Goal: Answer question/provide support: Share knowledge or assist other users

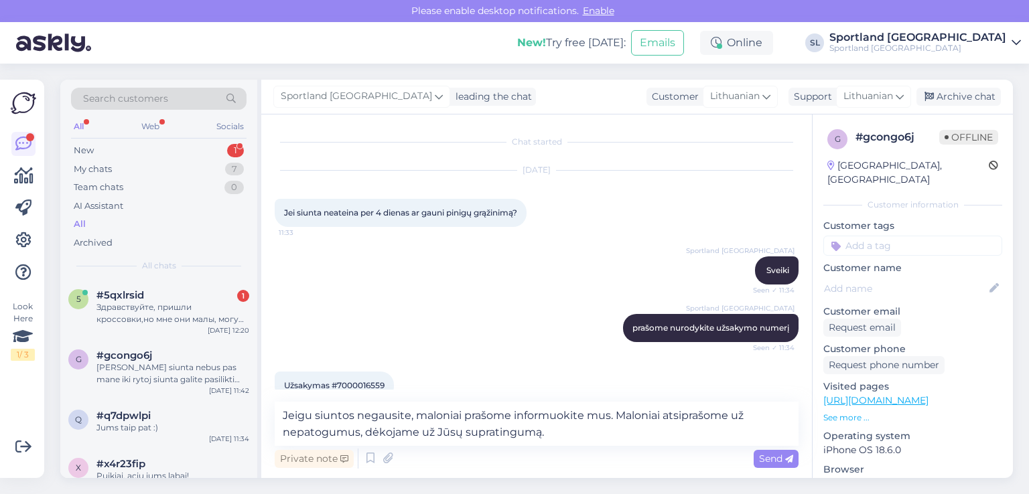
click at [170, 301] on div "Здравствуйте, пришли кроссовки,но мне они малы, могу ли я их поменять в ближайш…" at bounding box center [172, 313] width 153 height 24
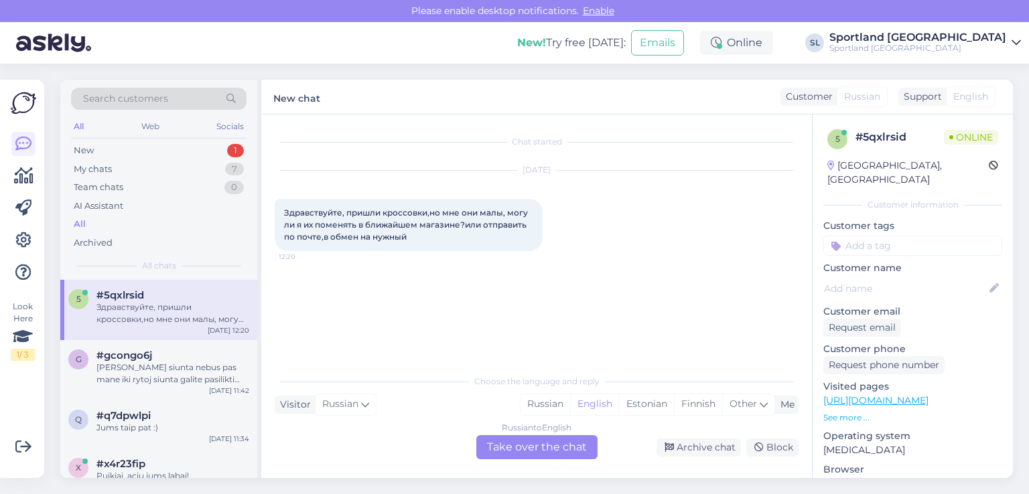
click at [193, 334] on div "5 #5qxlrsid Здравствуйте, пришли кроссовки,но мне они малы, могу ли я их поменя…" at bounding box center [158, 310] width 197 height 60
click at [185, 362] on div "Jeigu siunta nebus pas mane iki rytoj siunta galite pasilikti sau" at bounding box center [172, 374] width 153 height 24
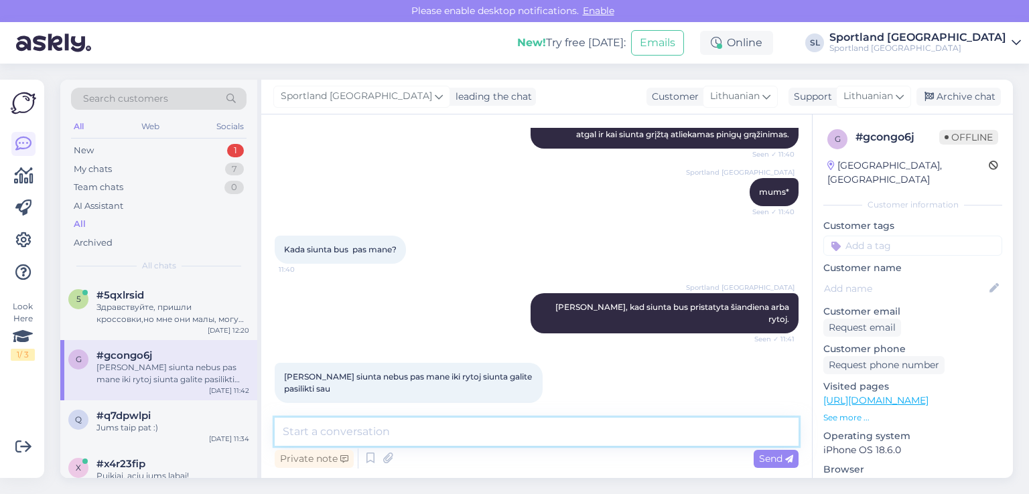
click at [402, 439] on textarea at bounding box center [537, 432] width 524 height 28
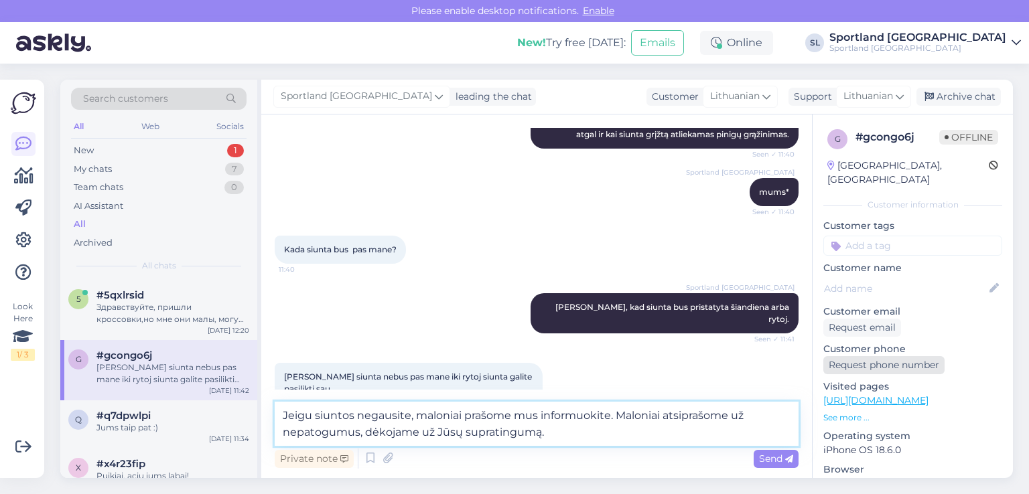
type textarea "Jeigu siuntos negausite, maloniai prašome mus informuokite. Maloniai atsiprašom…"
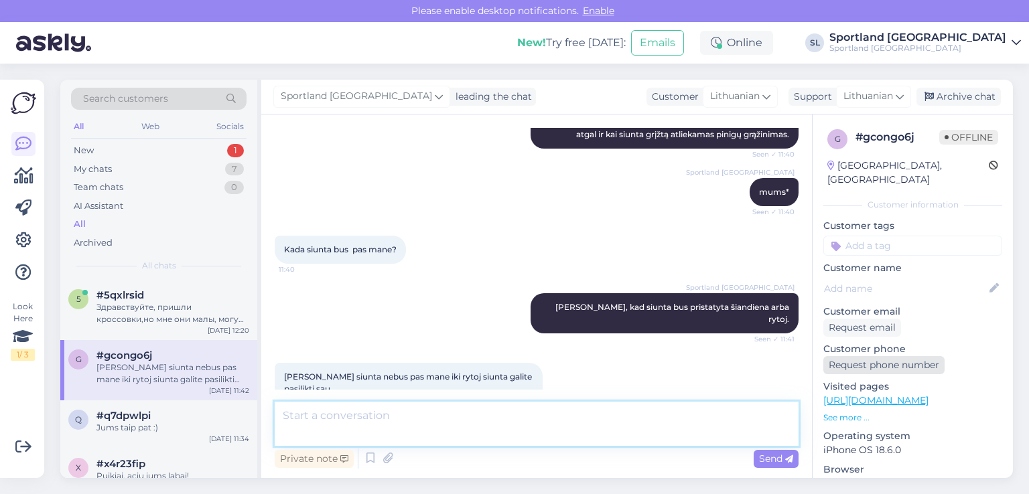
scroll to position [600, 0]
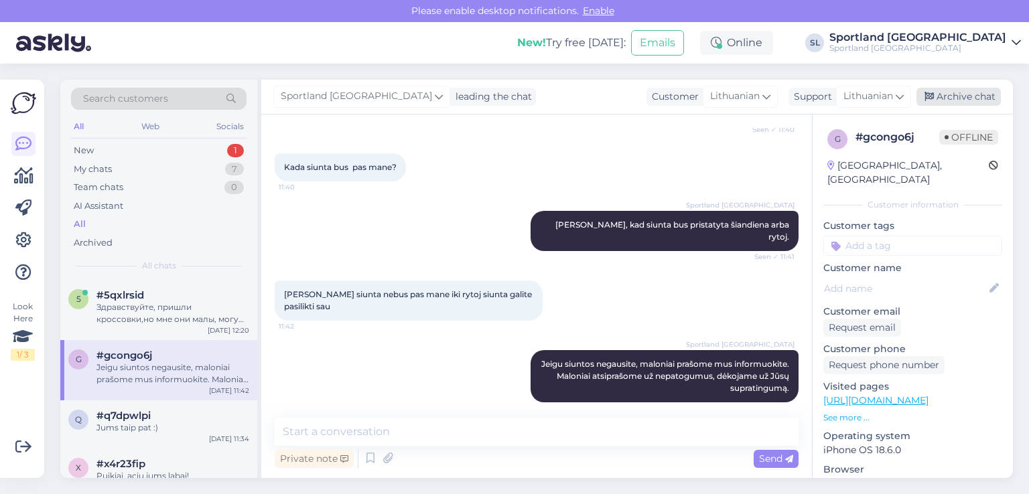
click at [937, 105] on div "Sportland Lithuania leading the chat Customer Lithuanian Support Lithuanian Arc…" at bounding box center [636, 97] width 751 height 35
click at [938, 98] on div "Archive chat" at bounding box center [958, 97] width 84 height 18
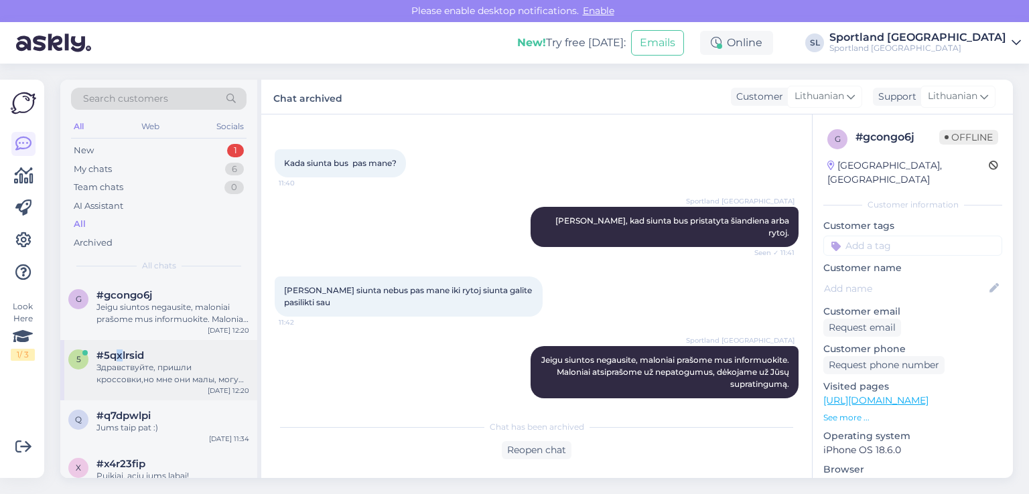
click at [120, 358] on span "#5qxlrsid" at bounding box center [120, 356] width 48 height 12
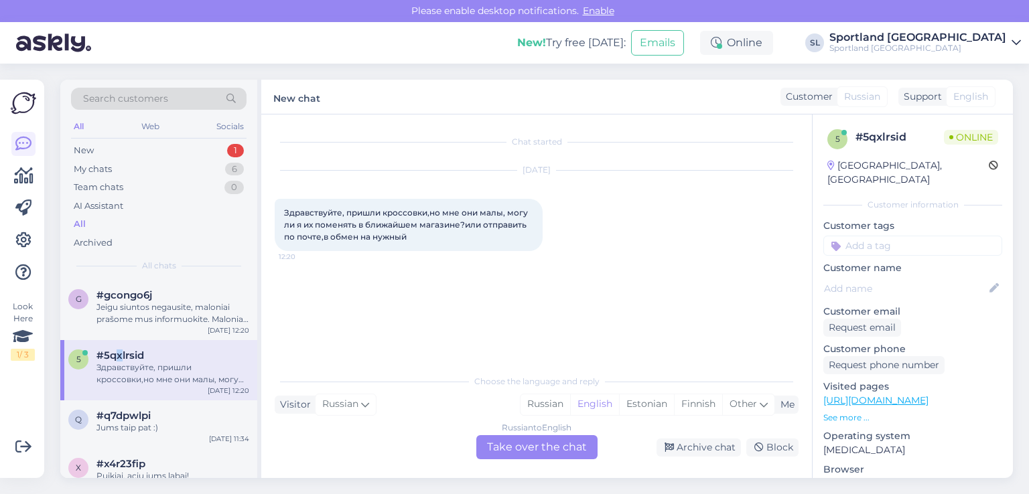
scroll to position [0, 0]
click at [540, 405] on div "Russian" at bounding box center [545, 404] width 50 height 20
click at [529, 445] on div "Russian to Russian Take over the chat" at bounding box center [536, 447] width 121 height 24
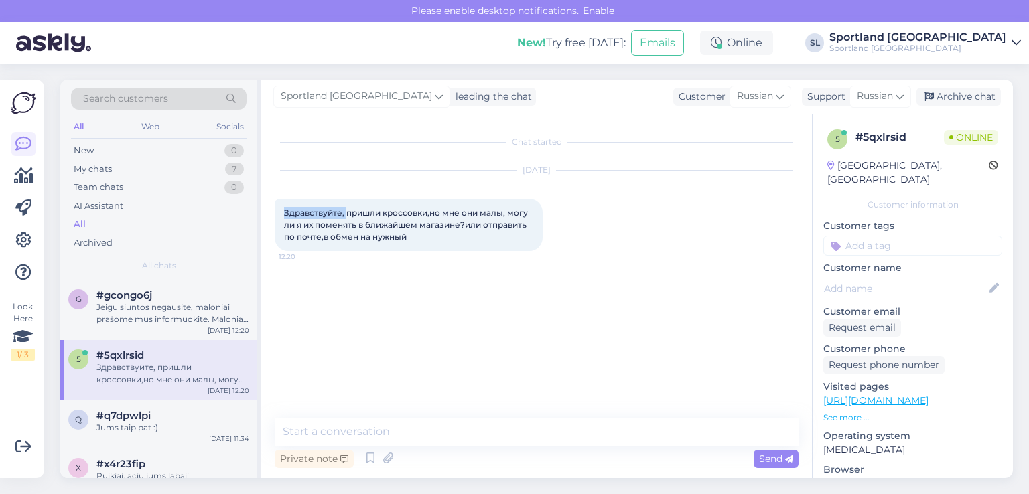
drag, startPoint x: 345, startPoint y: 212, endPoint x: 279, endPoint y: 216, distance: 66.4
click at [279, 216] on div "Здравствуйте, пришли кроссовки,но мне они малы, могу ли я их поменять в ближайш…" at bounding box center [409, 225] width 268 height 52
copy span "Здравствуйте,"
drag, startPoint x: 429, startPoint y: 416, endPoint x: 431, endPoint y: 425, distance: 9.6
click at [431, 425] on div "Chat started Aug 21 2025 Здравствуйте, пришли кроссовки,но мне они малы, могу л…" at bounding box center [536, 297] width 550 height 364
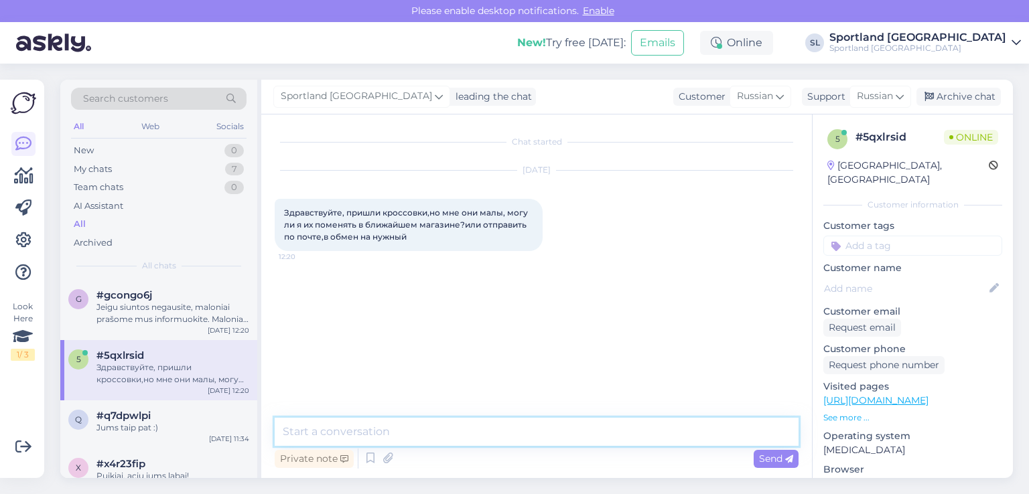
click at [432, 432] on textarea at bounding box center [537, 432] width 524 height 28
paste textarea "Здравствуйте,"
type textarea "Здравствуйте,"
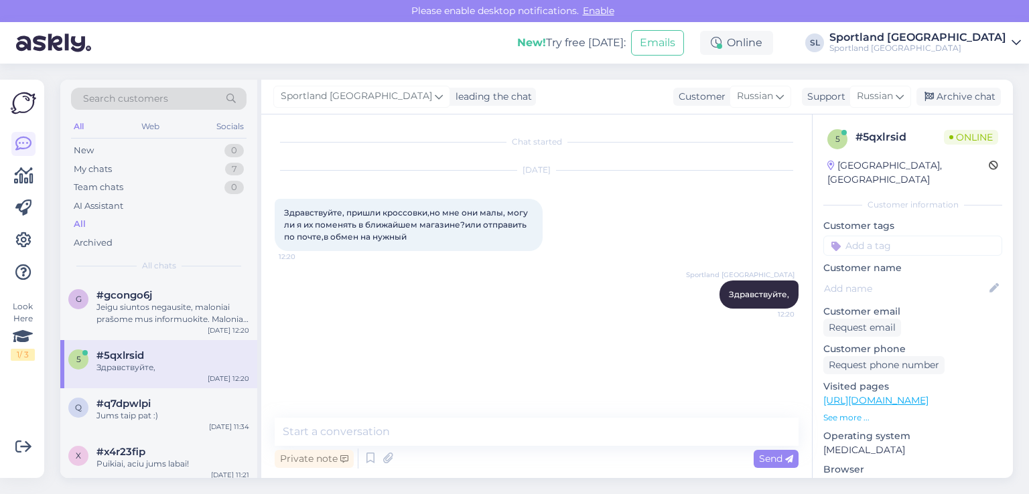
drag, startPoint x: 421, startPoint y: 236, endPoint x: 279, endPoint y: 210, distance: 144.4
click at [279, 210] on div "Здравствуйте, пришли кроссовки,но мне они малы, могу ли я их поменять в ближайш…" at bounding box center [409, 225] width 268 height 52
copy span "Здравствуйте, пришли кроссовки,но мне они малы, могу ли я их поменять в ближайш…"
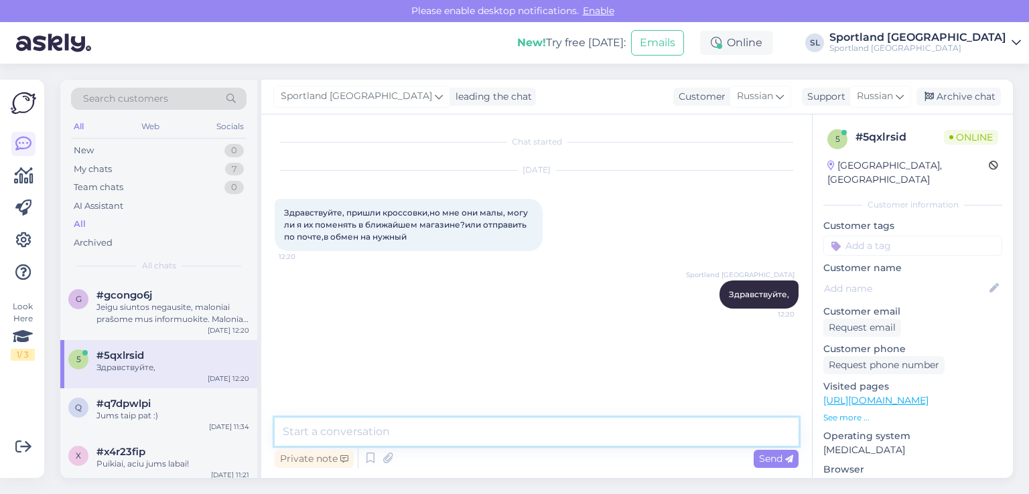
click at [488, 421] on textarea at bounding box center [537, 432] width 524 height 28
paste textarea "К сожалению, обмен товара невозможен."
type textarea "К сожалению, обмен товара невозможен."
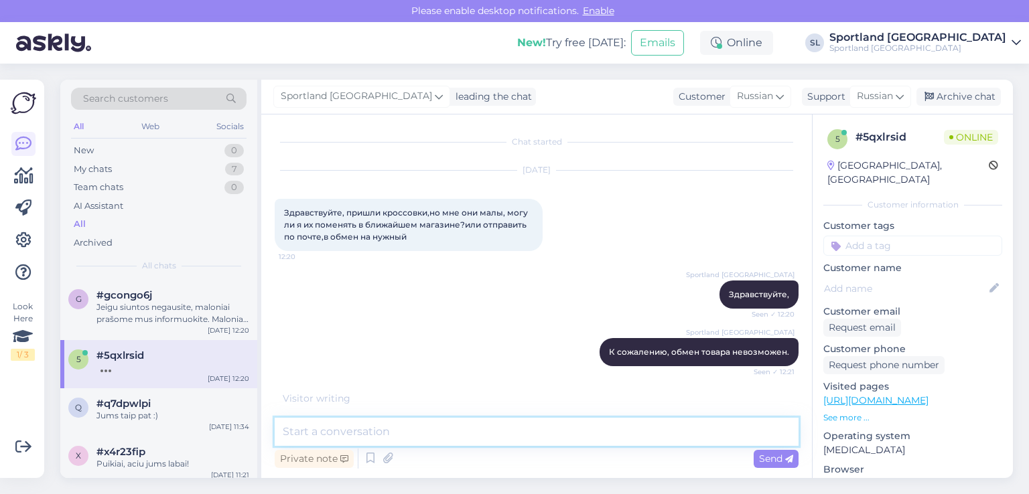
paste textarea "верните товар нам, и вам вернут деньги. И вы можете разместить новый заказ с то…"
type textarea "верните товар нам, и вам вернут деньги. И вы можете разместить новый заказ с то…"
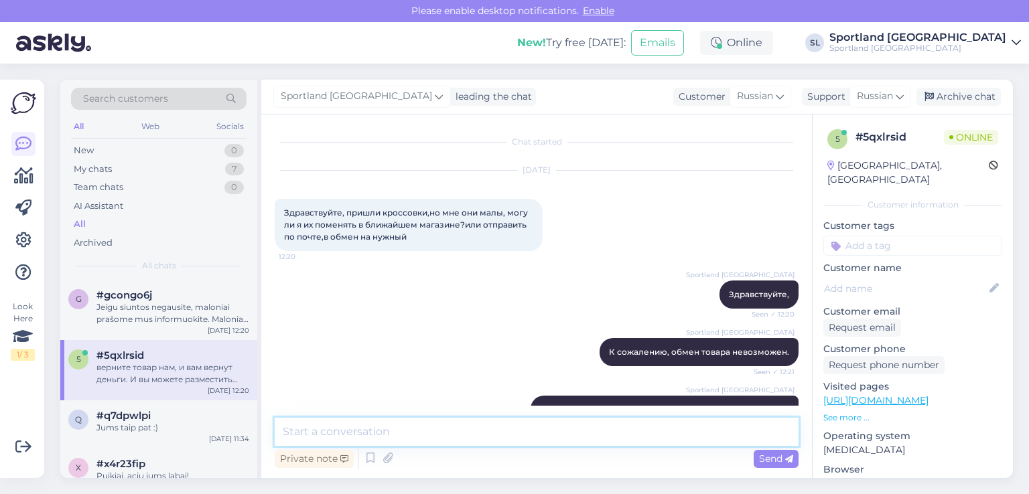
scroll to position [57, 0]
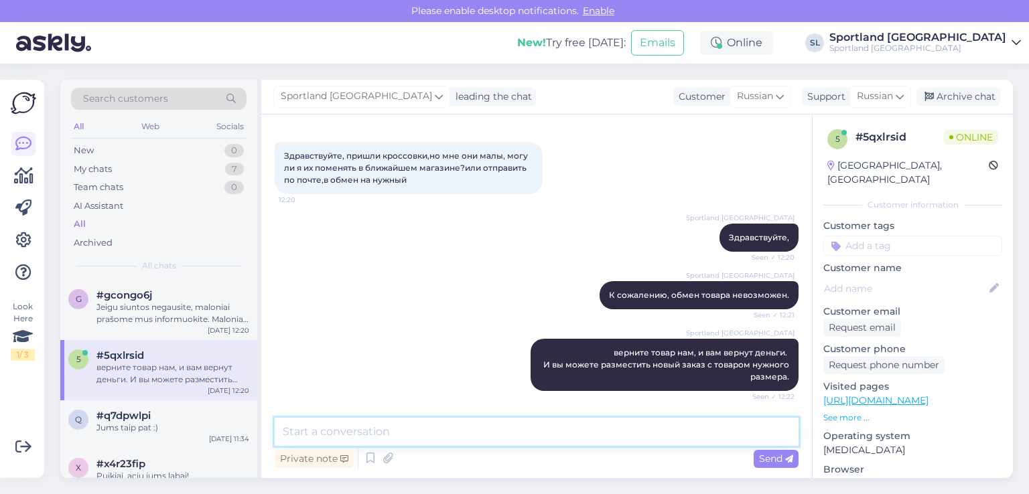
paste textarea "Вы можете вернуть неношеный товар с бирками и полным комплектом в магазины Spor…"
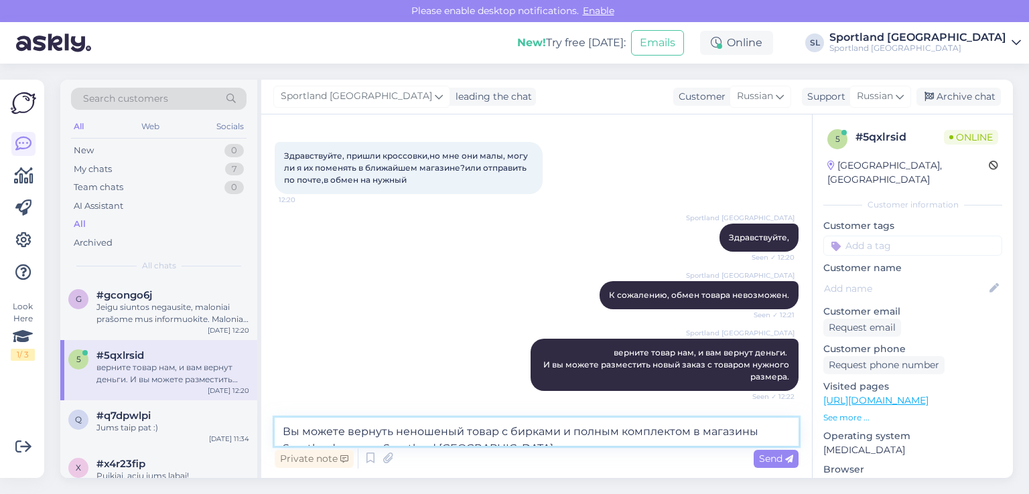
scroll to position [71, 0]
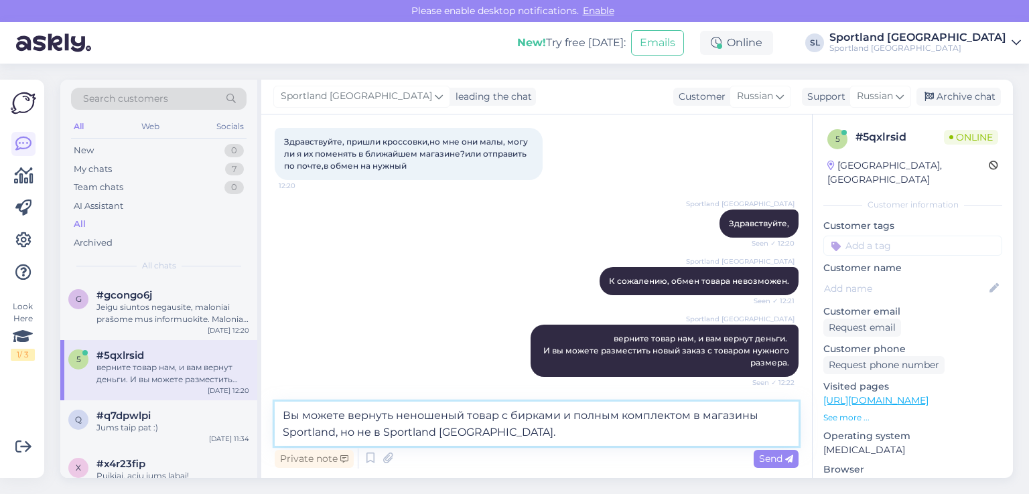
type textarea "Вы можете вернуть неношеный товар с бирками и полным комплектом в магазины Spor…"
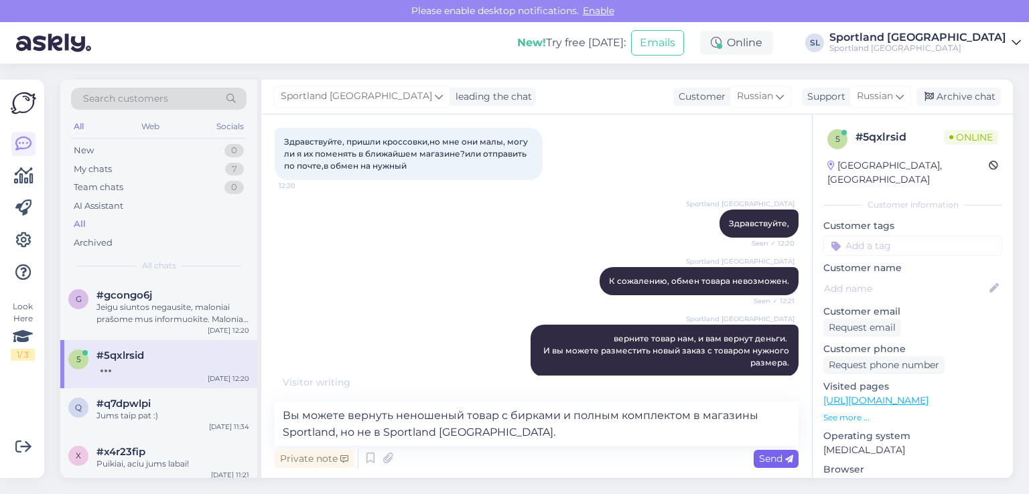
click at [769, 457] on span "Send" at bounding box center [776, 459] width 34 height 12
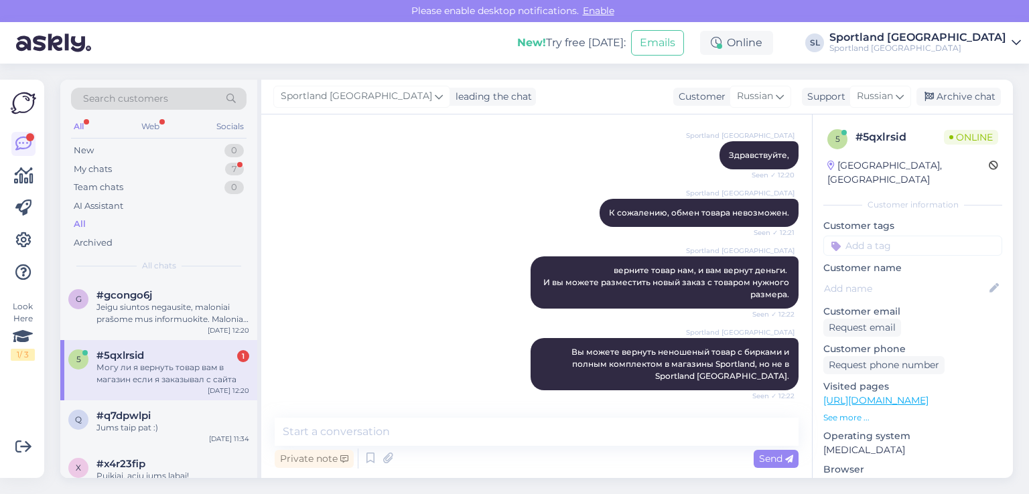
scroll to position [209, 0]
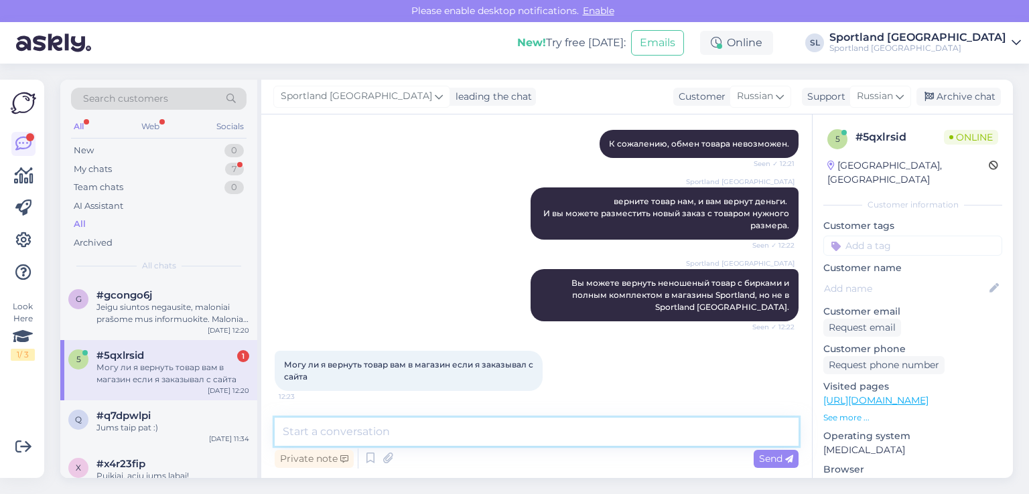
click at [367, 435] on textarea at bounding box center [537, 432] width 524 height 28
paste textarea "Или верните его на почтовом автомате с полученным вами кодом возврата/наклейкой."
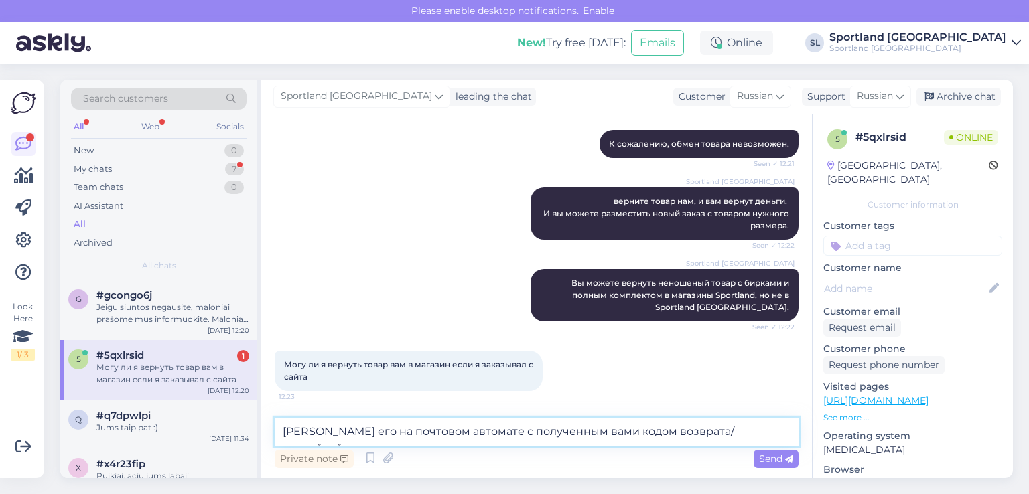
type textarea "Или верните его на почтовом автомате с полученным вами кодом возврата/наклейкой."
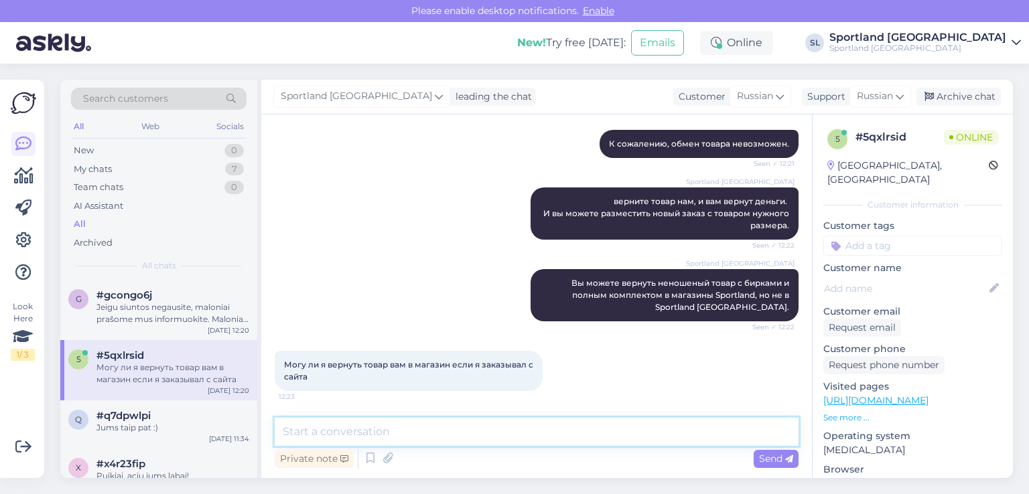
scroll to position [279, 0]
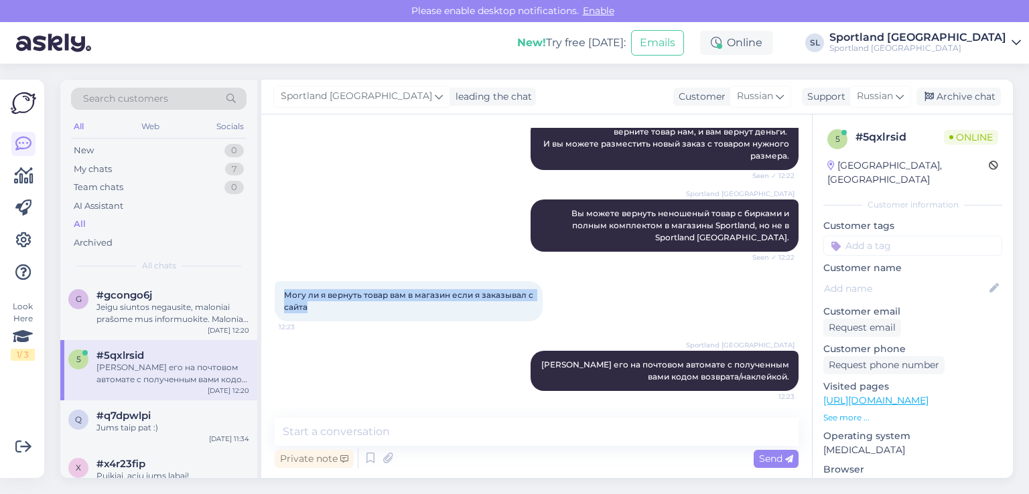
drag, startPoint x: 324, startPoint y: 304, endPoint x: 285, endPoint y: 287, distance: 42.3
click at [285, 287] on div "Могу ли я вернуть товар вам в магазин если я заказывал с сайта 12:23" at bounding box center [409, 301] width 268 height 40
copy span "Могу ли я вернуть товар вам в магазин если я заказывал с сайта"
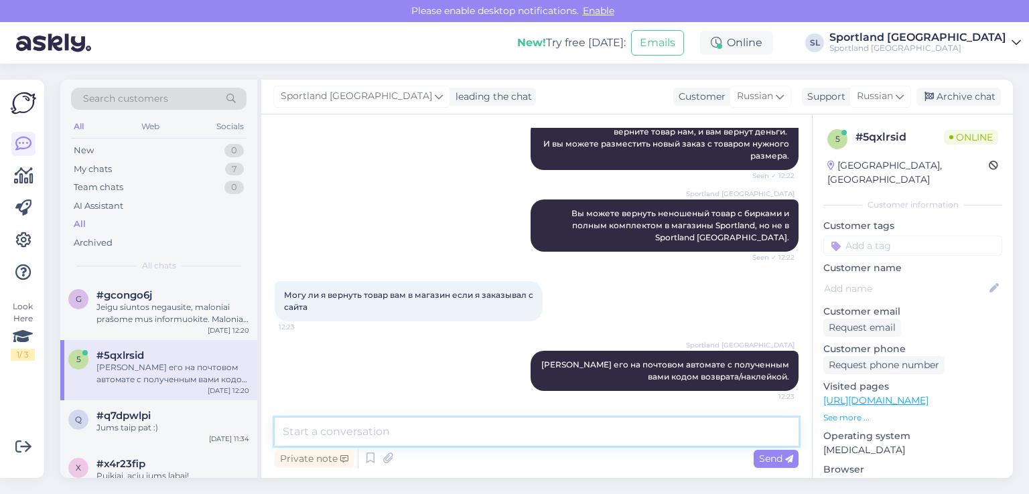
click at [398, 419] on textarea at bounding box center [537, 432] width 524 height 28
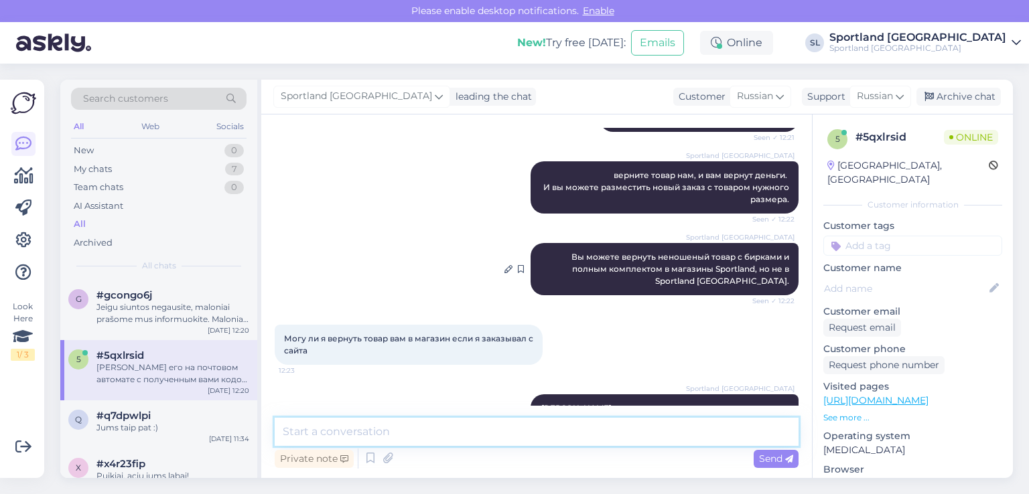
scroll to position [212, 0]
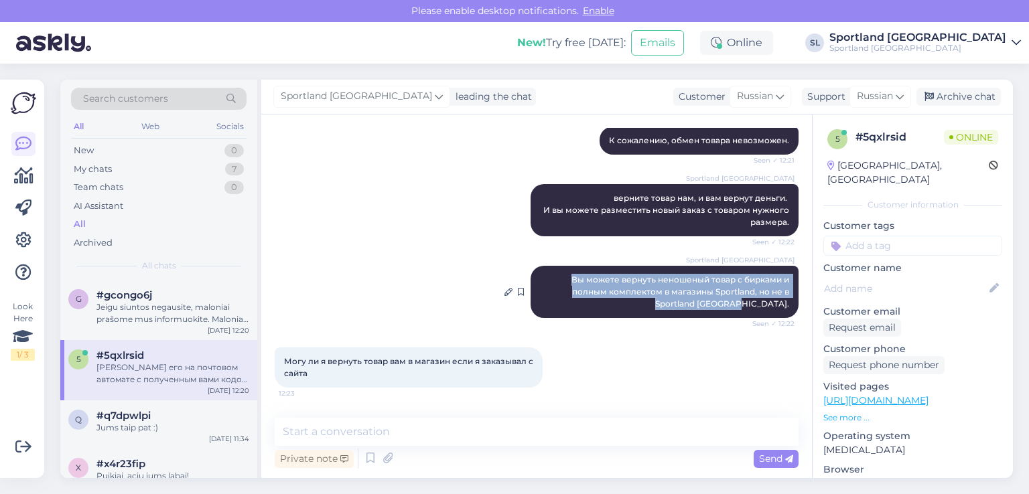
drag, startPoint x: 584, startPoint y: 278, endPoint x: 779, endPoint y: 311, distance: 197.7
click at [779, 311] on div "Sportland Lithuania Вы можете вернуть неношеный товар с бирками и полным компле…" at bounding box center [664, 292] width 268 height 52
copy span "Вы можете вернуть неношеный товар с бирками и полным комплектом в магазины Spor…"
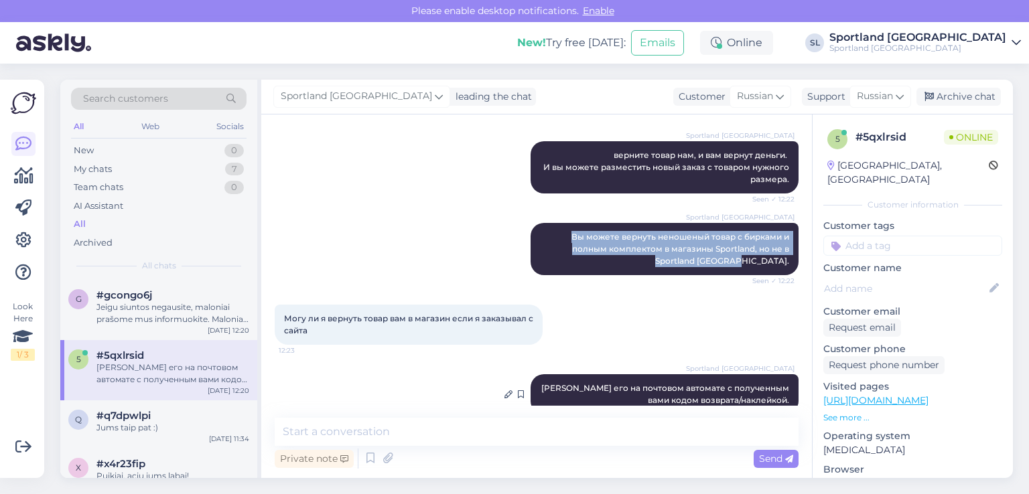
scroll to position [278, 0]
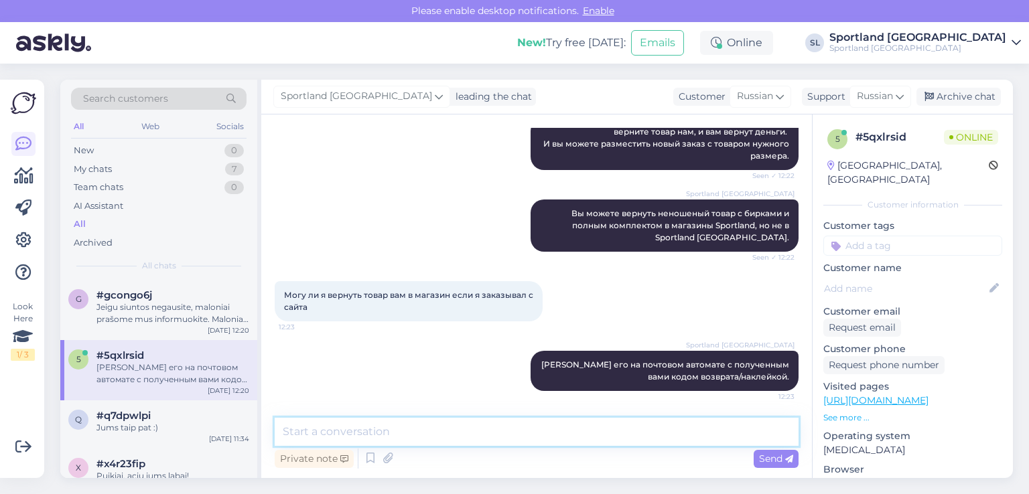
click at [557, 438] on textarea at bounding box center [537, 432] width 524 height 28
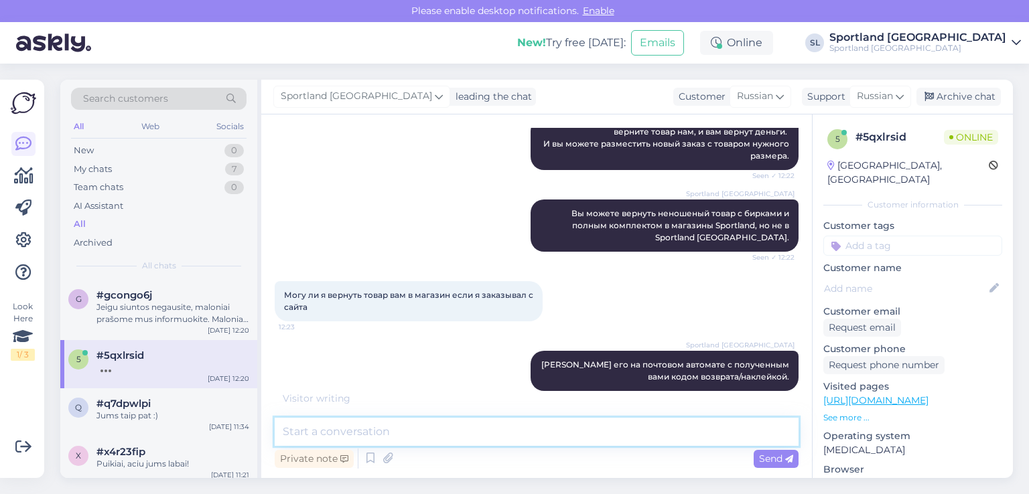
paste textarea "Вы можете вернуть неношеный товар с бирками и полным комплектом в магазины Spor…"
type textarea "Вы можете вернуть неношеный товар с бирками и полным комплектом в магазины Spor…"
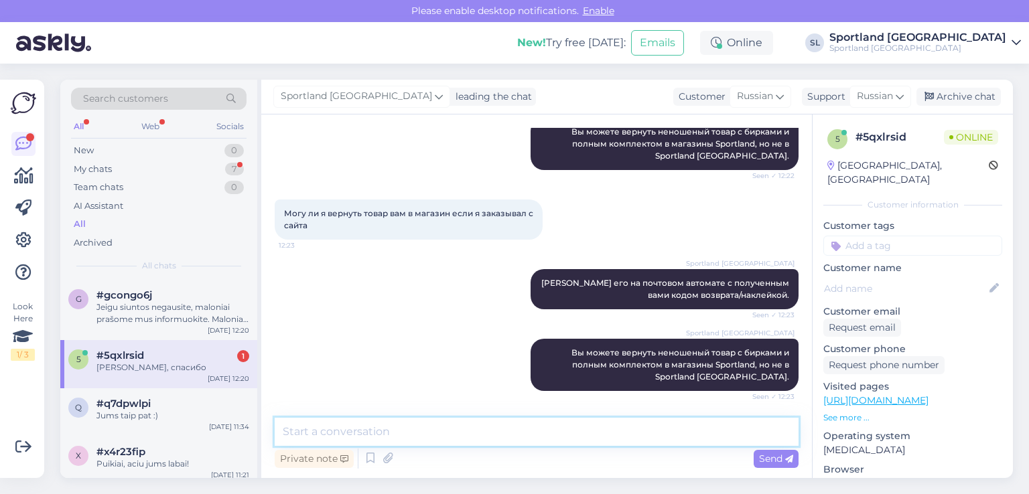
scroll to position [418, 0]
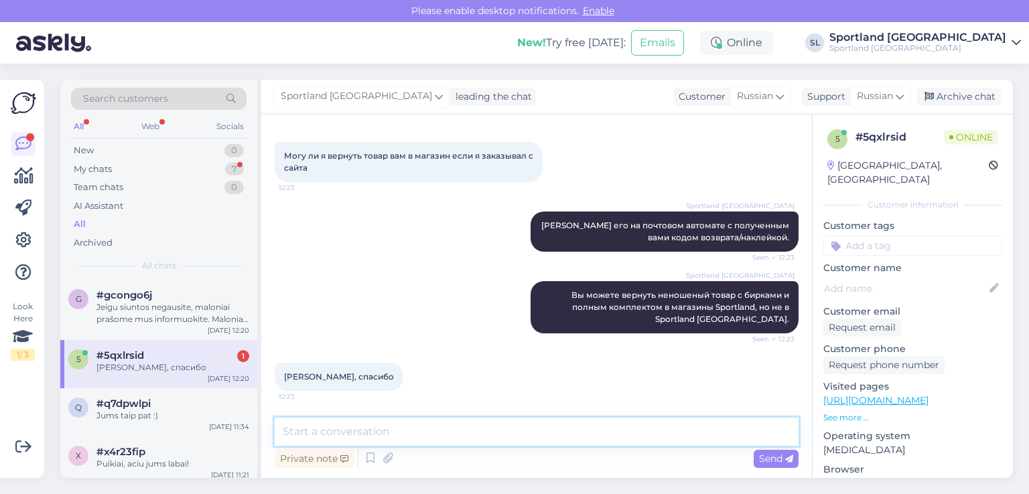
click at [372, 432] on textarea at bounding box center [537, 432] width 524 height 28
paste textarea "Прикрепите заполненную форму возврата к товару."
type textarea "Прикрепите заполненную форму возврата к товару."
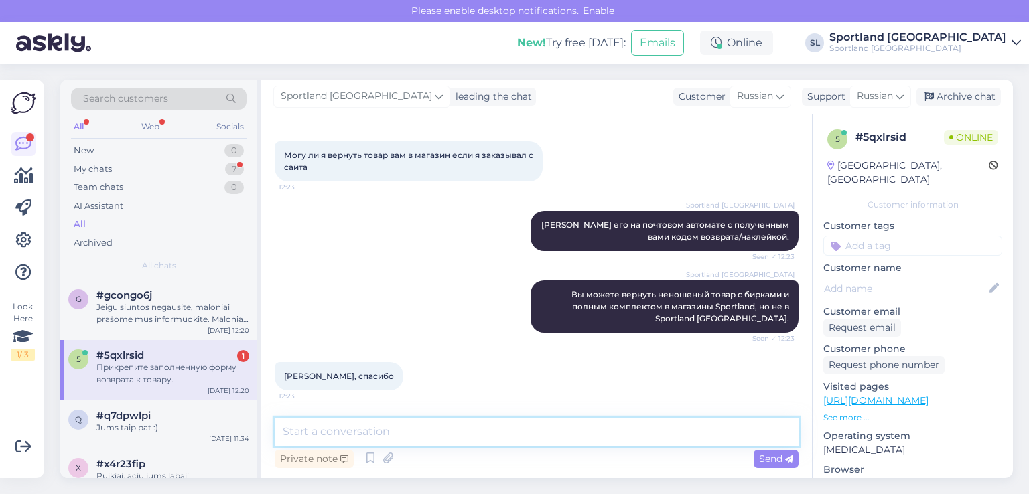
scroll to position [475, 0]
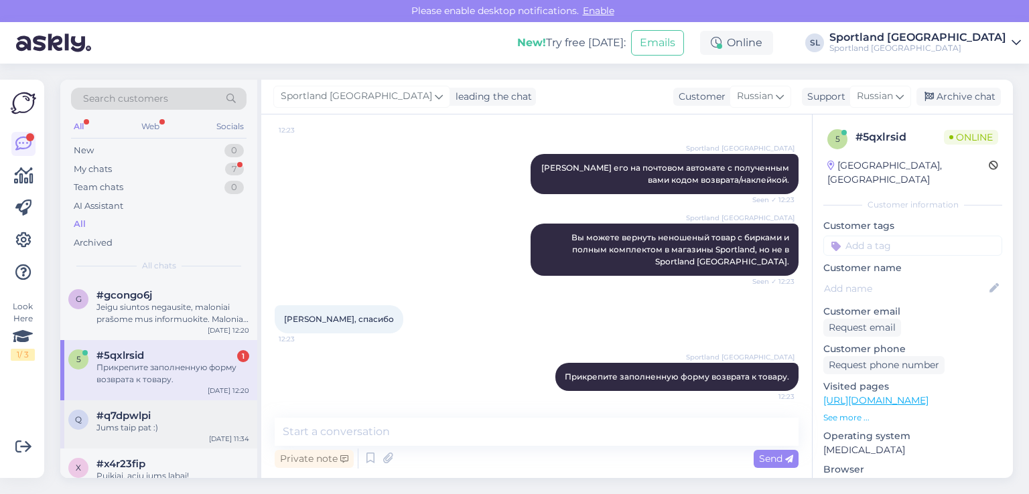
click at [126, 428] on div "Jums taip pat :)" at bounding box center [172, 428] width 153 height 12
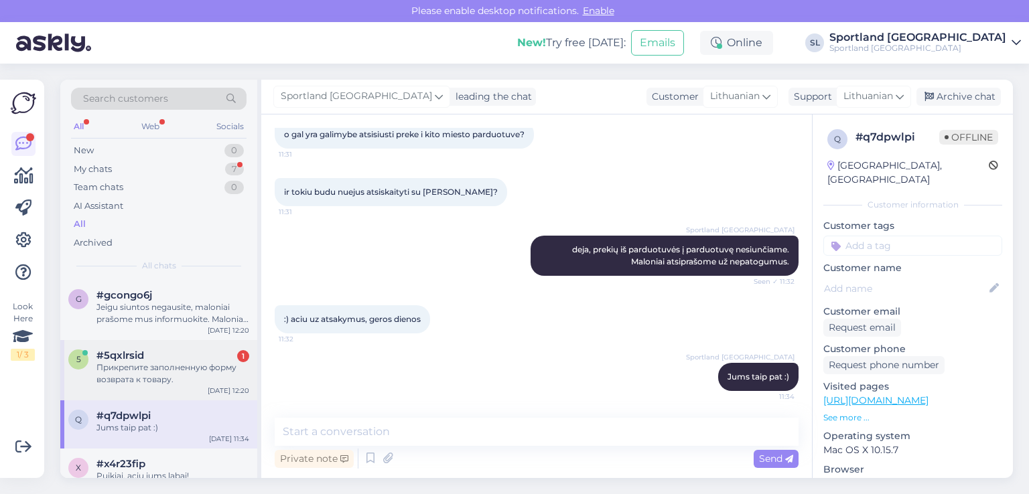
click at [117, 381] on div "Прикрепите заполненную форму возврата к товару." at bounding box center [172, 374] width 153 height 24
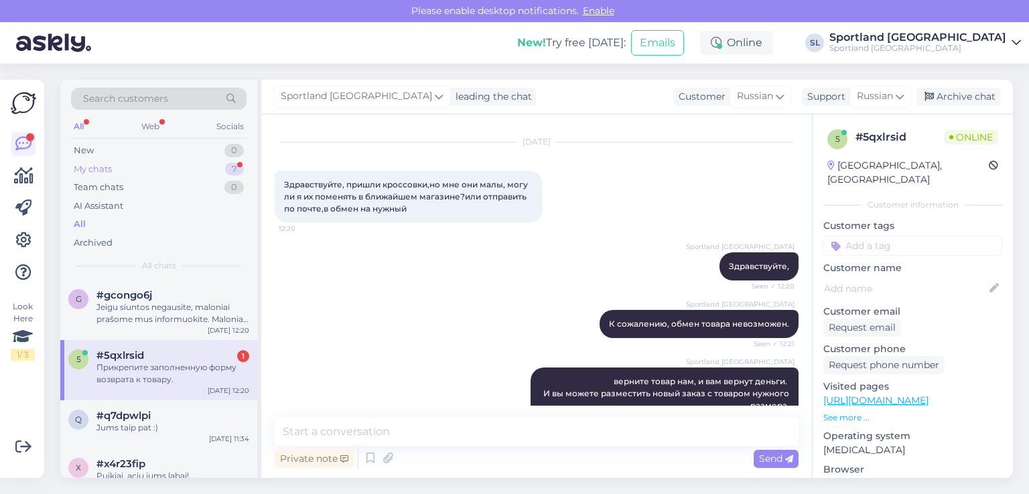
click at [144, 164] on div "My chats 7" at bounding box center [158, 169] width 175 height 19
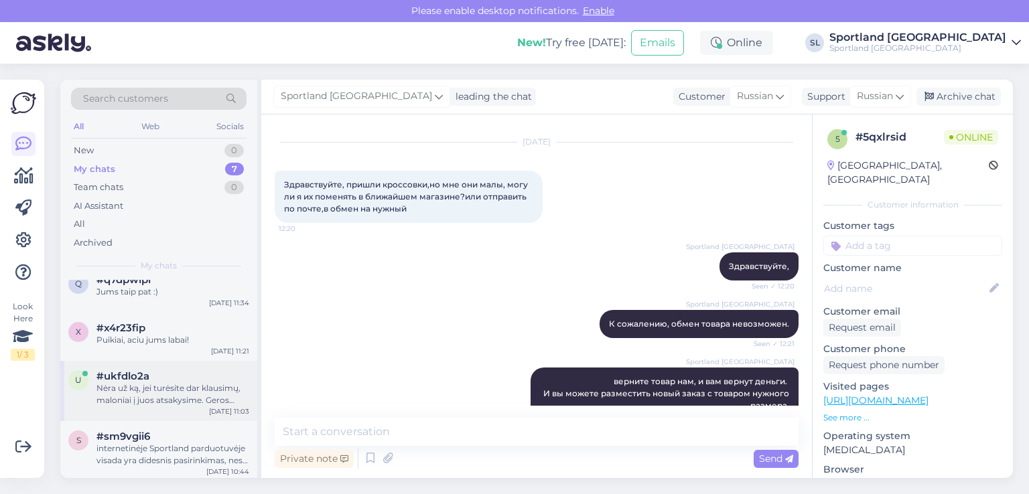
scroll to position [175, 0]
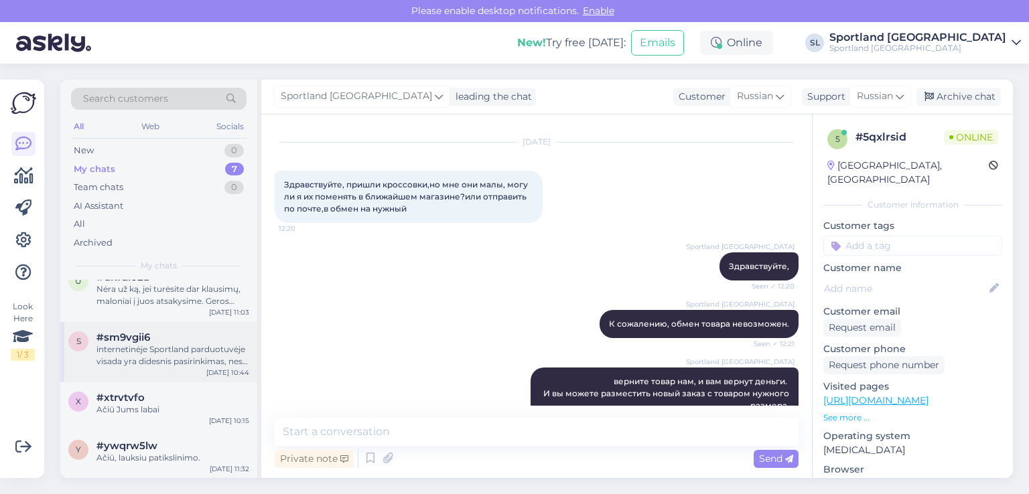
click at [158, 354] on div "internetinėje Sportland parduotuvėje visada yra didesnis pasirinkimas, nes prek…" at bounding box center [172, 356] width 153 height 24
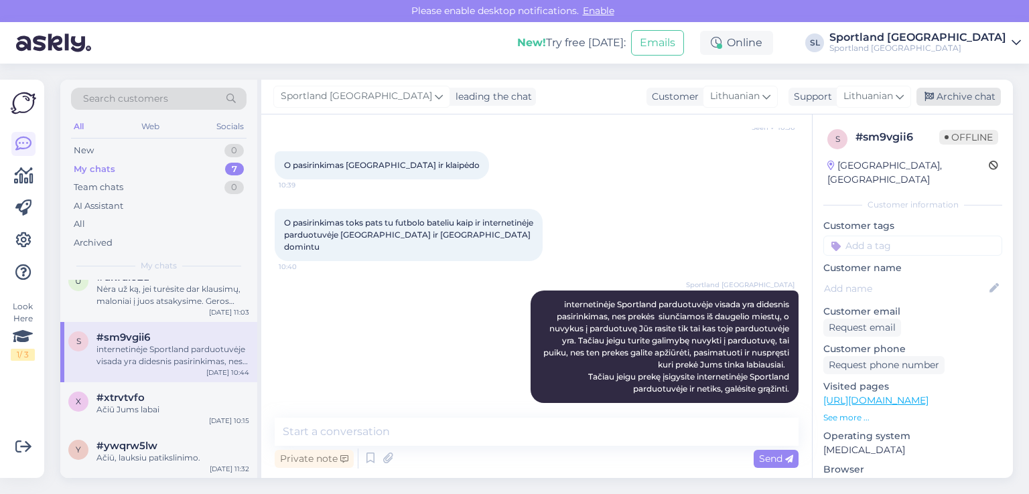
click at [952, 95] on div "Archive chat" at bounding box center [958, 97] width 84 height 18
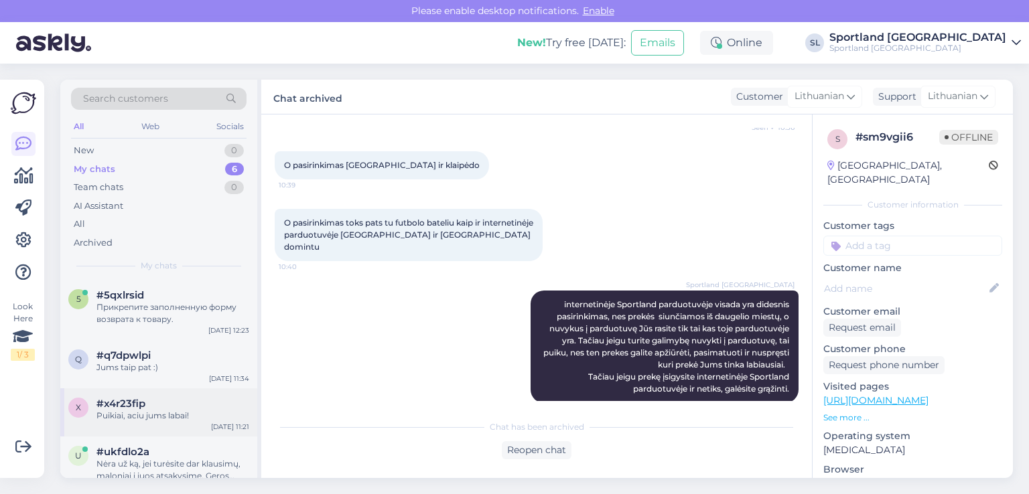
click at [160, 411] on div "Puikiai, aciu jums labai!" at bounding box center [172, 416] width 153 height 12
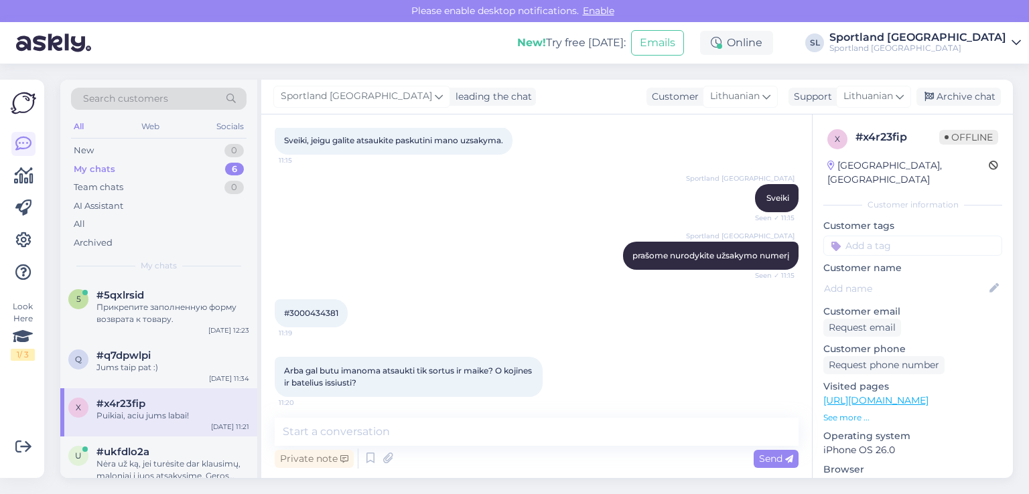
scroll to position [62, 0]
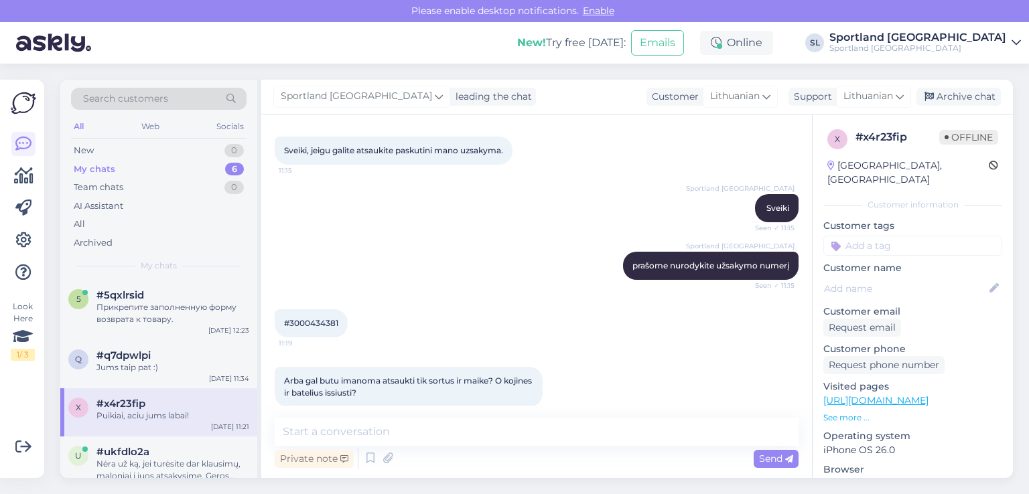
click at [298, 331] on div "#3000434381 11:19" at bounding box center [311, 323] width 73 height 28
click at [296, 316] on div "#3000434381 11:19" at bounding box center [311, 323] width 73 height 28
copy div "3000434381 11:19"
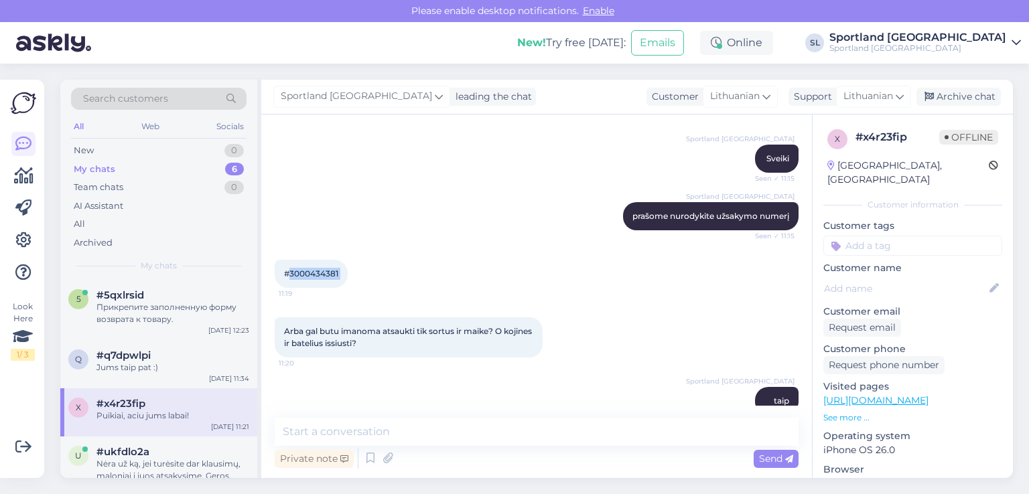
scroll to position [263, 0]
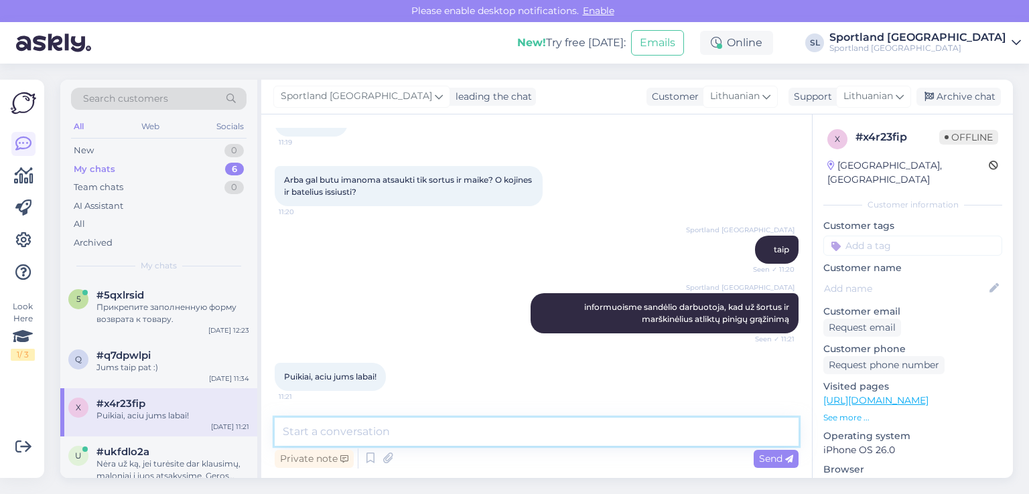
click at [518, 436] on textarea at bounding box center [537, 432] width 524 height 28
type textarea "Nėra už ką , geros dienos :)"
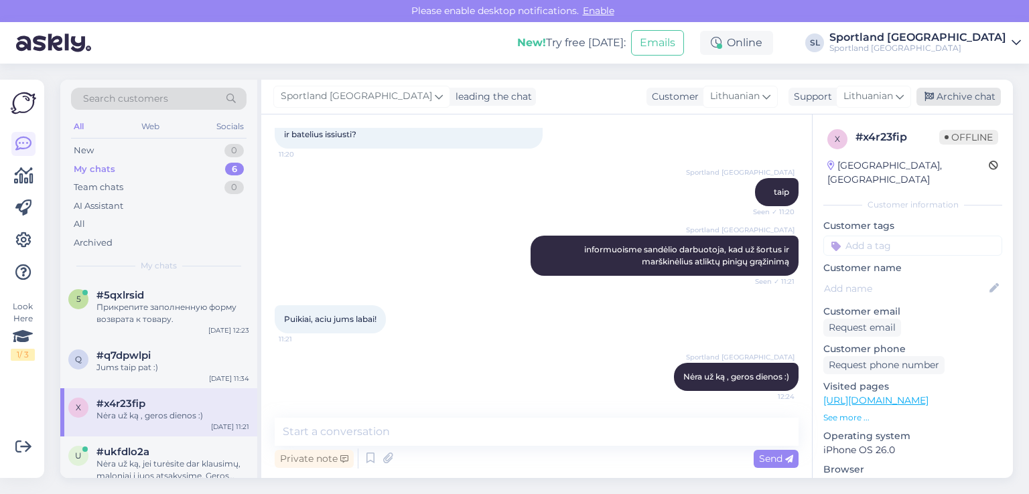
click at [962, 97] on div "Archive chat" at bounding box center [958, 97] width 84 height 18
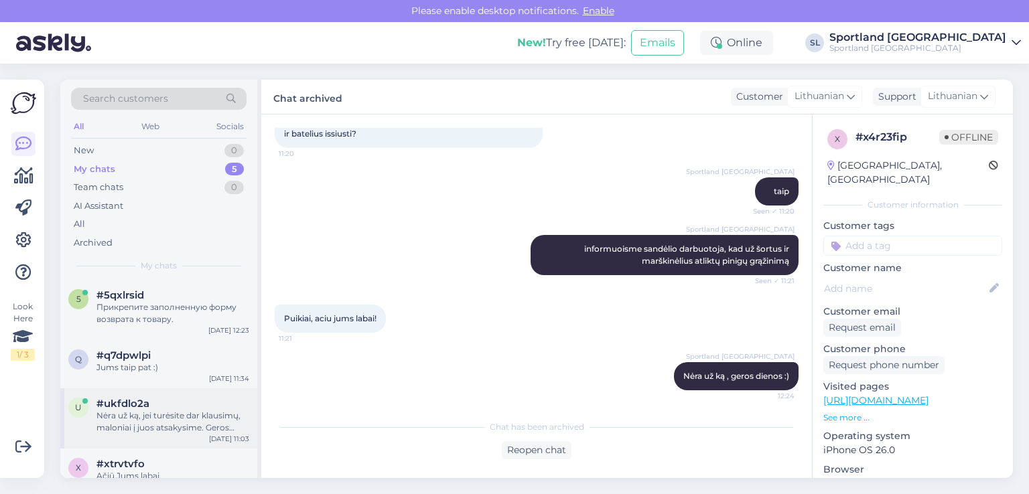
click at [149, 419] on div "Nėra už ką, jei turėsite dar klausimų, maloniai į juos atsakysime. Geros Jums d…" at bounding box center [172, 422] width 153 height 24
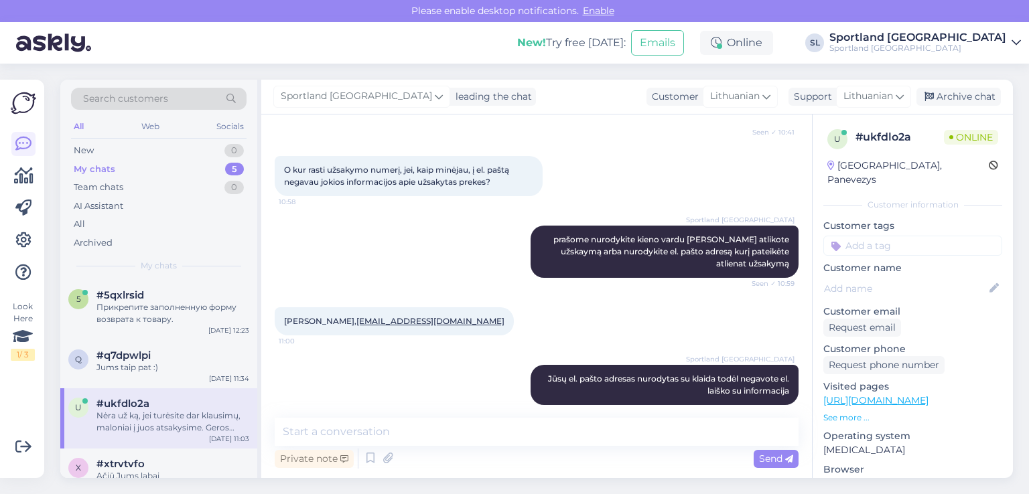
scroll to position [533, 0]
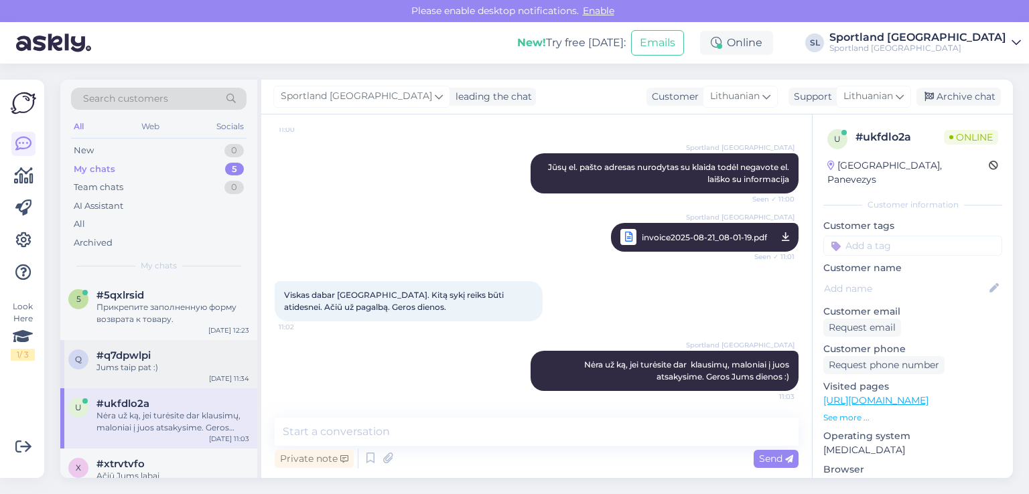
click at [145, 369] on div "Jums taip pat :)" at bounding box center [172, 368] width 153 height 12
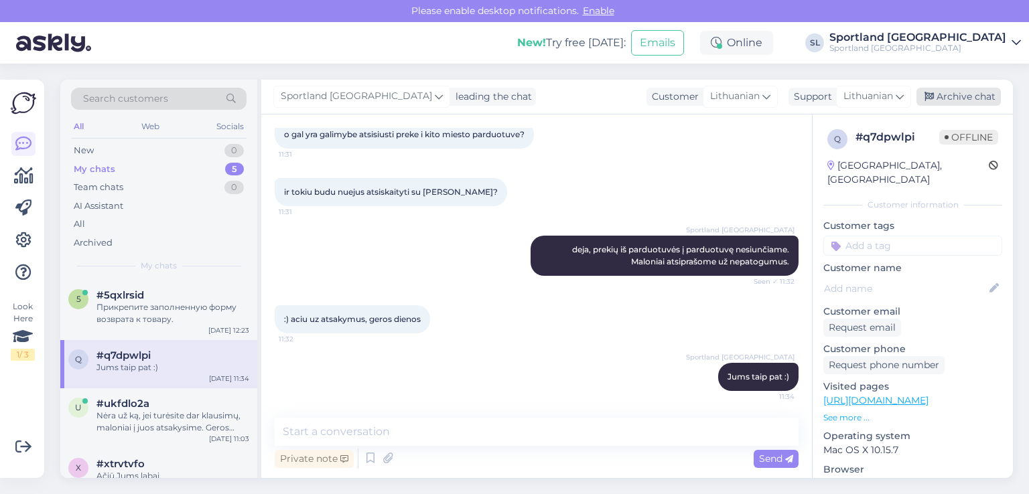
click at [962, 97] on div "Archive chat" at bounding box center [958, 97] width 84 height 18
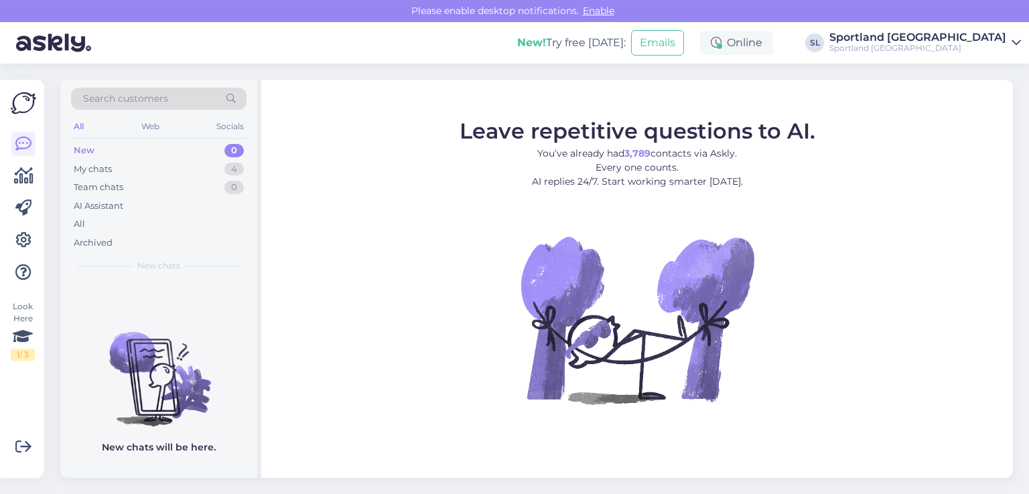
click at [21, 168] on icon at bounding box center [23, 176] width 19 height 16
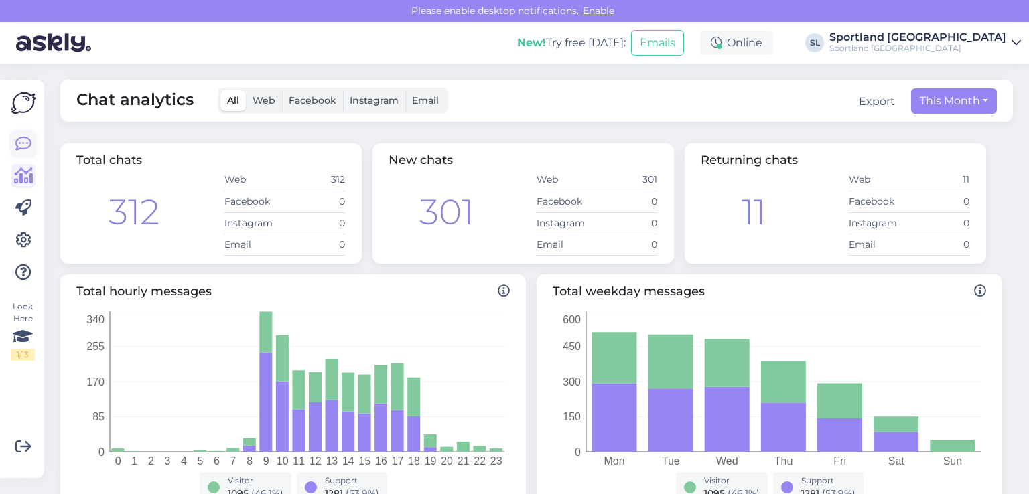
click at [21, 145] on icon at bounding box center [23, 144] width 16 height 16
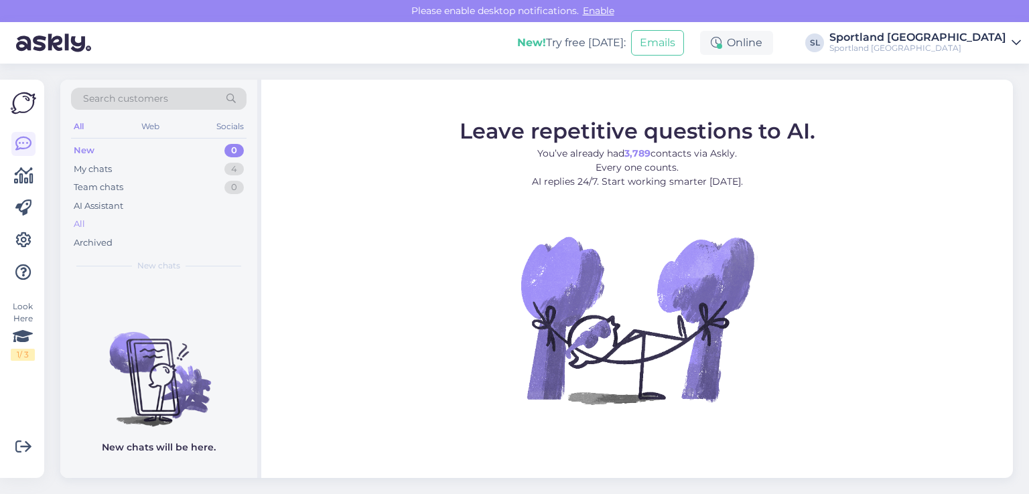
click at [96, 226] on div "All" at bounding box center [158, 224] width 175 height 19
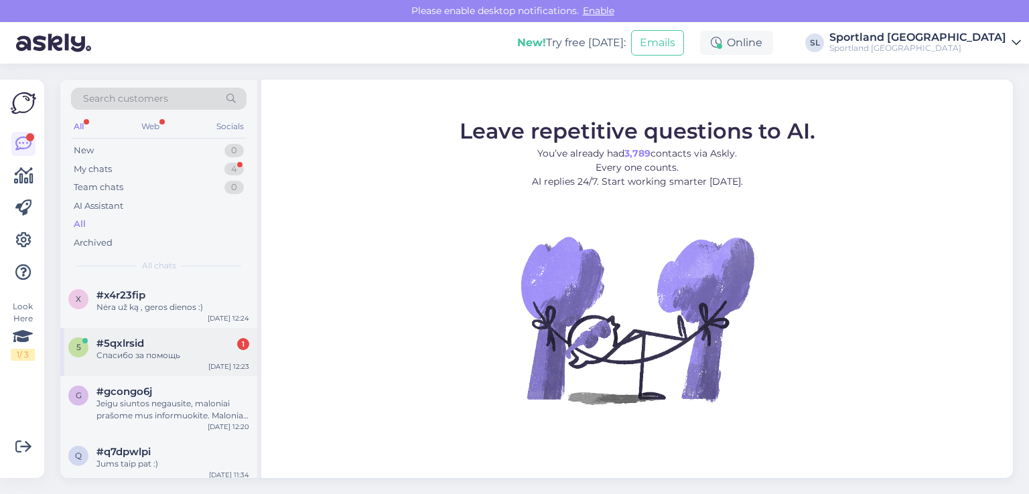
click at [146, 364] on div "5 #5qxlrsid 1 Спасибо за помощь [DATE] 12:23" at bounding box center [158, 352] width 197 height 48
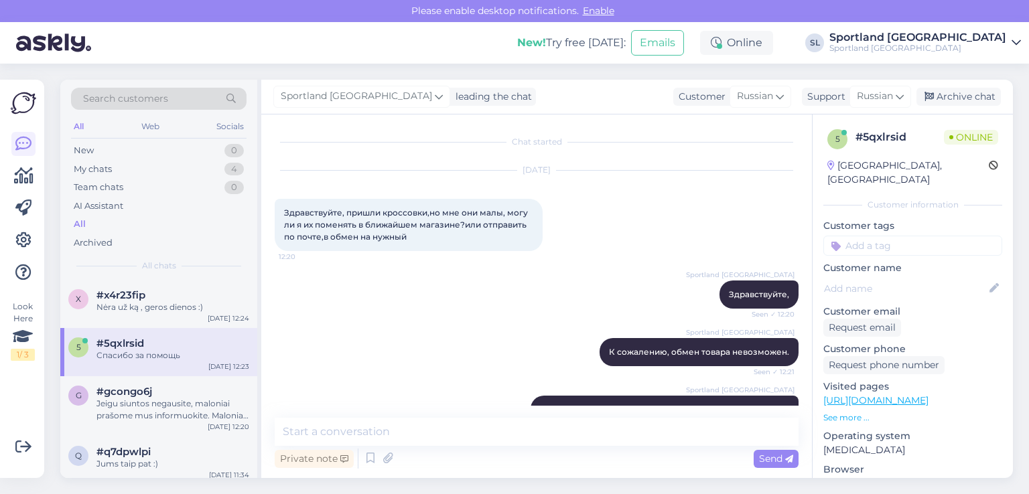
scroll to position [533, 0]
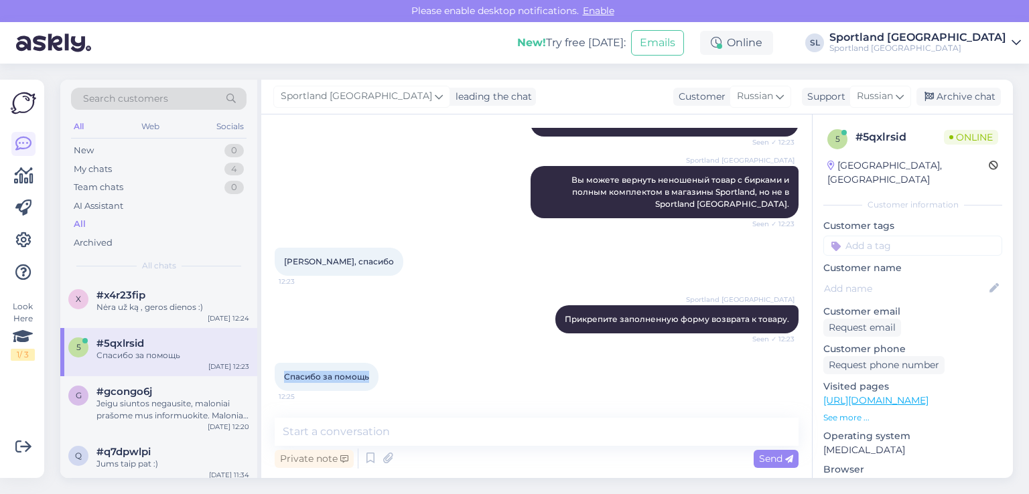
drag, startPoint x: 368, startPoint y: 373, endPoint x: 273, endPoint y: 386, distance: 96.0
click at [273, 386] on div "Chat started [DATE] Здравствуйте, пришли кроссовки,но мне они малы, могу ли я и…" at bounding box center [536, 297] width 550 height 364
copy span "Спасибо за помощь"
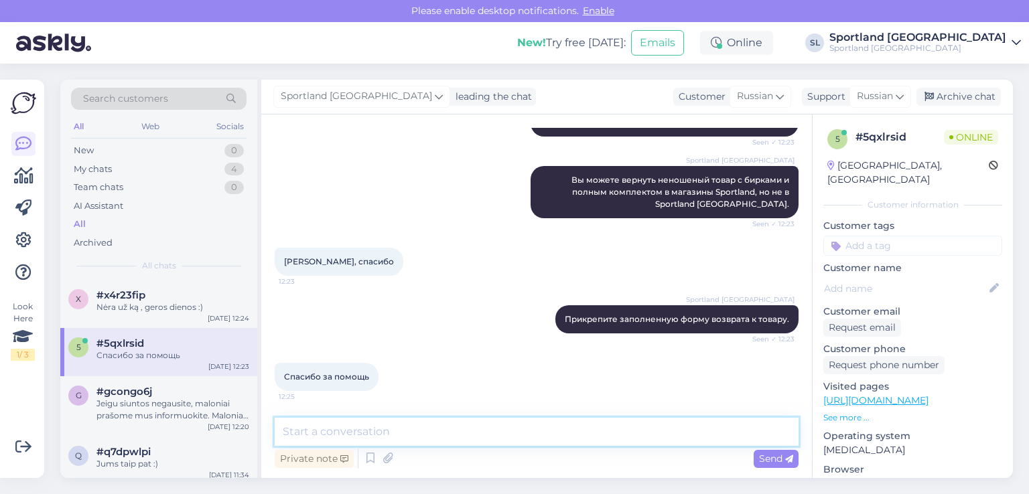
click at [424, 436] on textarea at bounding box center [537, 432] width 524 height 28
paste textarea "Хорошего дня."
type textarea "Хорошего дня. :)"
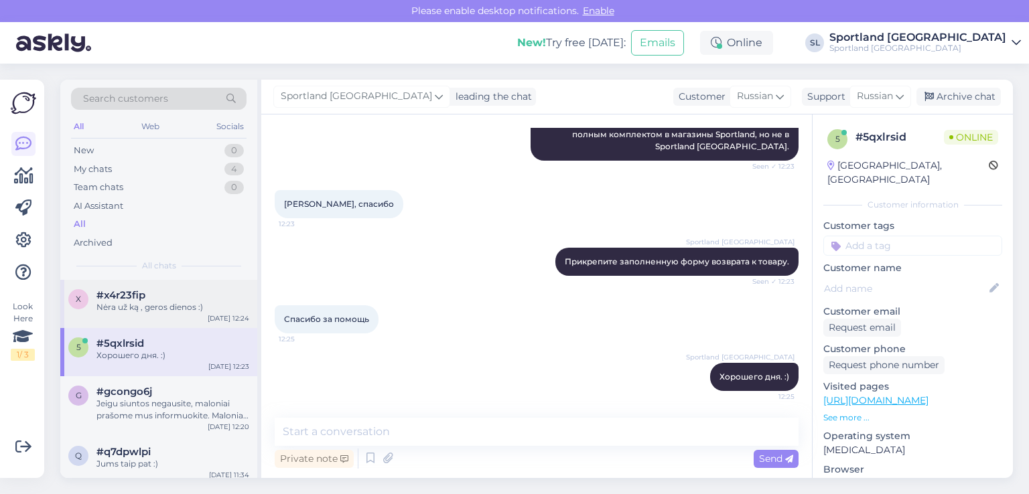
click at [141, 307] on div "Nėra už ką , geros dienos :)" at bounding box center [172, 307] width 153 height 12
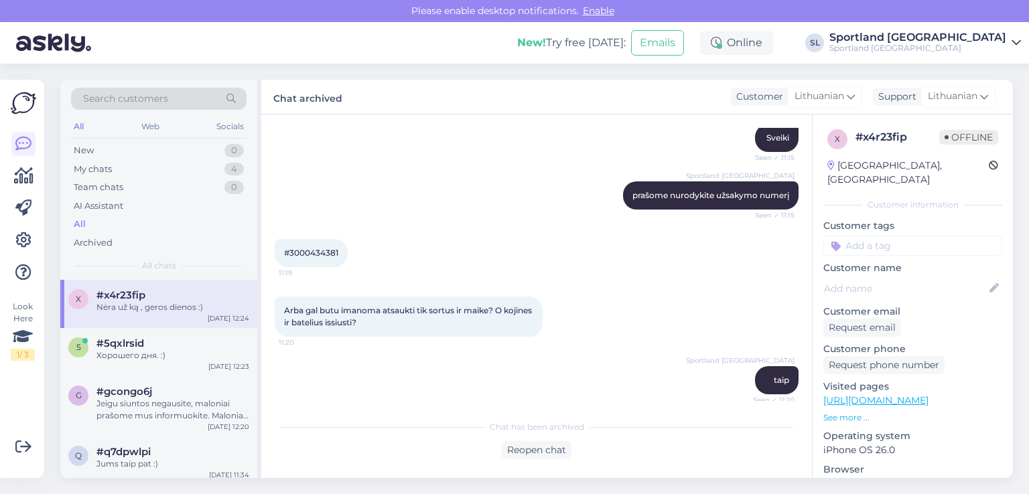
scroll to position [125, 0]
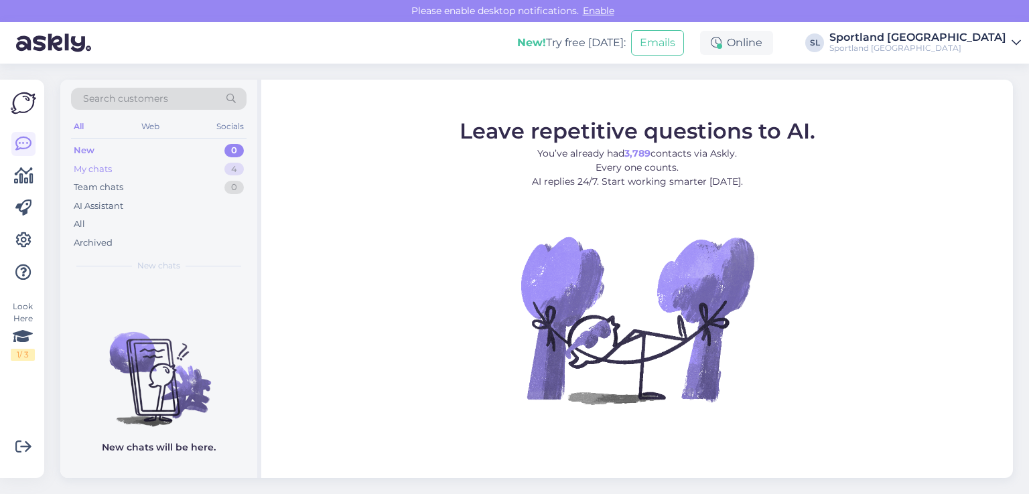
click at [108, 173] on div "My chats" at bounding box center [93, 169] width 38 height 13
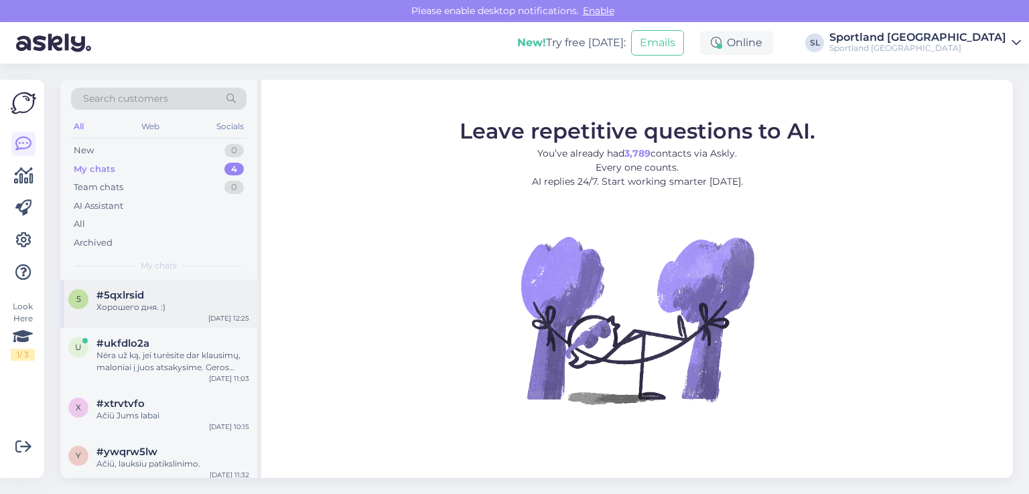
click at [134, 309] on div "Хорошего дня. :)" at bounding box center [172, 307] width 153 height 12
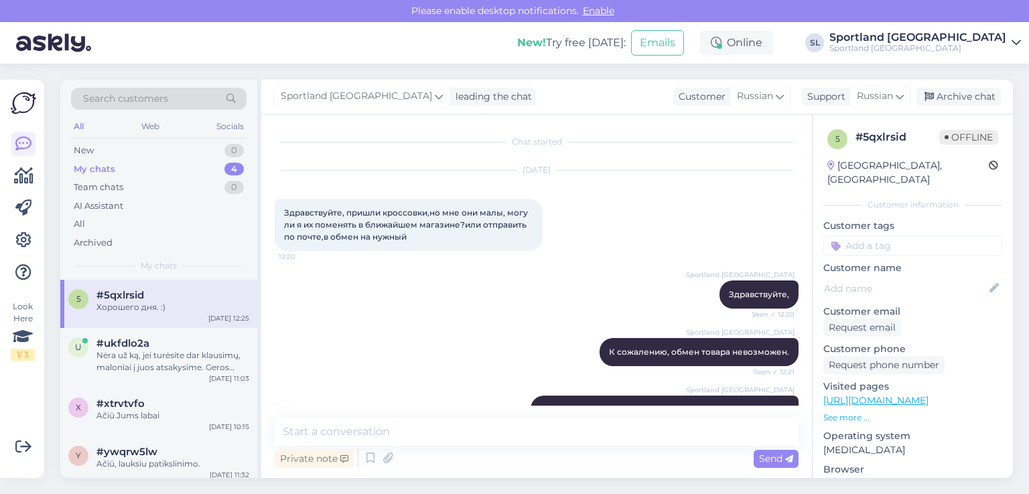
scroll to position [590, 0]
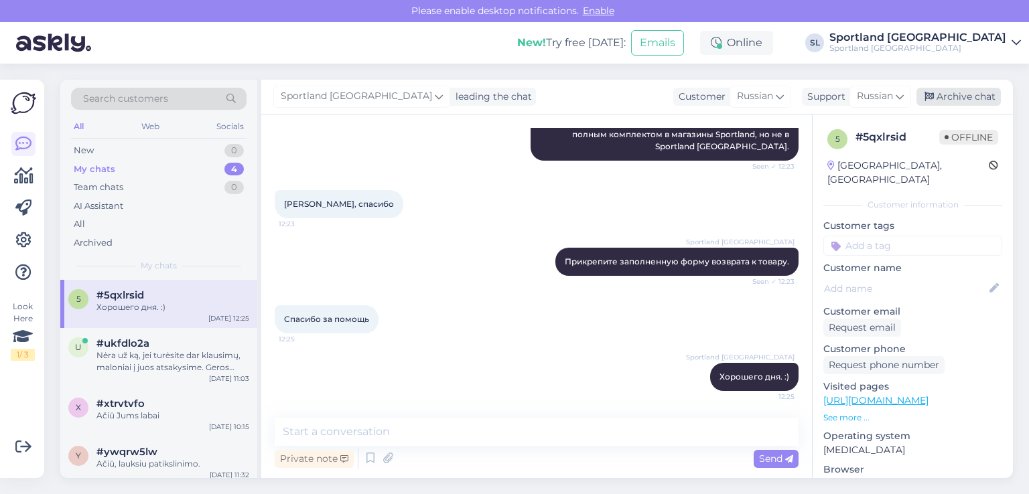
click at [948, 99] on div "Archive chat" at bounding box center [958, 97] width 84 height 18
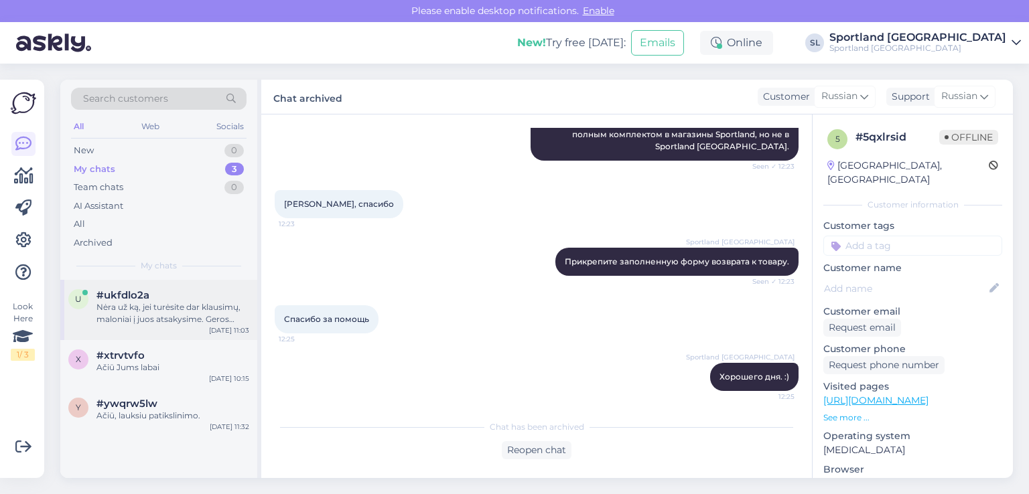
click at [107, 320] on div "Nėra už ką, jei turėsite dar klausimų, maloniai į juos atsakysime. Geros Jums d…" at bounding box center [172, 313] width 153 height 24
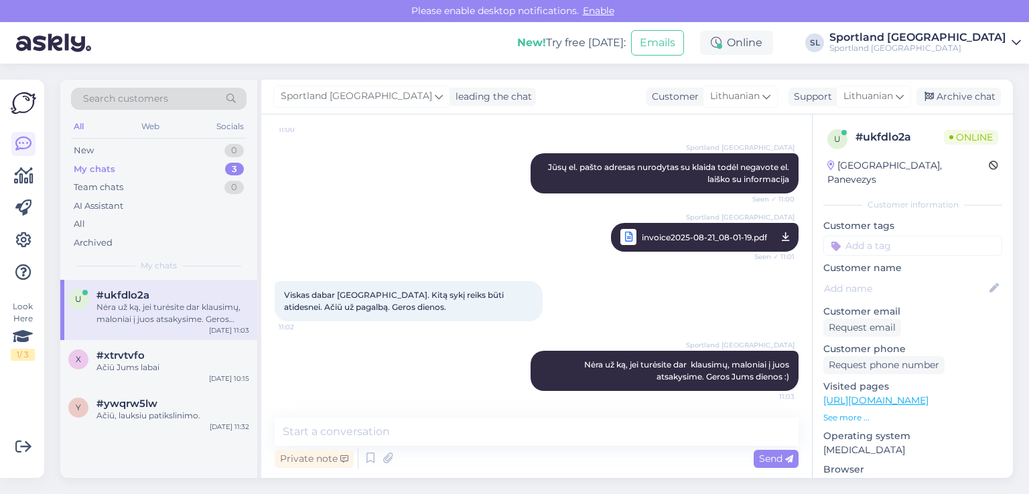
scroll to position [533, 0]
click at [980, 97] on div "Archive chat" at bounding box center [958, 97] width 84 height 18
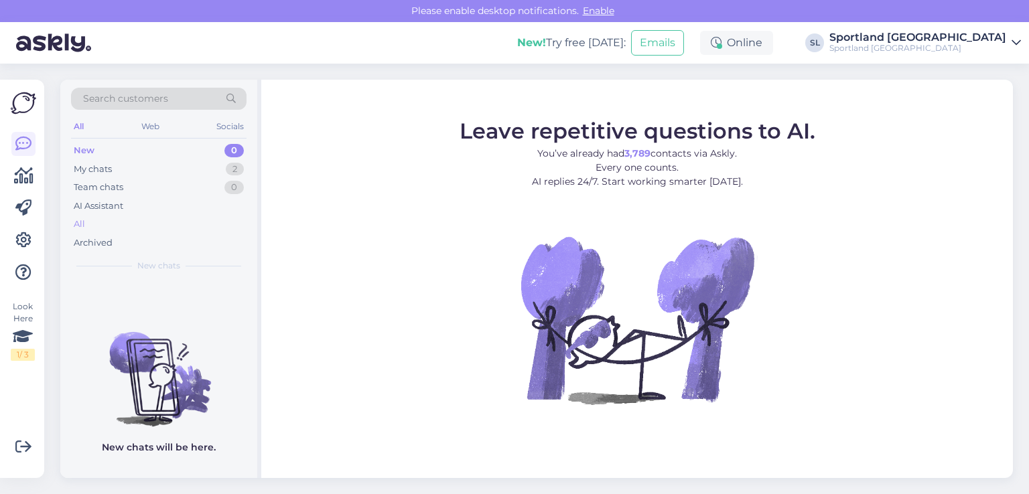
click at [121, 226] on div "All" at bounding box center [158, 224] width 175 height 19
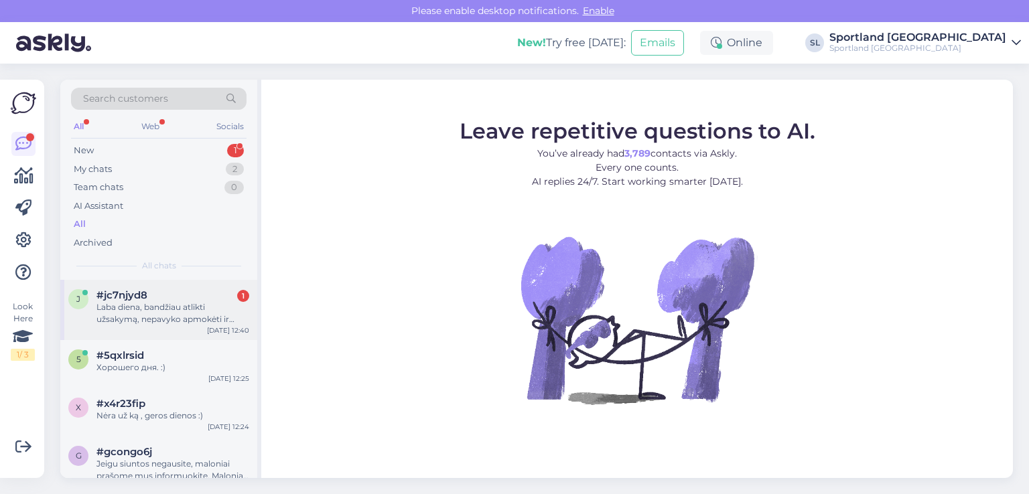
click at [166, 287] on div "j #jc7njyd8 1 Laba diena, bandžiau atlikti užsakymą, nepavyko apmokėti ir dabar…" at bounding box center [158, 310] width 197 height 60
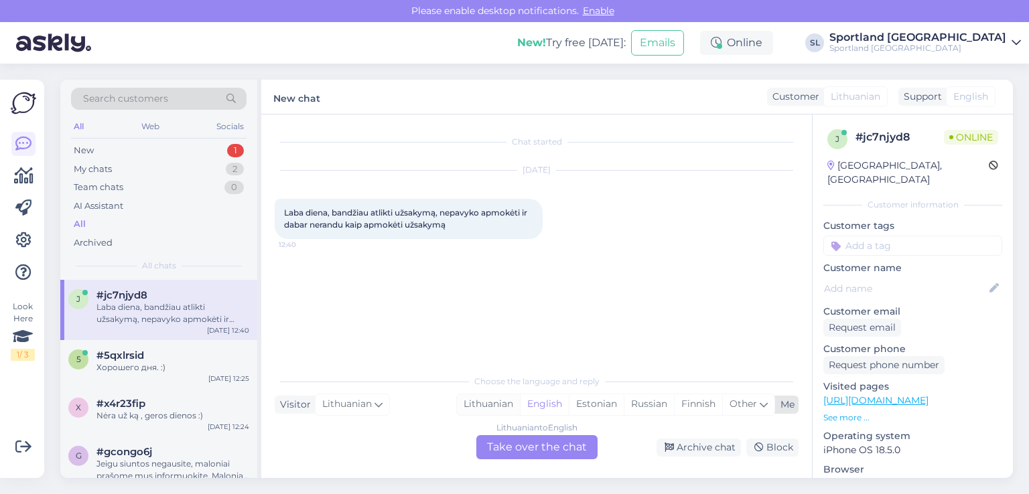
click at [496, 400] on div "Lithuanian" at bounding box center [488, 404] width 63 height 20
click at [520, 439] on div "Lithuanian to Lithuanian Take over the chat" at bounding box center [536, 447] width 121 height 24
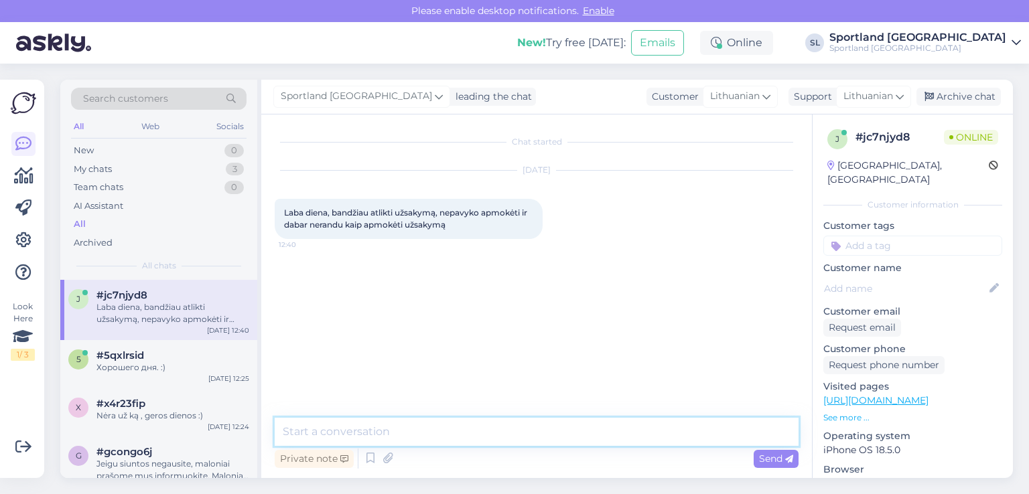
click at [463, 424] on textarea at bounding box center [537, 432] width 524 height 28
type textarea "Sveiki"
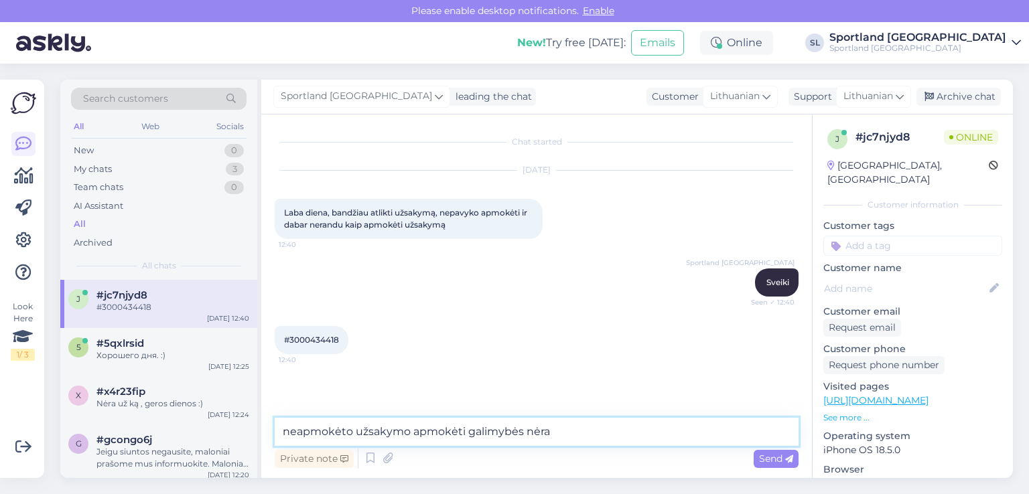
type textarea "neapmokėto užsakymo apmokėti galimybės nėra"
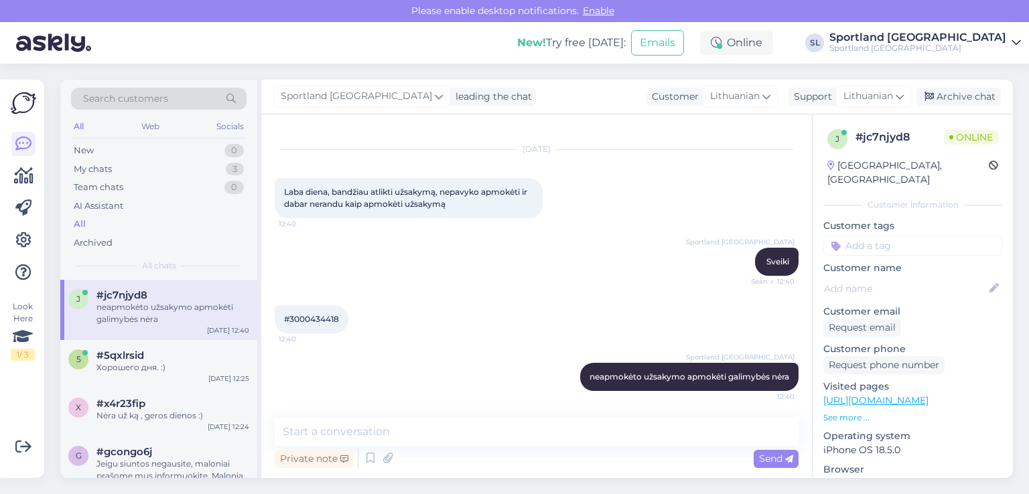
click at [311, 315] on span "#3000434418" at bounding box center [311, 319] width 55 height 10
click at [315, 319] on span "#3000434418" at bounding box center [311, 319] width 55 height 10
copy div "3000434418 12:40"
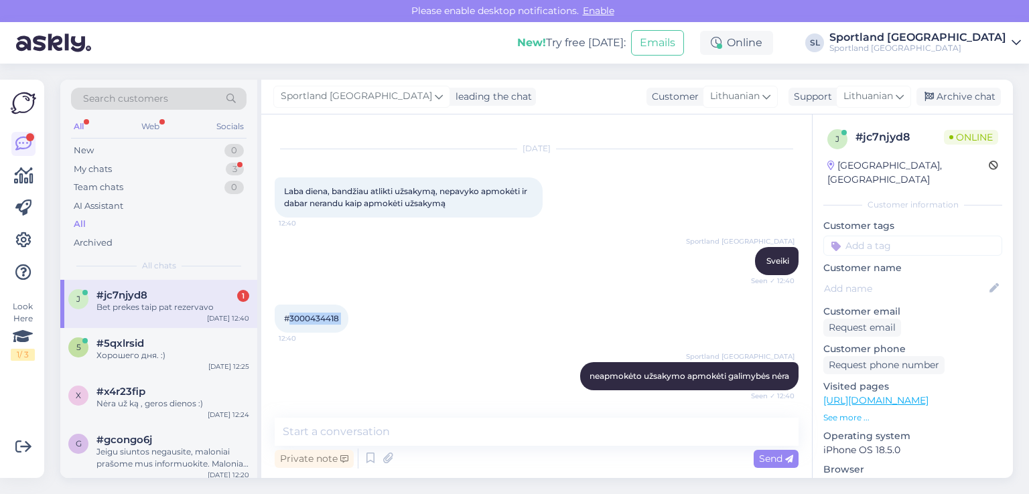
scroll to position [78, 0]
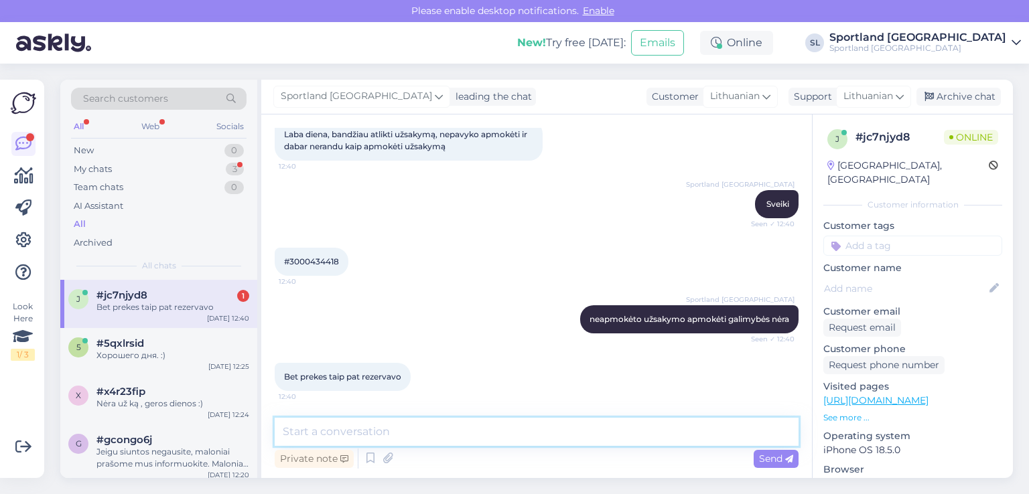
click at [419, 440] on textarea at bounding box center [537, 432] width 524 height 28
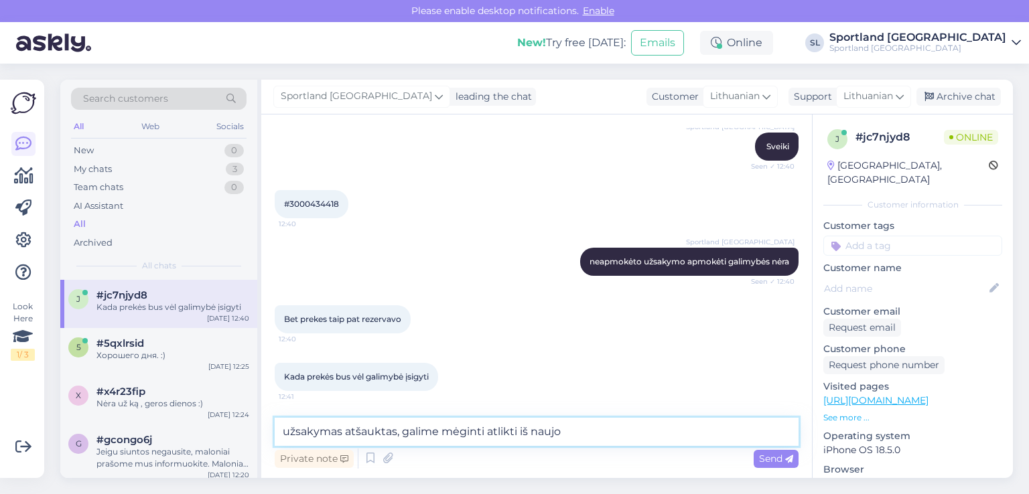
type textarea "užsakymas atšauktas, galime mėginti atlikti iš naujo"
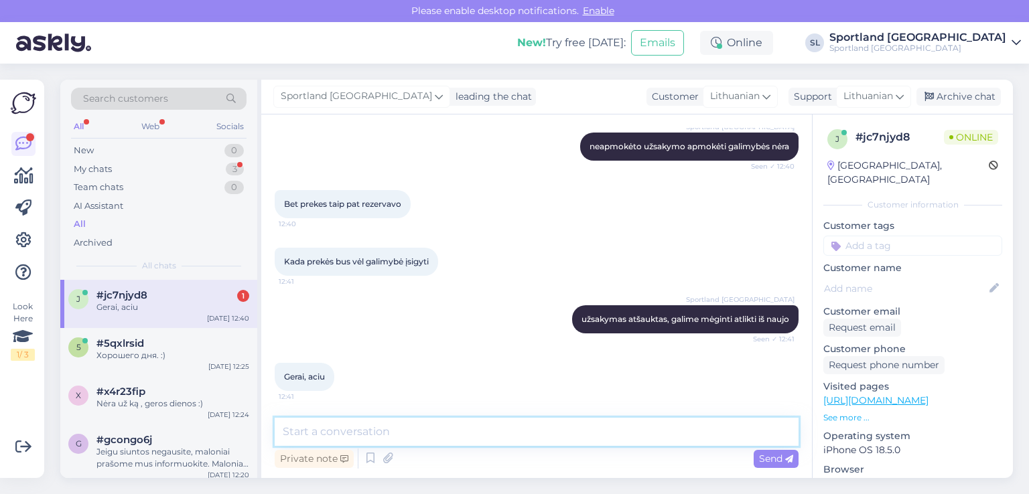
scroll to position [251, 0]
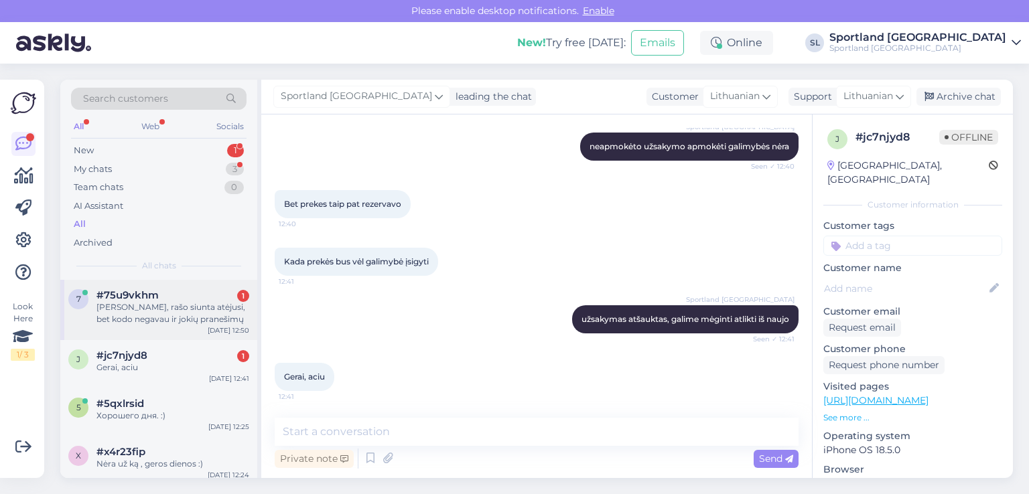
click at [190, 316] on div "Sveiki, rašo siunta atėjusi, bet kodo negavau ir jokių pranešimų" at bounding box center [172, 313] width 153 height 24
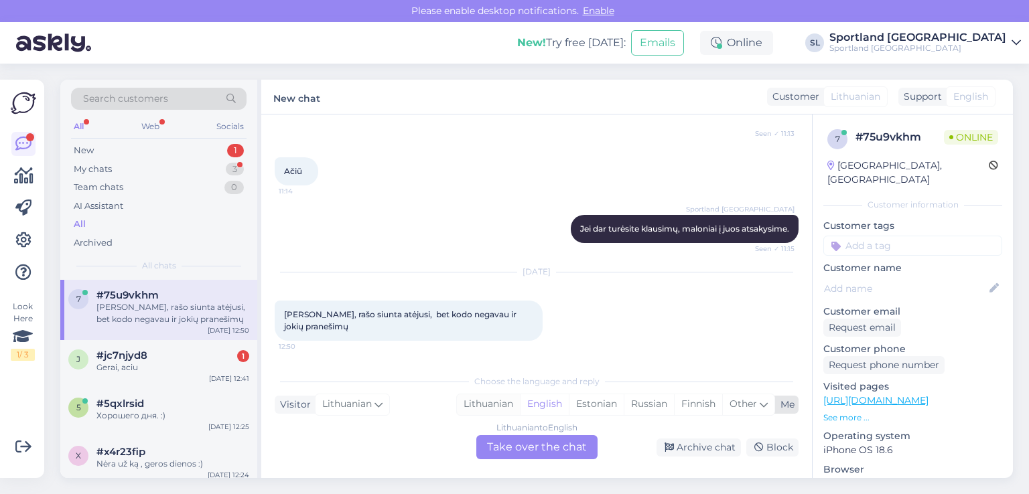
click at [489, 399] on div "Lithuanian" at bounding box center [488, 404] width 63 height 20
click at [536, 453] on div "Lithuanian to Lithuanian Take over the chat" at bounding box center [536, 447] width 121 height 24
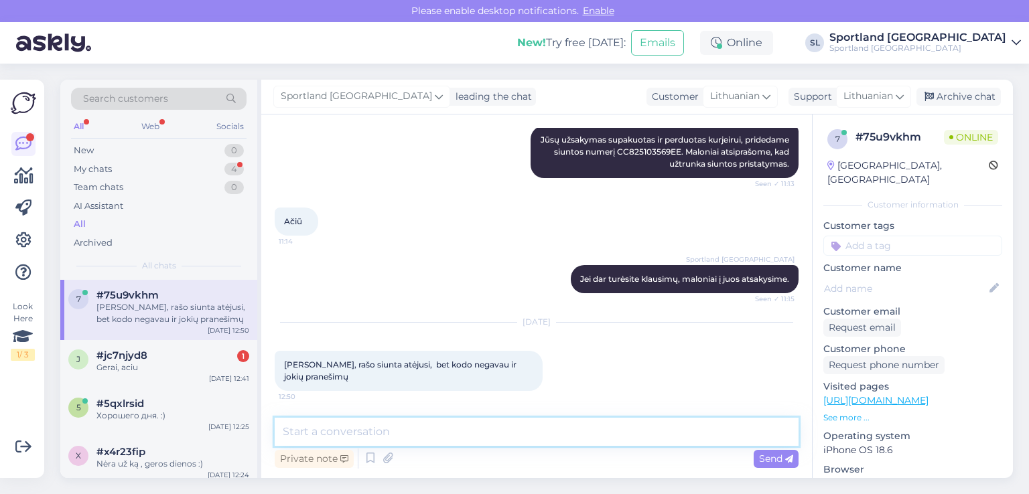
click at [469, 433] on textarea at bounding box center [537, 432] width 524 height 28
type textarea "Sveiki"
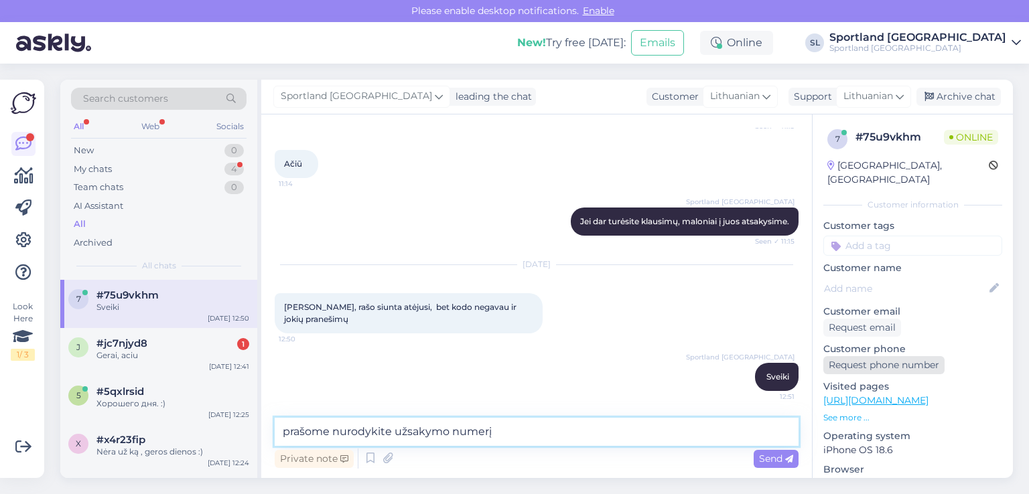
type textarea "prašome nurodykite užsakymo numerį"
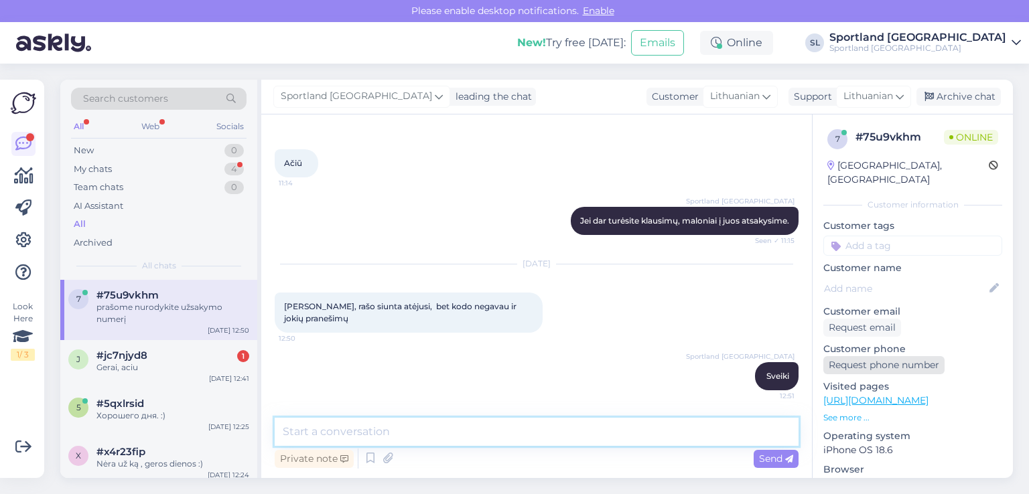
scroll to position [419, 0]
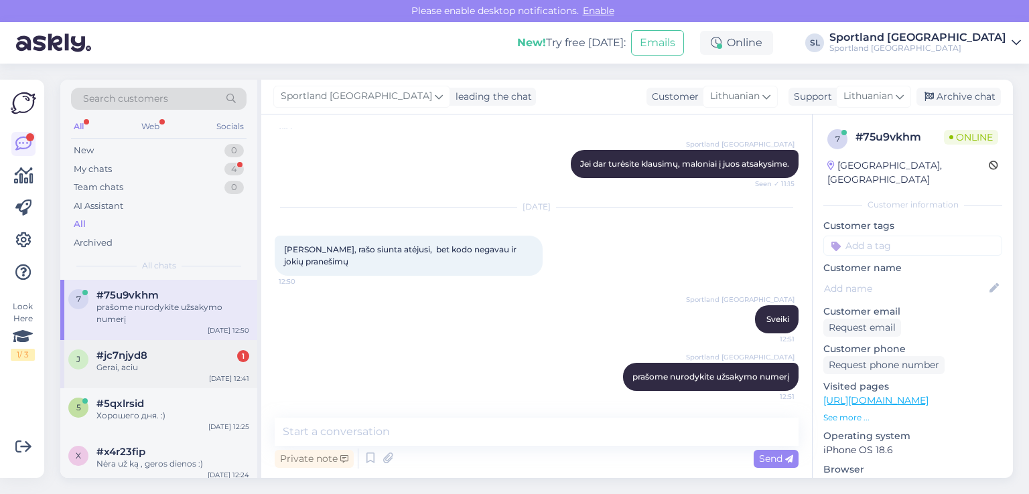
click at [118, 367] on div "Gerai, aciu" at bounding box center [172, 368] width 153 height 12
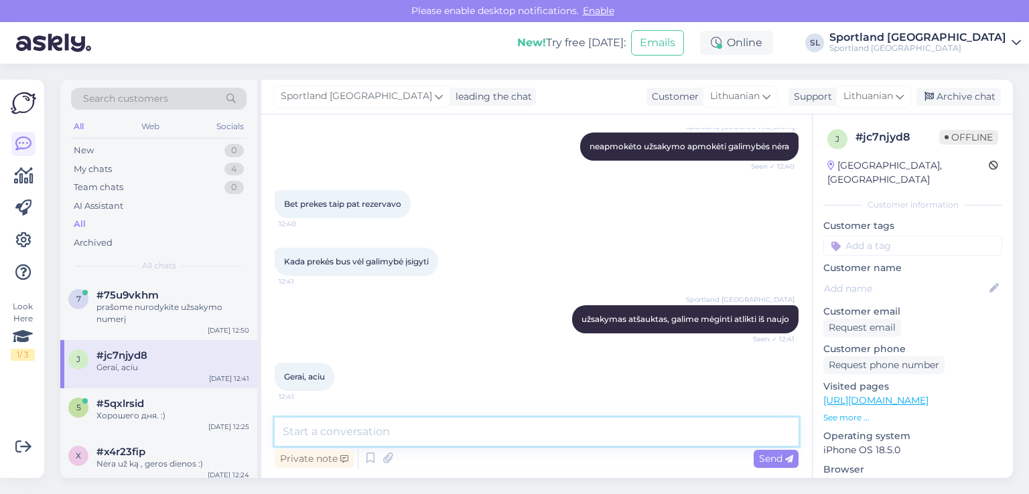
click at [459, 443] on textarea at bounding box center [537, 432] width 524 height 28
type textarea "j"
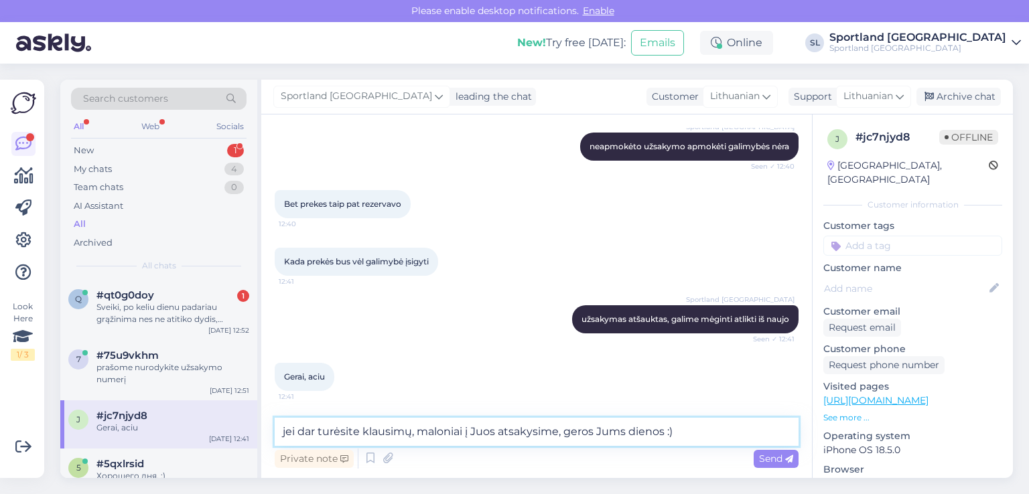
type textarea "jei dar turėsite klausimų, maloniai į Juos atsakysime, geros Jums dienos :)"
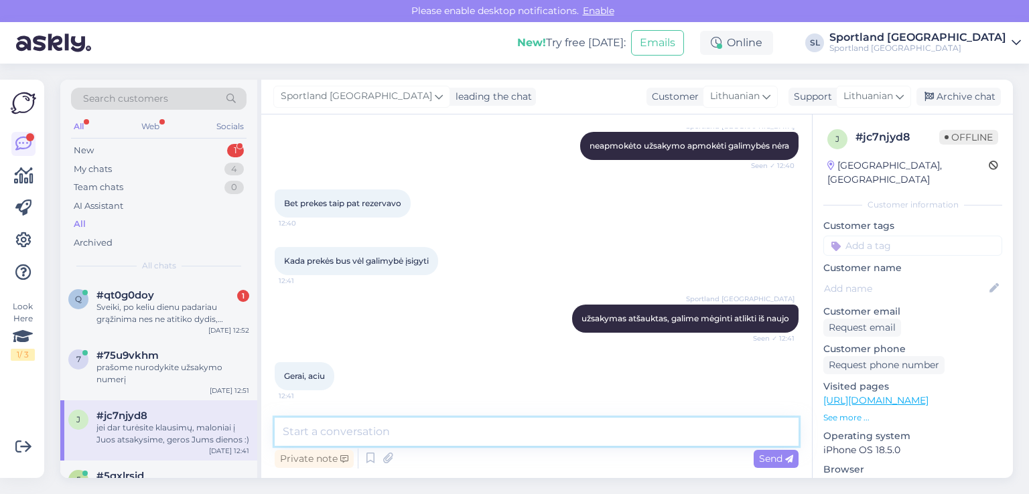
scroll to position [321, 0]
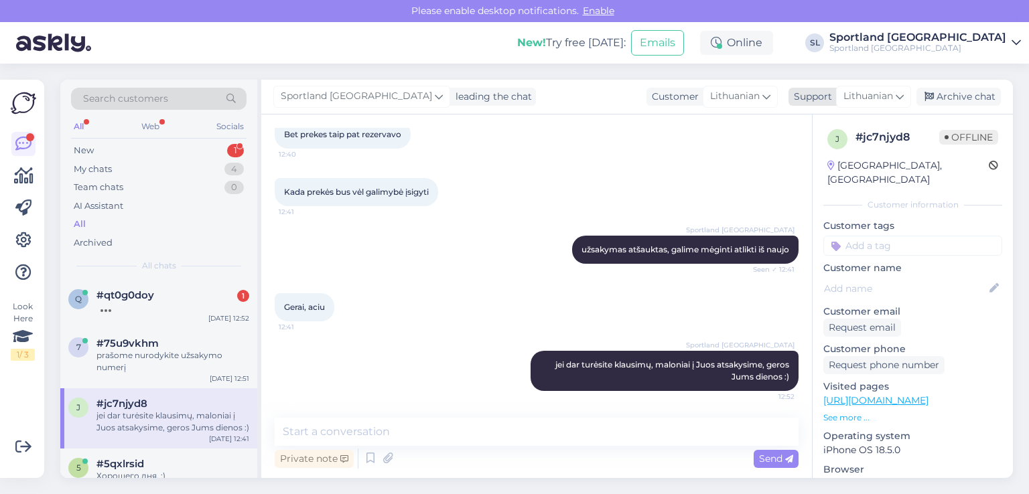
drag, startPoint x: 938, startPoint y: 96, endPoint x: 918, endPoint y: 92, distance: 20.5
click at [937, 95] on div "Archive chat" at bounding box center [958, 97] width 84 height 18
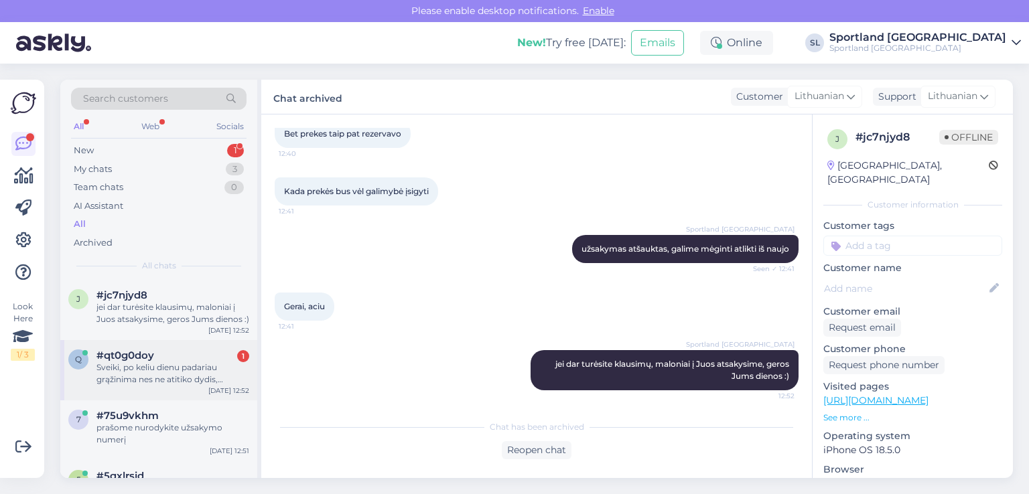
click at [135, 357] on span "#qt0g0doy" at bounding box center [125, 356] width 58 height 12
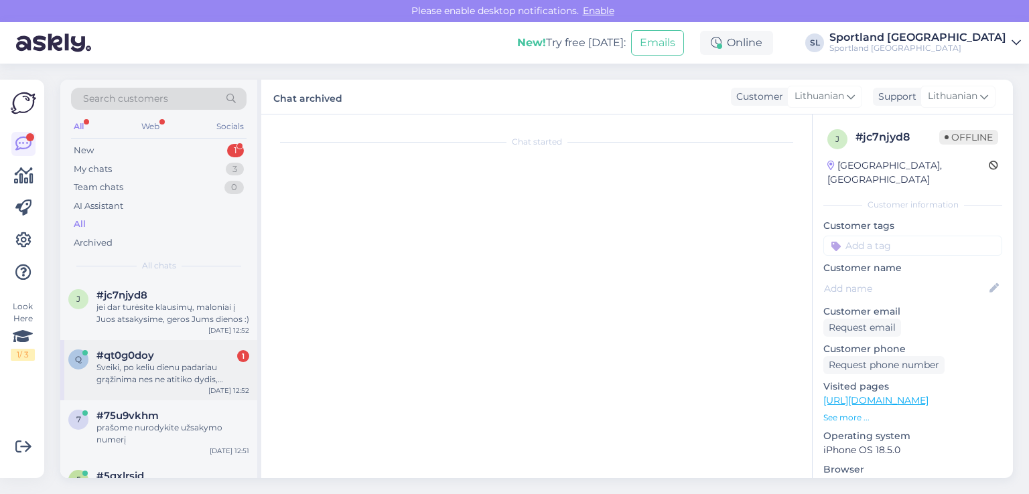
scroll to position [221, 0]
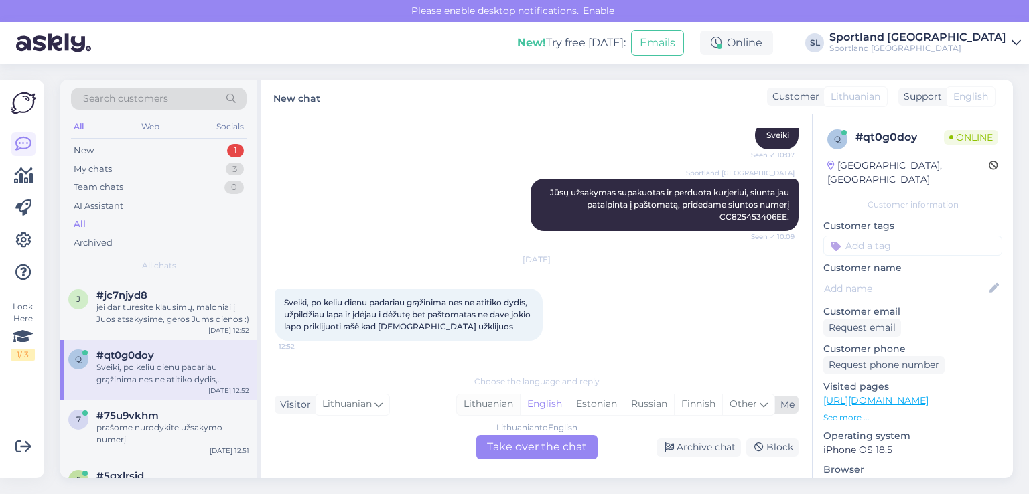
click at [490, 405] on div "Lithuanian" at bounding box center [488, 404] width 63 height 20
click at [541, 451] on div "Lithuanian to Lithuanian Take over the chat" at bounding box center [536, 447] width 121 height 24
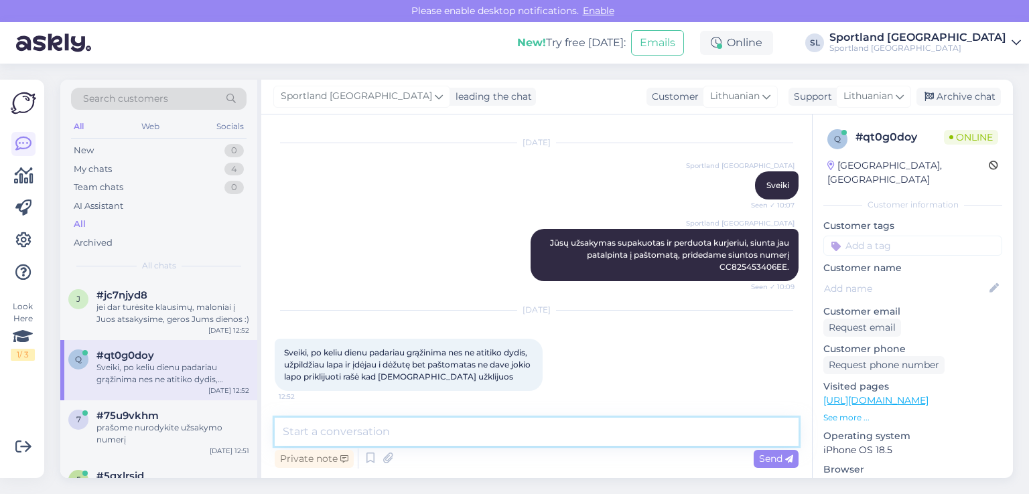
click at [509, 440] on textarea at bounding box center [537, 432] width 524 height 28
type textarea "Sveiki"
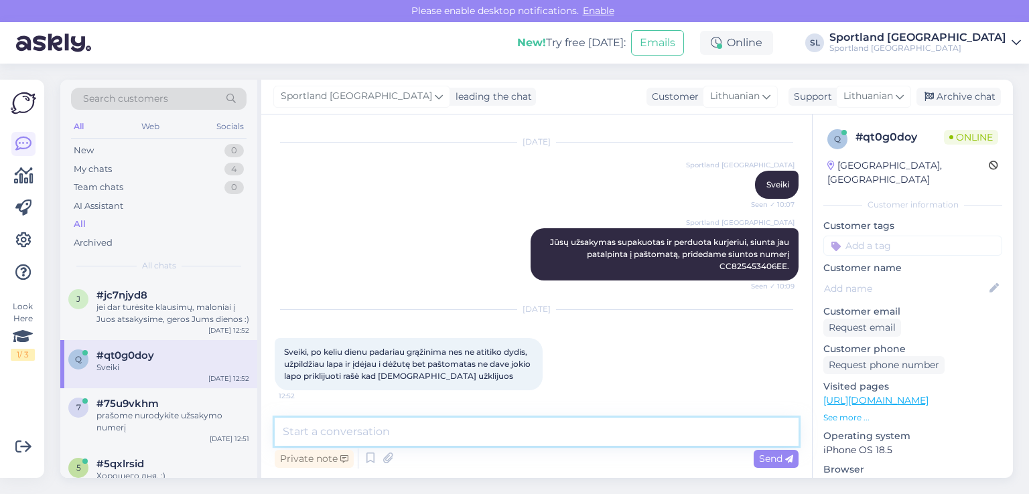
scroll to position [228, 0]
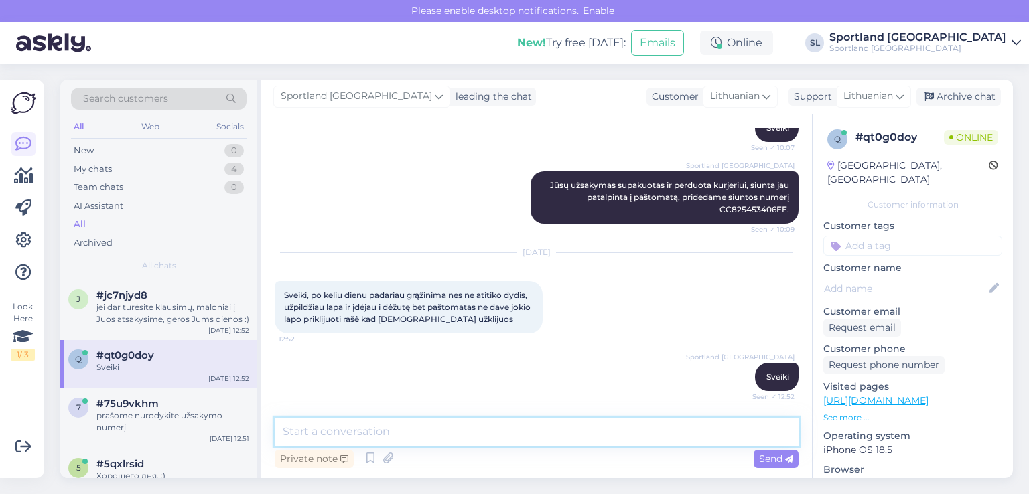
click at [437, 432] on textarea at bounding box center [537, 432] width 524 height 28
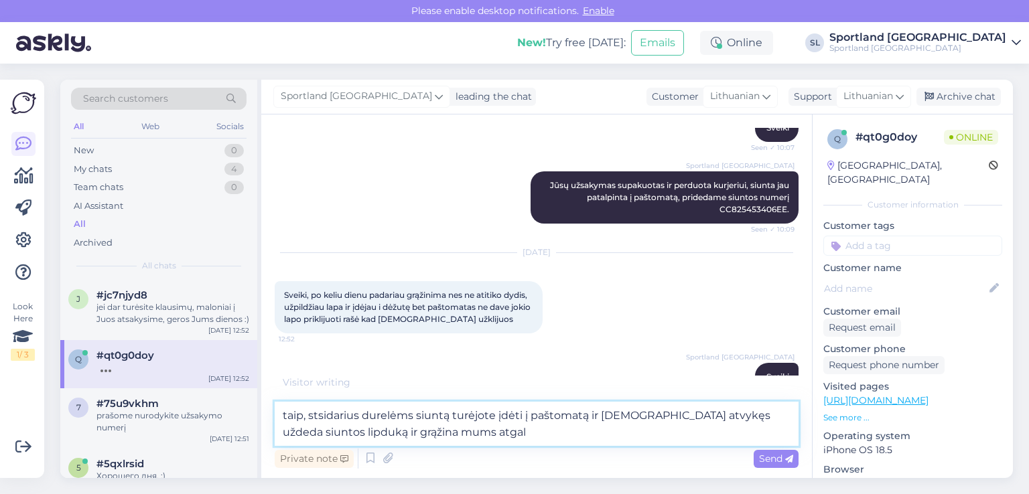
type textarea "taip, stsidarius durelėms siuntą turėjote įdėti į paštomatą ir kurjeris atvykęs…"
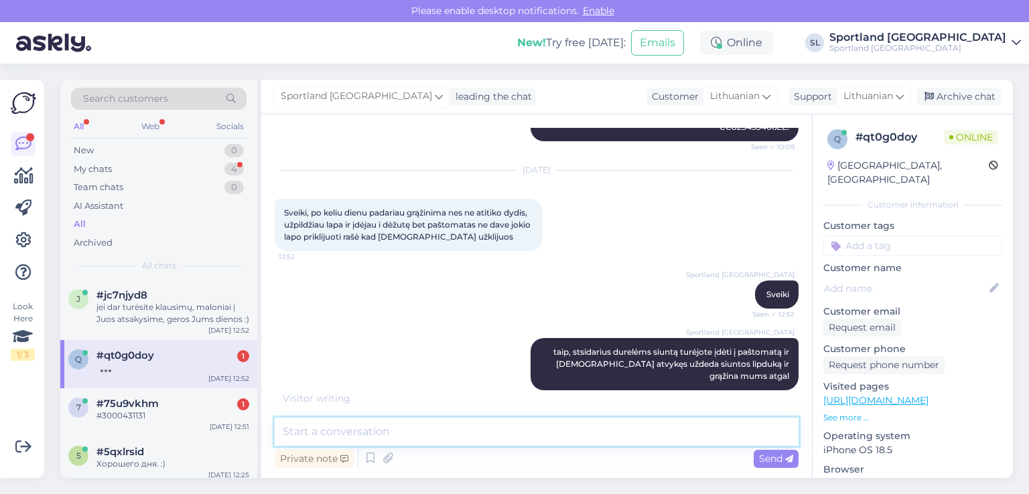
scroll to position [368, 0]
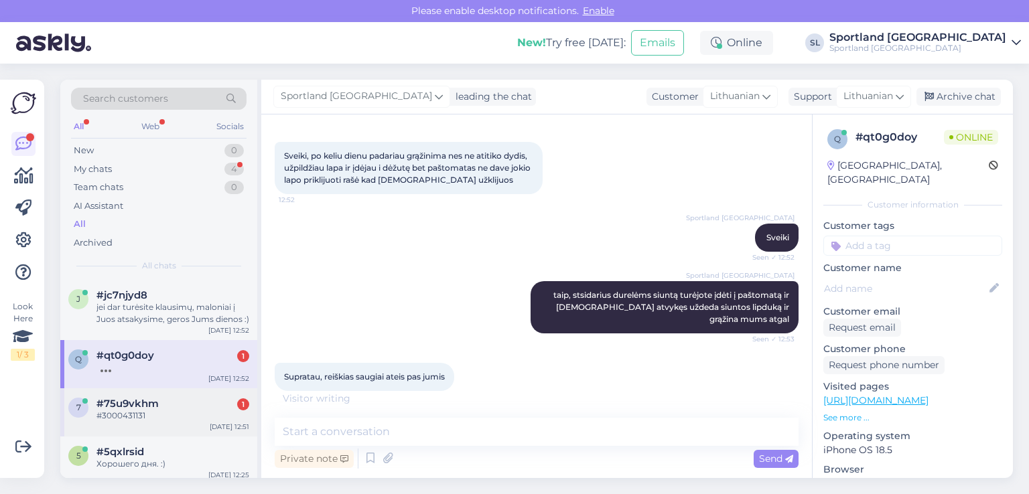
click at [132, 411] on div "#3000431131" at bounding box center [172, 416] width 153 height 12
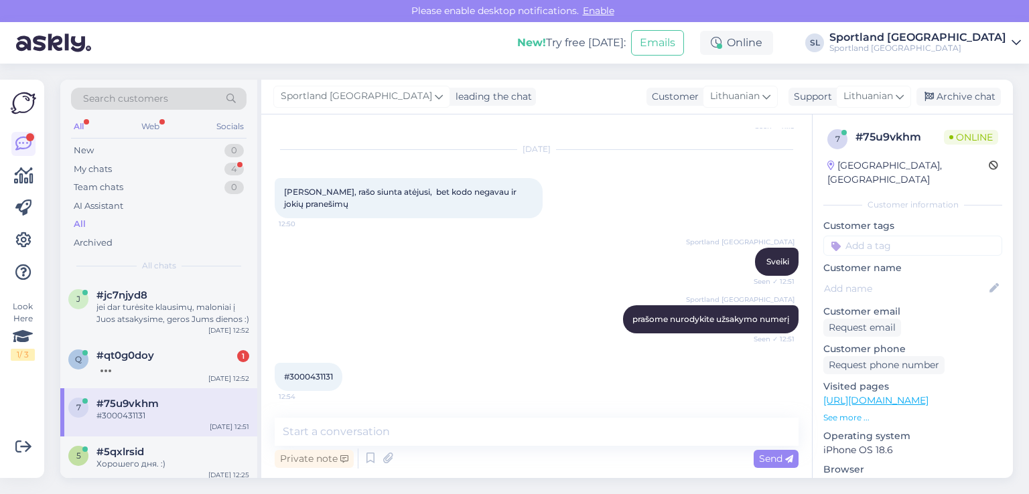
scroll to position [488, 0]
click at [329, 377] on span "#3000431131" at bounding box center [308, 377] width 49 height 10
copy div "3000431131 12:54"
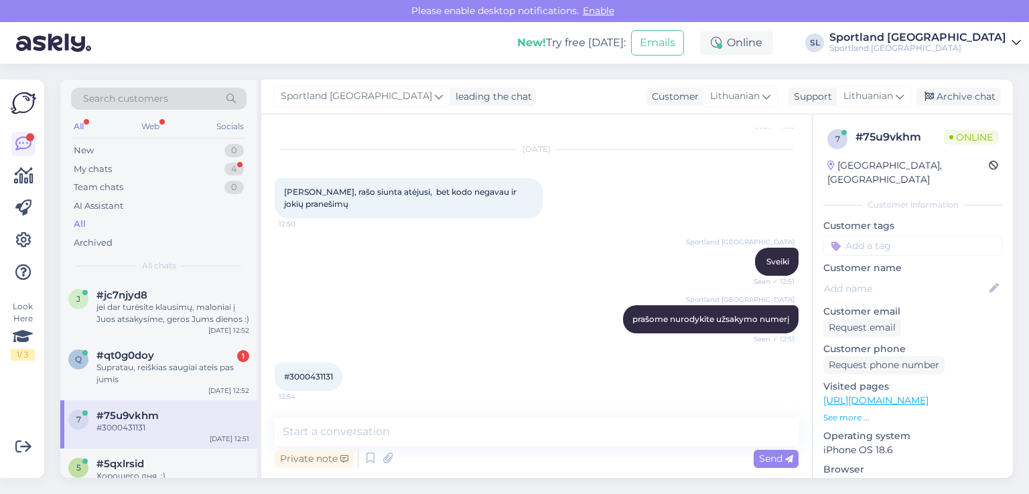
click at [411, 416] on div "Chat started Aug 19 2025 Sveiki. Turejom gauti batus 08-14. Bet dar nesulaukem?…" at bounding box center [536, 297] width 550 height 364
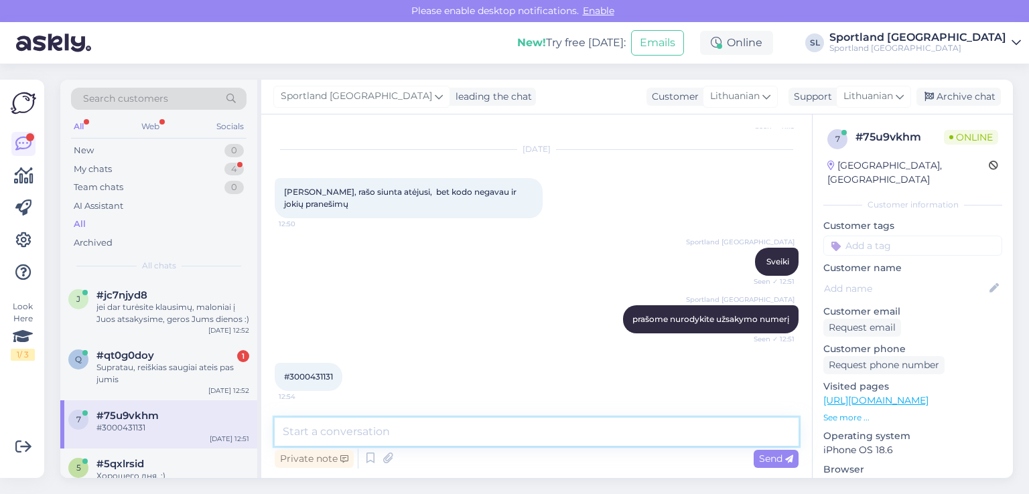
click at [413, 432] on textarea at bounding box center [537, 432] width 524 height 28
paste textarea "+37067523007"
type textarea "prašome patikslinkite ar teisingas Jūsų tel. numeris +37067523007?"
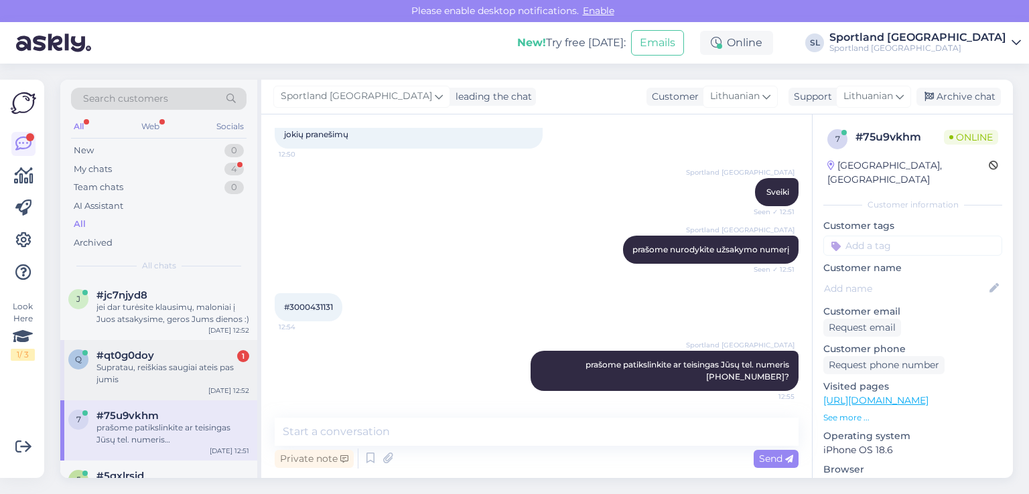
click at [168, 370] on div "Supratau, reiškias saugiai ateis pas jumis" at bounding box center [172, 374] width 153 height 24
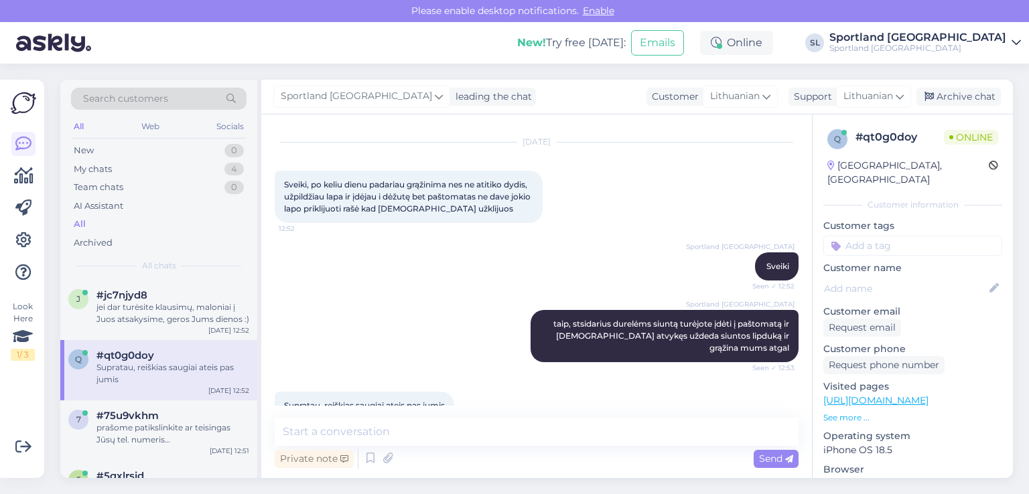
scroll to position [368, 0]
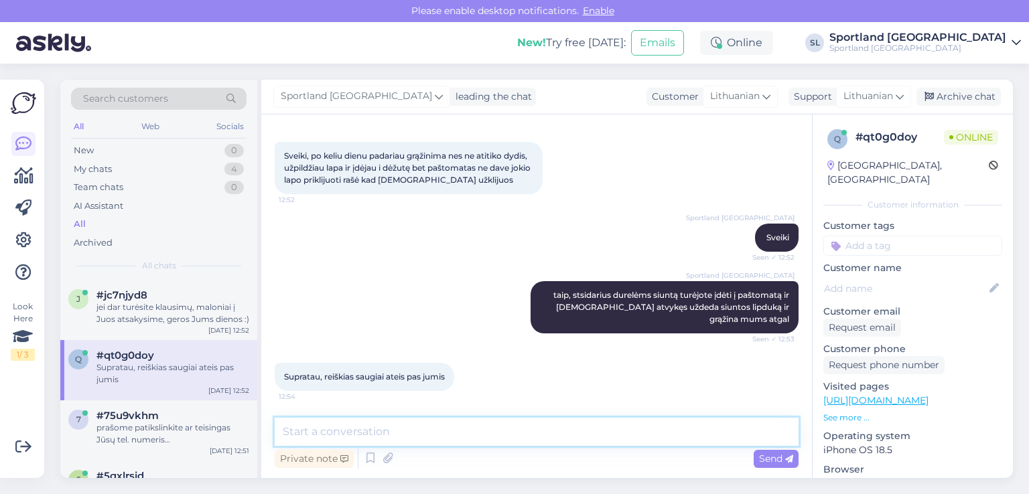
click at [439, 421] on textarea at bounding box center [537, 432] width 524 height 28
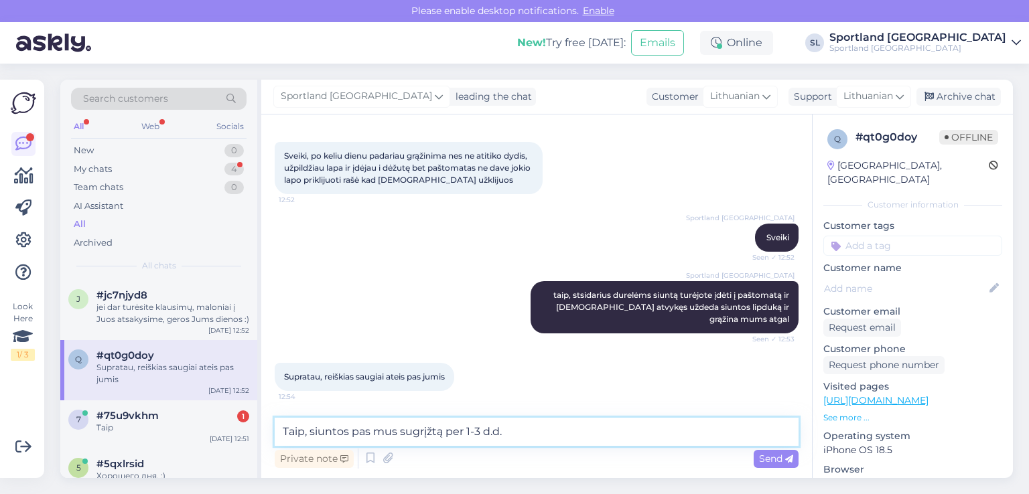
type textarea "Taip, siuntos pas mus sugrįžtą per 1-3 d.d."
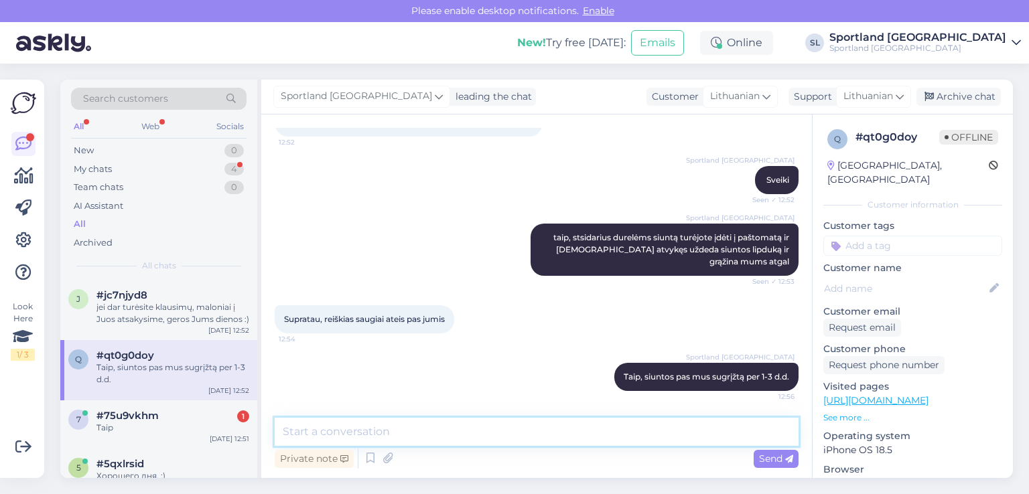
type textarea "k"
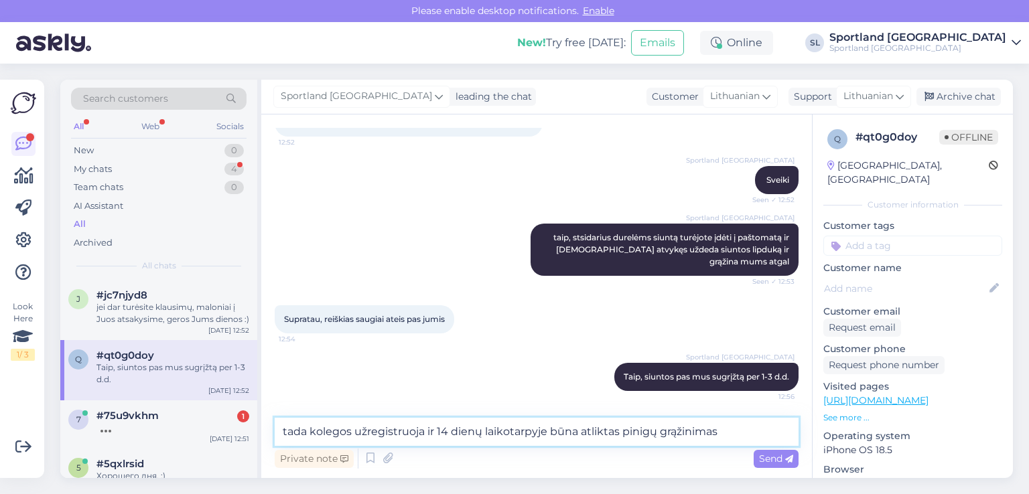
type textarea "tada kolegos užregistruoja ir 14 dienų laikotarpyje būna atliktas pinigų grąžin…"
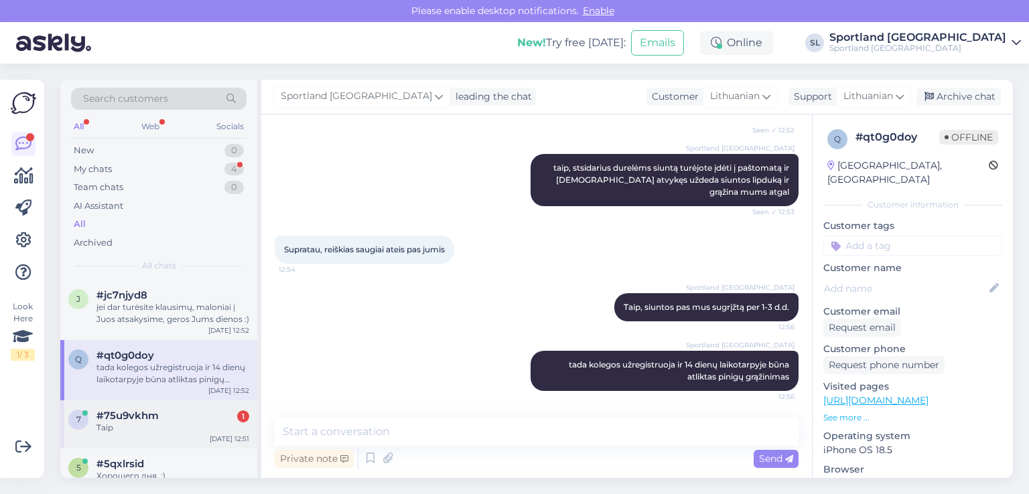
click at [153, 427] on div "Taip" at bounding box center [172, 428] width 153 height 12
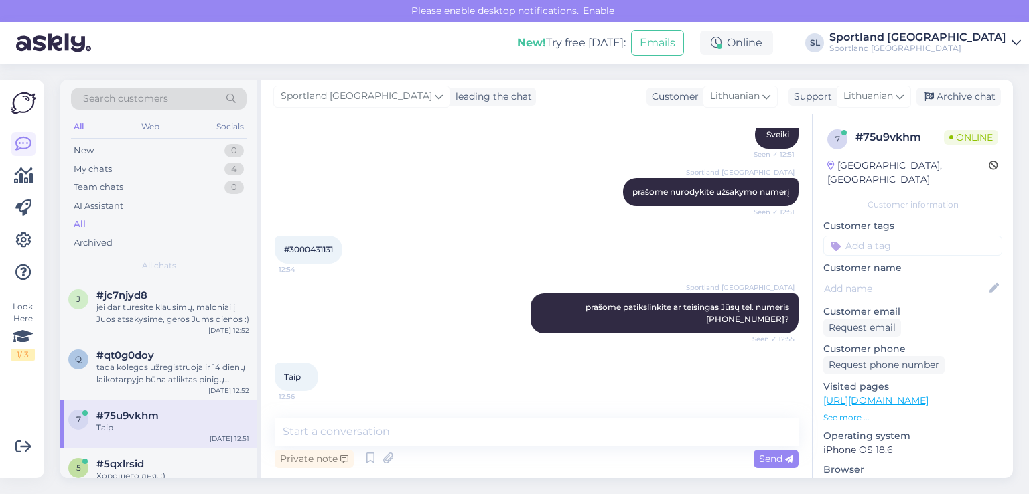
scroll to position [615, 0]
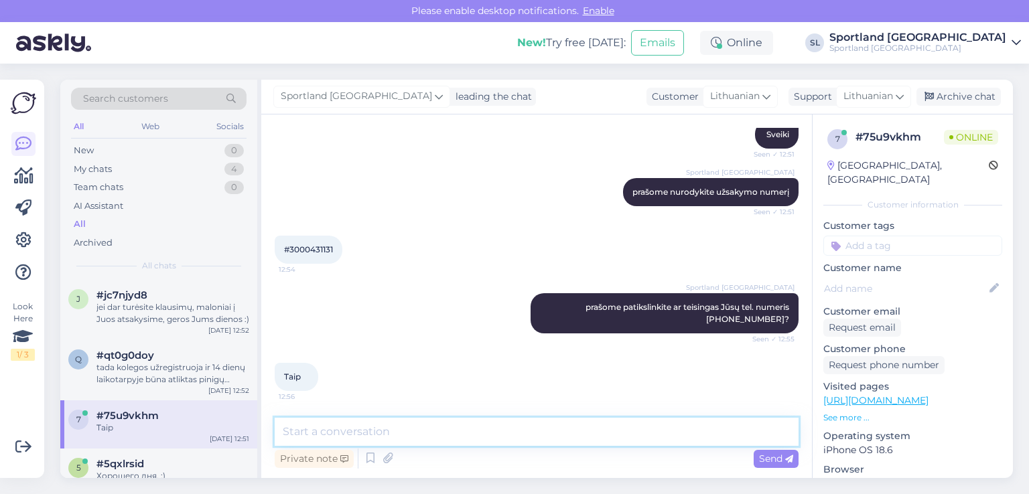
click at [513, 431] on textarea at bounding box center [537, 432] width 524 height 28
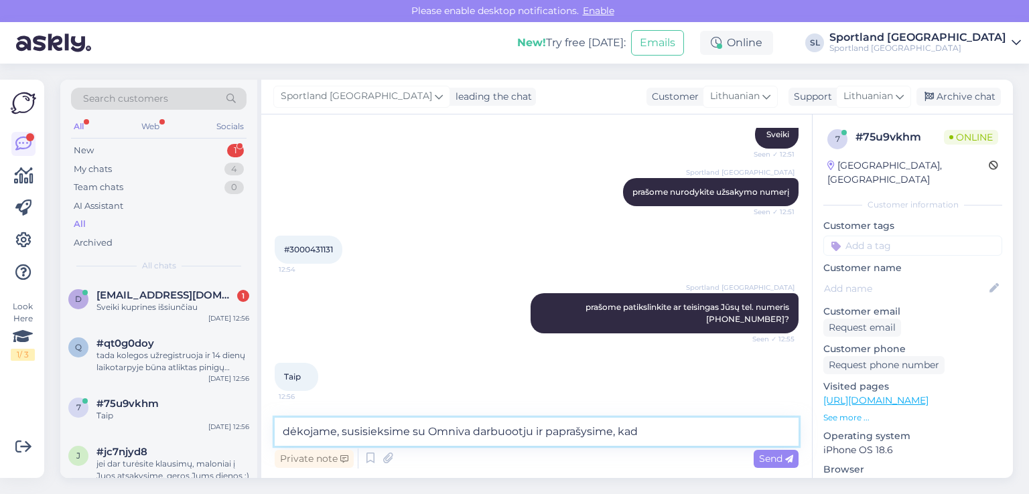
click at [513, 431] on textarea "dėkojame, susisieksime su Omniva darbuootju ir paprašysime, kad" at bounding box center [537, 432] width 524 height 28
click at [648, 434] on textarea "dėkojame, susisieksime su Omniva darbuotju ir paprašysime, kad" at bounding box center [537, 432] width 524 height 28
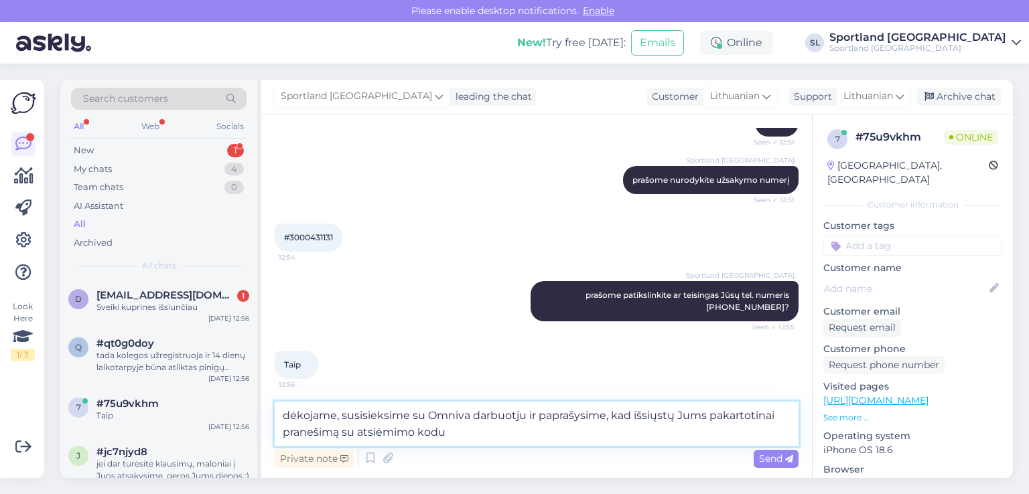
type textarea "dėkojame, susisieksime su Omniva darbuotju ir paprašysime, kad išsiųstų Jums pa…"
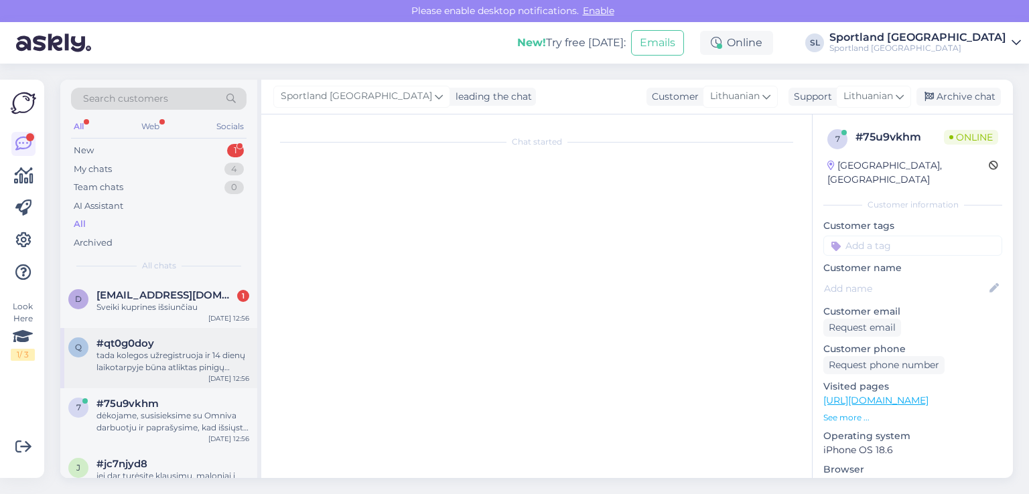
scroll to position [5349, 0]
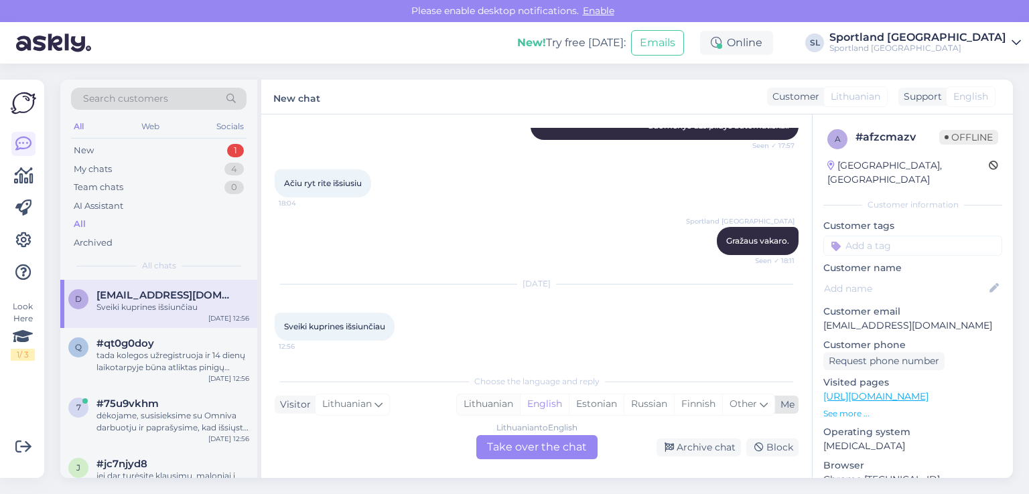
click at [484, 404] on div "Lithuanian" at bounding box center [488, 404] width 63 height 20
click at [511, 447] on div "Lithuanian to Lithuanian Take over the chat" at bounding box center [536, 447] width 121 height 24
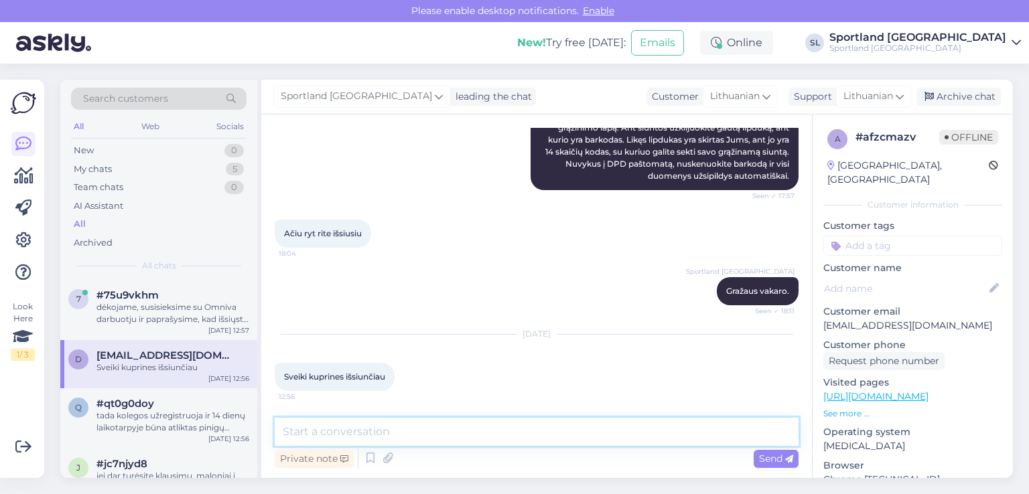
click at [476, 435] on textarea at bounding box center [537, 432] width 524 height 28
type textarea "Sveiki, dėkojame už informaciją."
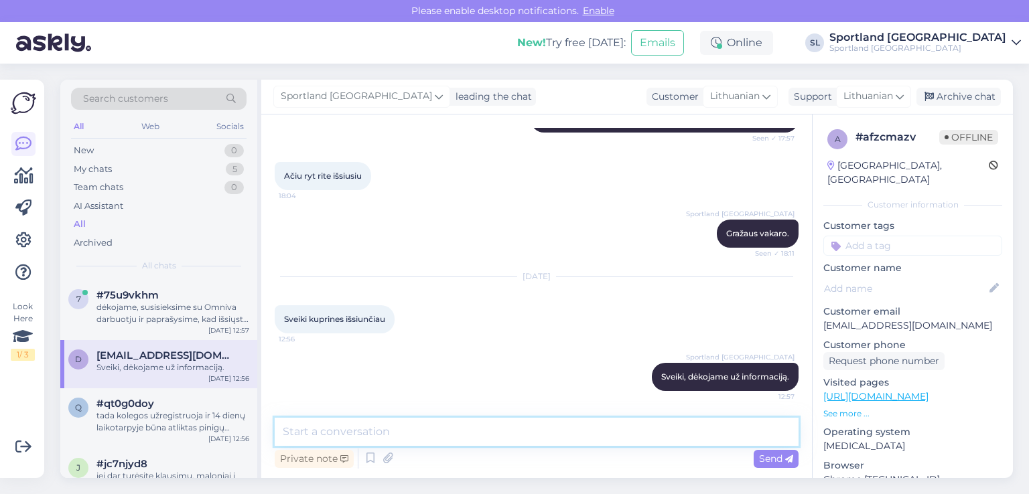
scroll to position [5357, 0]
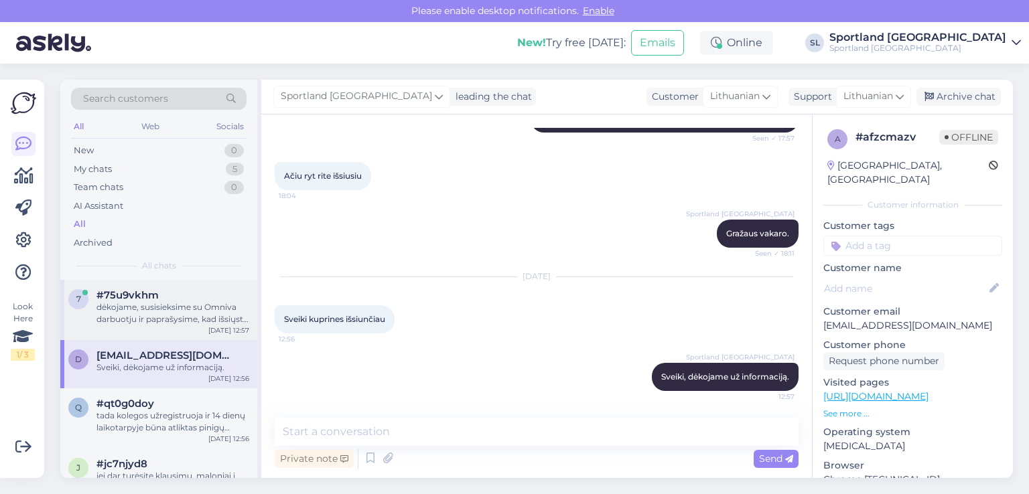
click at [174, 310] on div "dėkojame, susisieksime su Omniva darbuotju ir paprašysime, kad išsiųstų Jums pa…" at bounding box center [172, 313] width 153 height 24
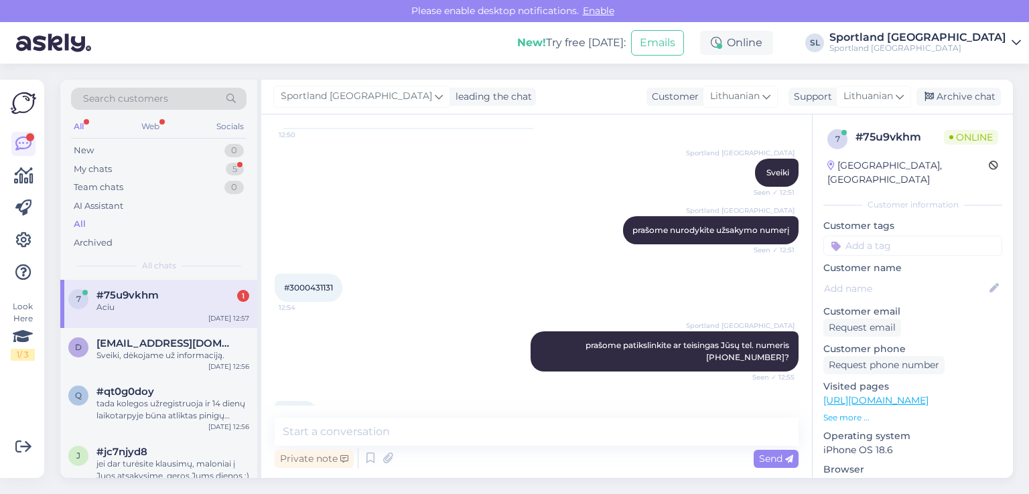
scroll to position [554, 0]
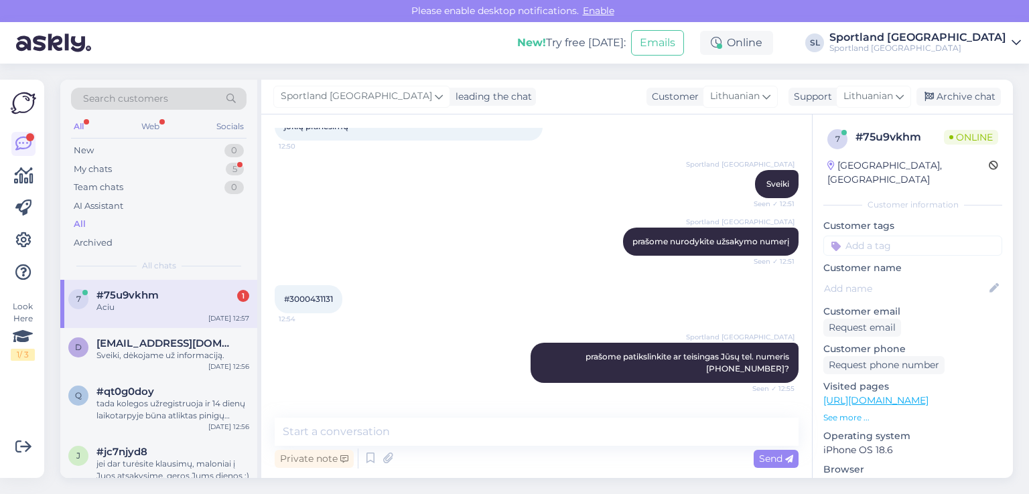
click at [320, 304] on span "#3000431131" at bounding box center [308, 299] width 49 height 10
click at [319, 304] on span "#3000431131" at bounding box center [308, 299] width 49 height 10
copy div "3000431131 12:54"
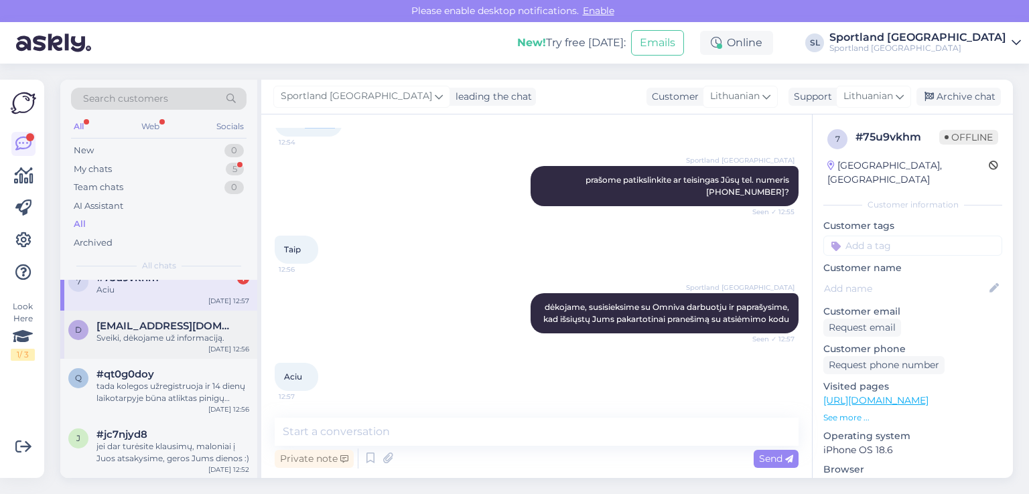
scroll to position [67, 0]
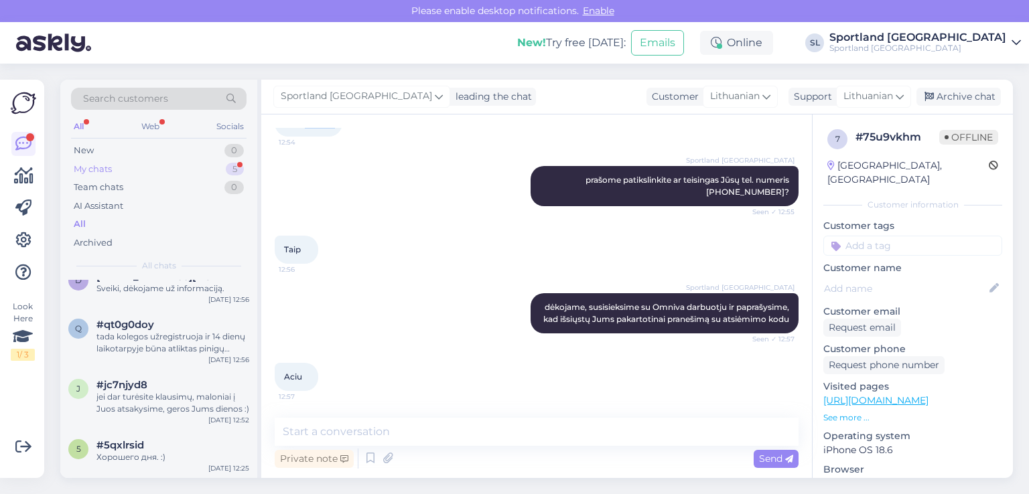
click at [137, 168] on div "My chats 5" at bounding box center [158, 169] width 175 height 19
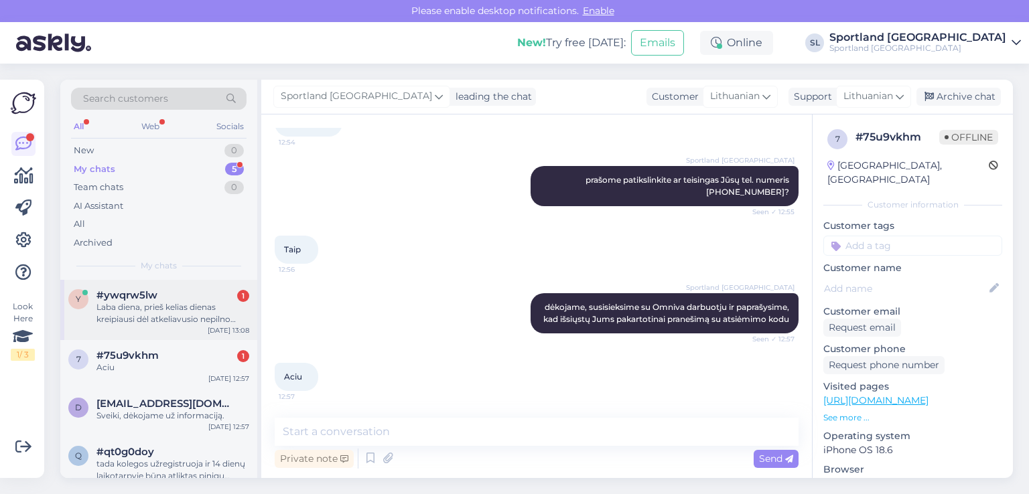
click at [165, 311] on div "Laba diena, prieš kelias dienas kreipiausi dėl atkeliavusio nepilno užsakymo. P…" at bounding box center [172, 313] width 153 height 24
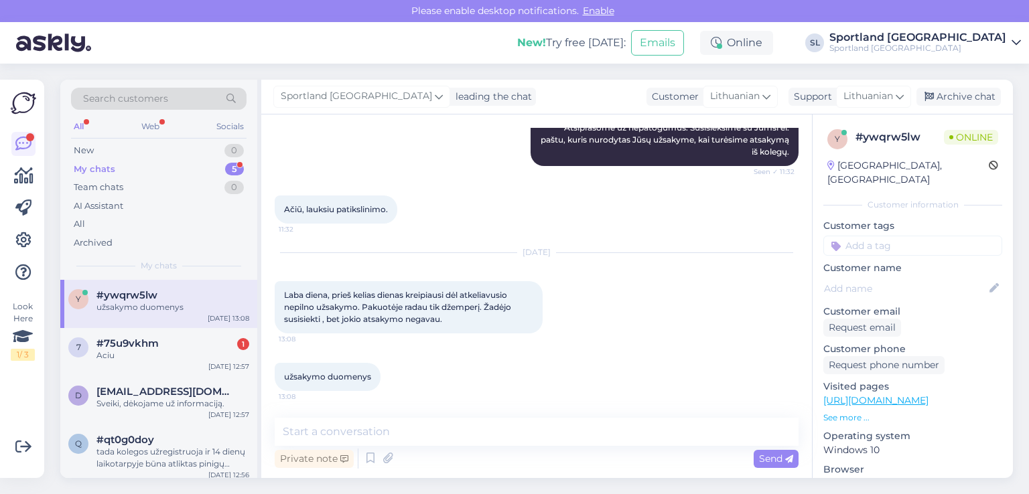
scroll to position [992, 0]
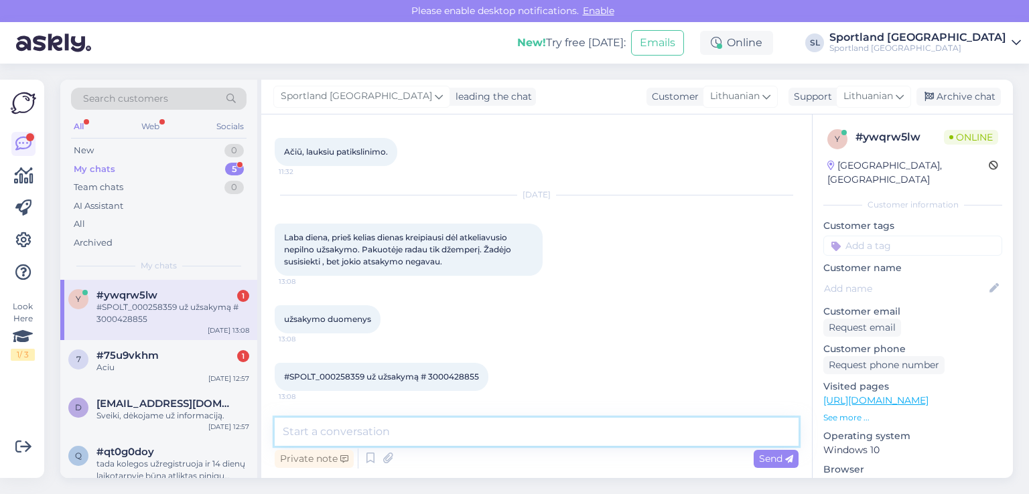
click at [457, 431] on textarea at bounding box center [537, 432] width 524 height 28
type textarea "Sveiki"
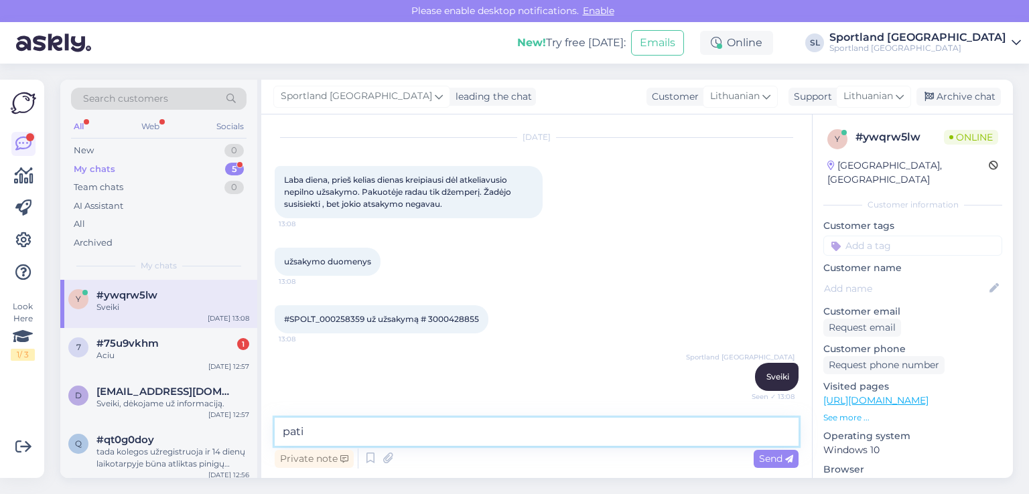
scroll to position [1107, 0]
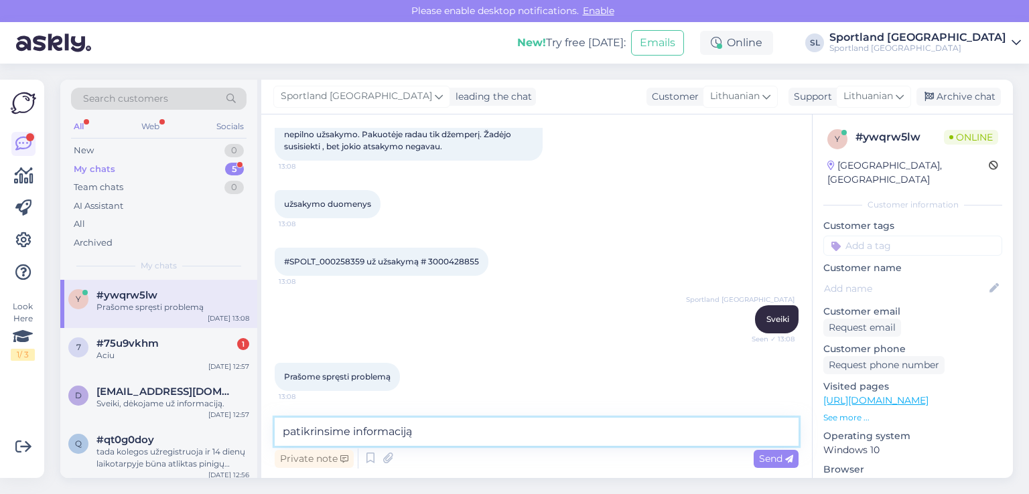
type textarea "patikrinsime informaciją"
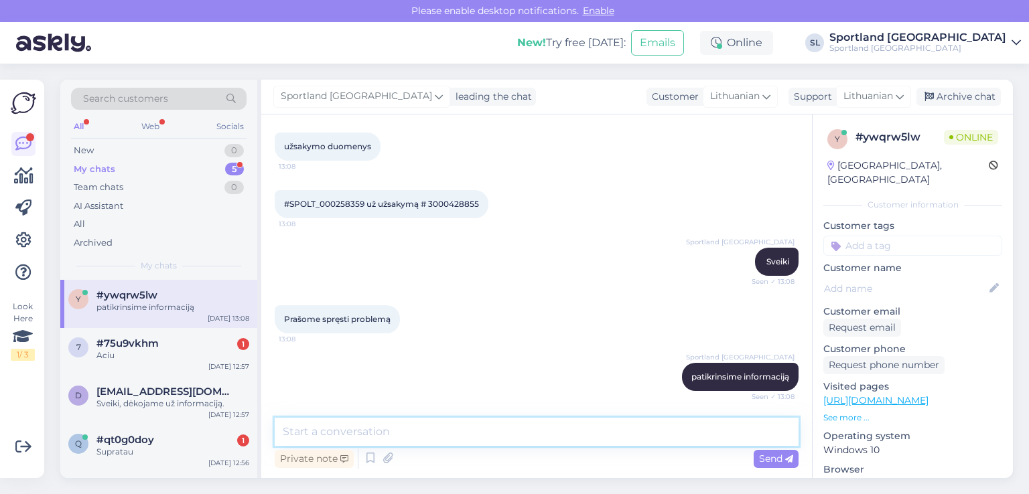
scroll to position [1165, 0]
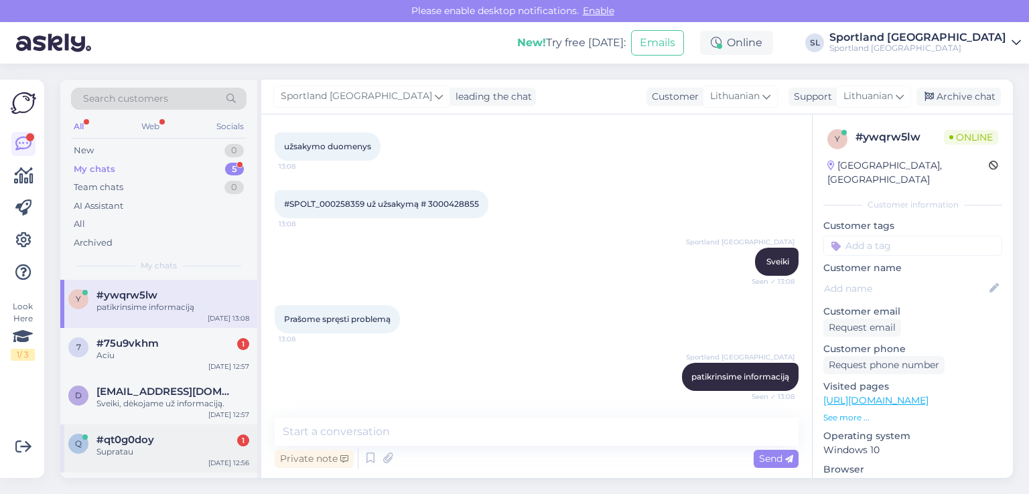
click at [157, 437] on div "#qt0g0doy 1" at bounding box center [172, 440] width 153 height 12
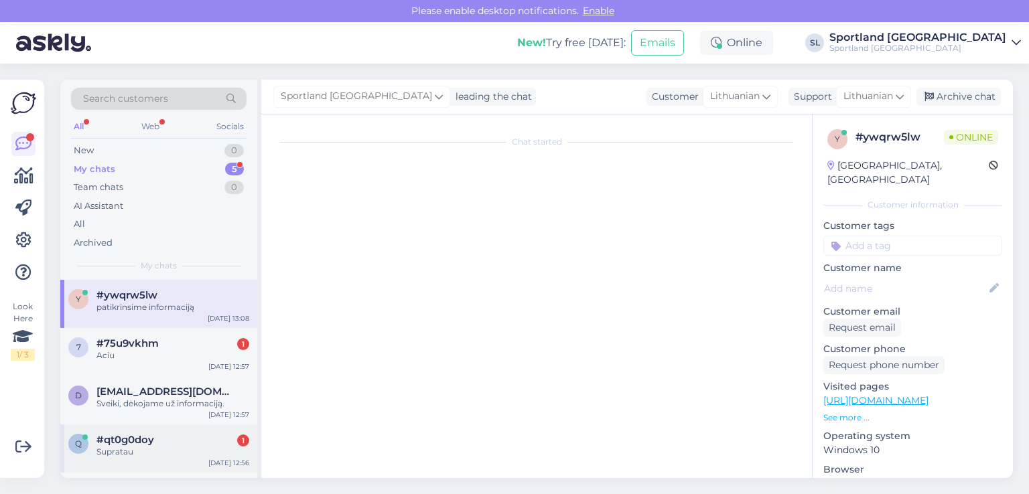
scroll to position [552, 0]
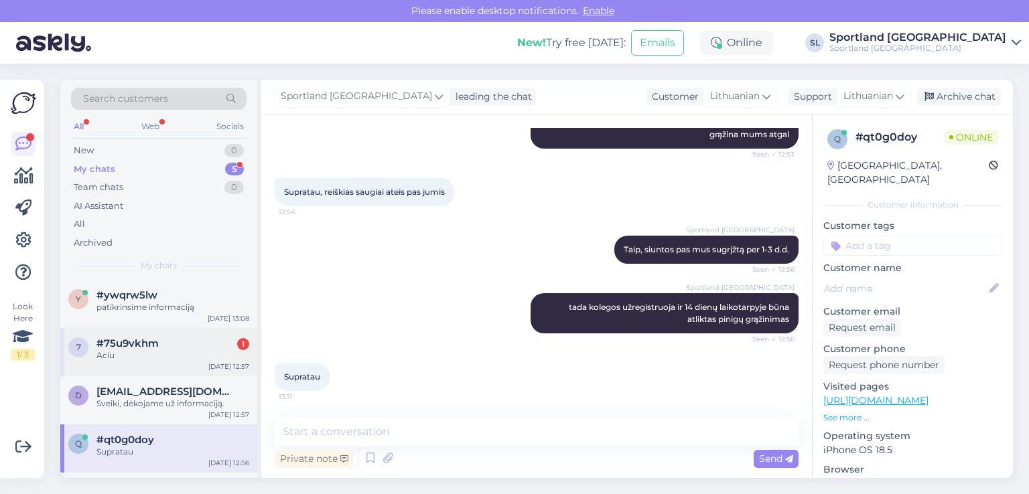
click at [157, 353] on div "Aciu" at bounding box center [172, 356] width 153 height 12
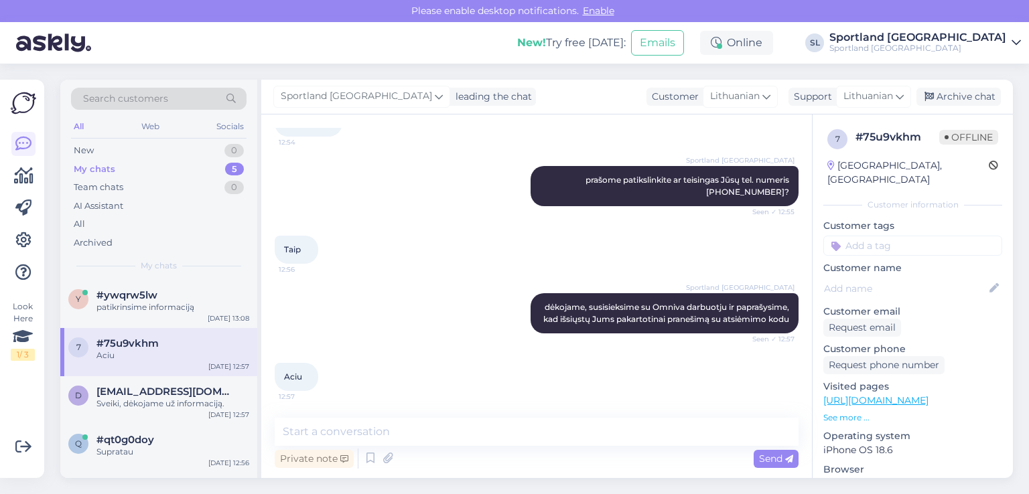
scroll to position [755, 0]
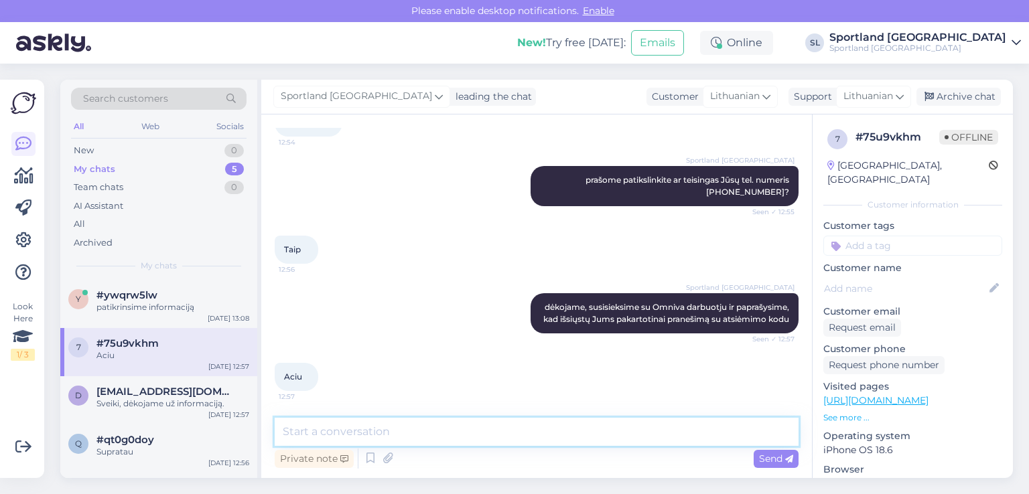
click at [461, 443] on textarea at bounding box center [537, 432] width 524 height 28
type textarea "Pranešimas Jums išsiųstas į telefono numerį ir el. paštu. Geros Jums dienos :)"
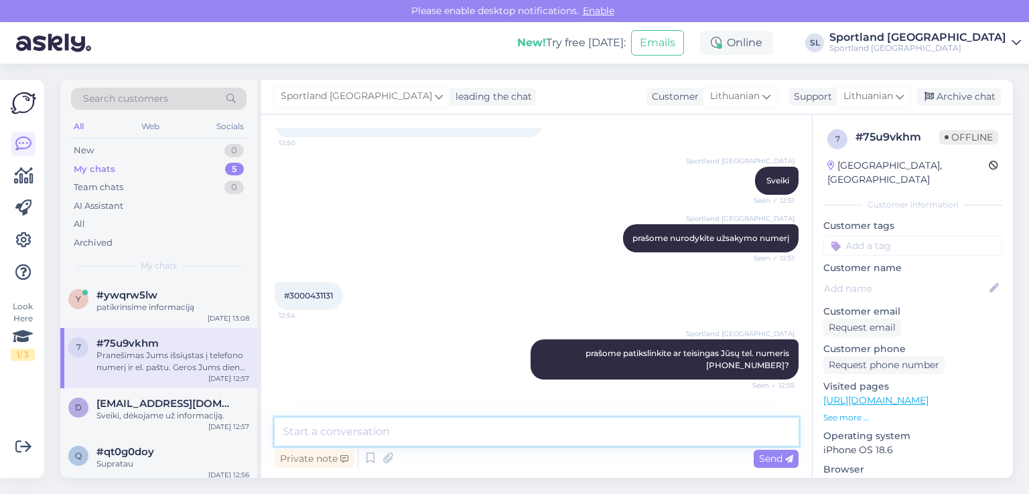
scroll to position [824, 0]
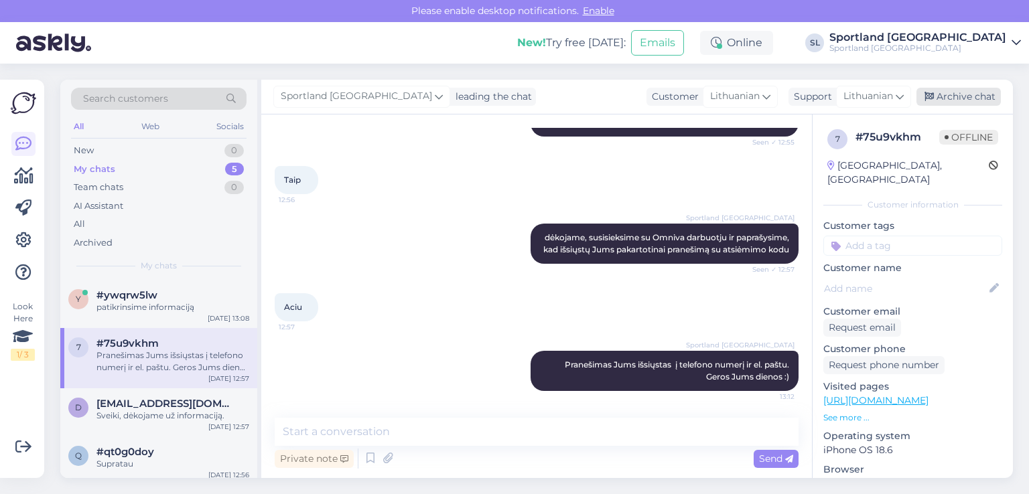
click at [993, 92] on div "Archive chat" at bounding box center [958, 97] width 84 height 18
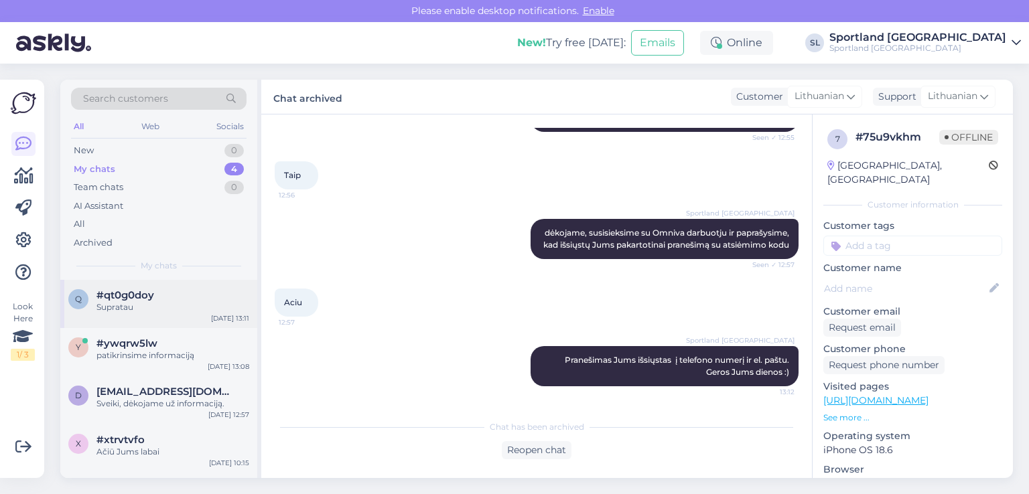
click at [137, 303] on div "Supratau" at bounding box center [172, 307] width 153 height 12
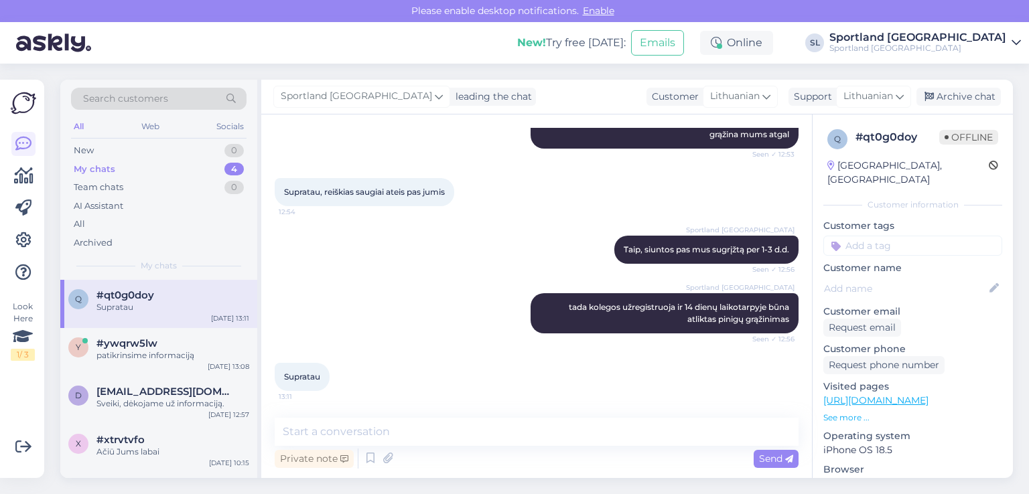
scroll to position [552, 0]
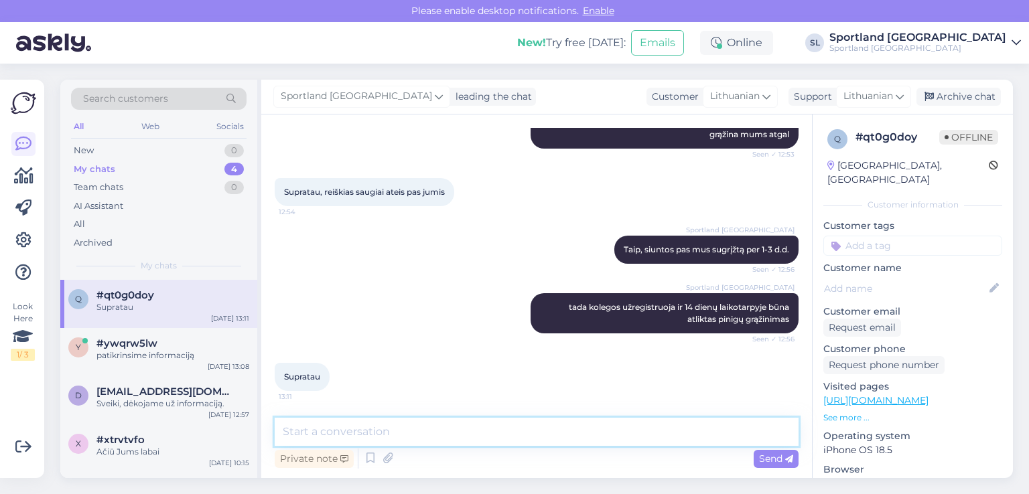
click at [459, 437] on textarea at bounding box center [537, 432] width 524 height 28
click at [426, 428] on textarea at bounding box center [537, 432] width 524 height 28
type textarea "jei dar turėsite klausimų maloniai į juos atsakysime, geros Jums dienos :)"
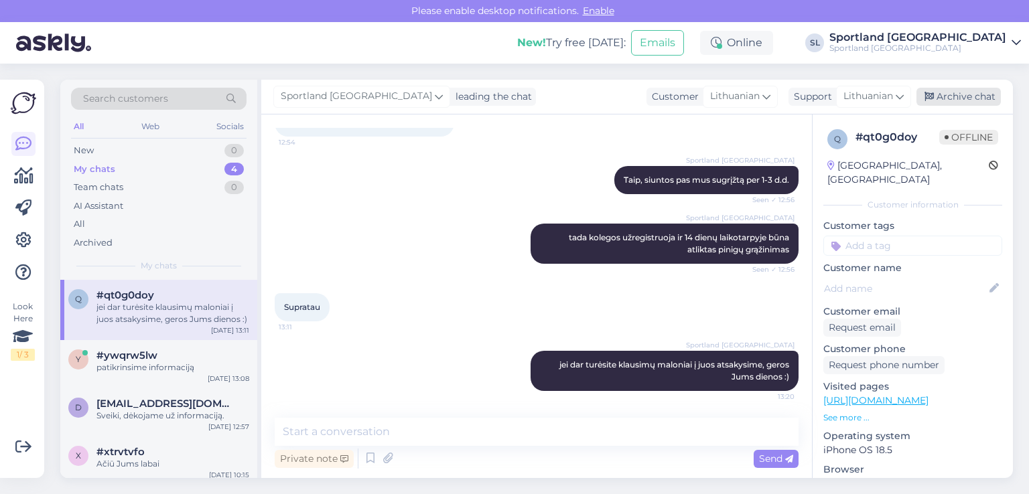
click at [950, 89] on div "Archive chat" at bounding box center [958, 97] width 84 height 18
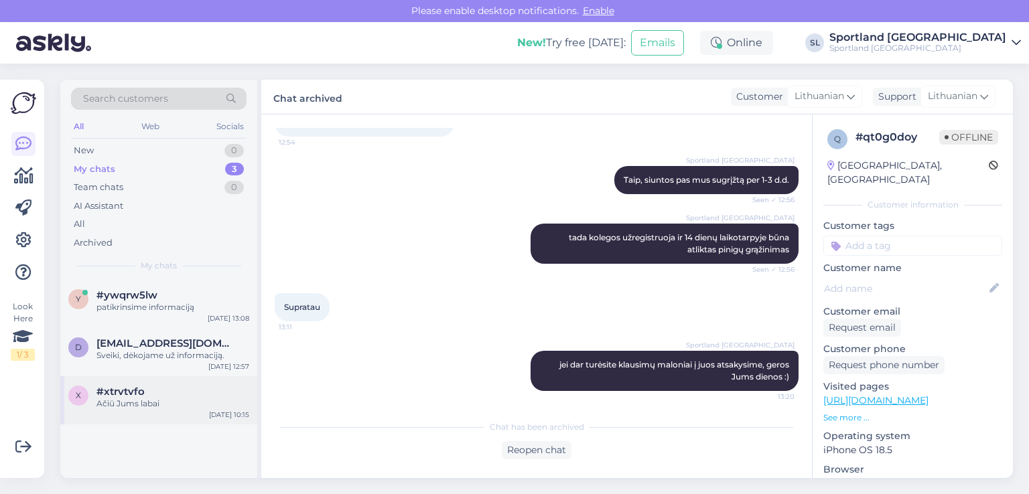
click at [137, 398] on div "Ačiū Jums labai" at bounding box center [172, 404] width 153 height 12
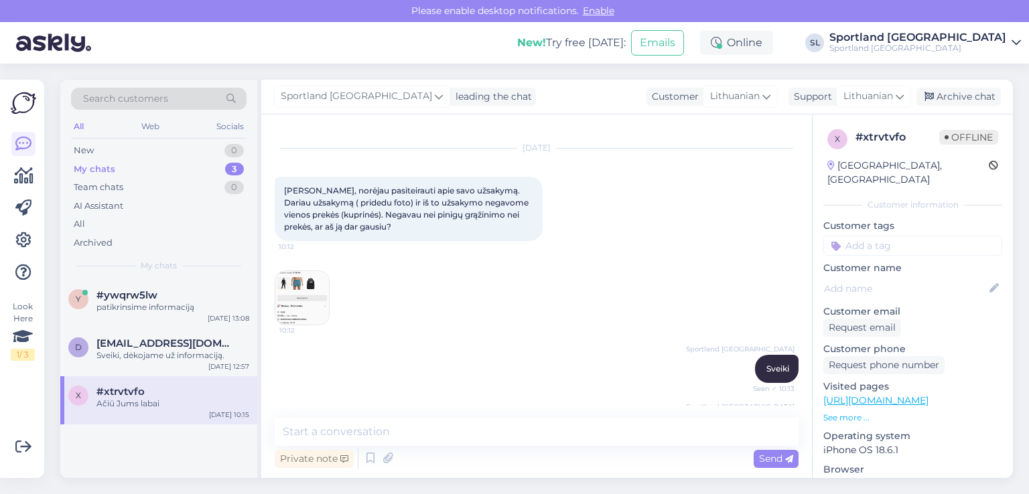
scroll to position [0, 0]
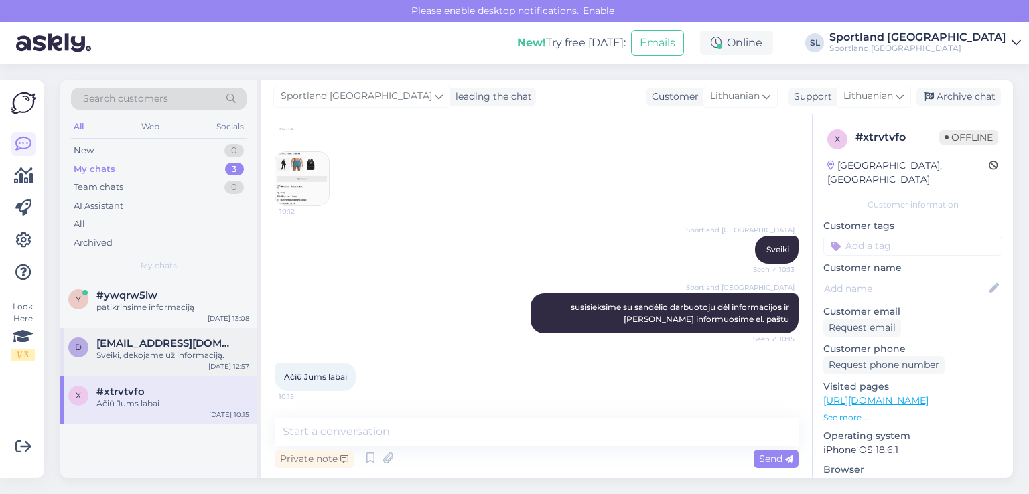
click at [103, 354] on div "Sveiki, dėkojame už informaciją." at bounding box center [172, 356] width 153 height 12
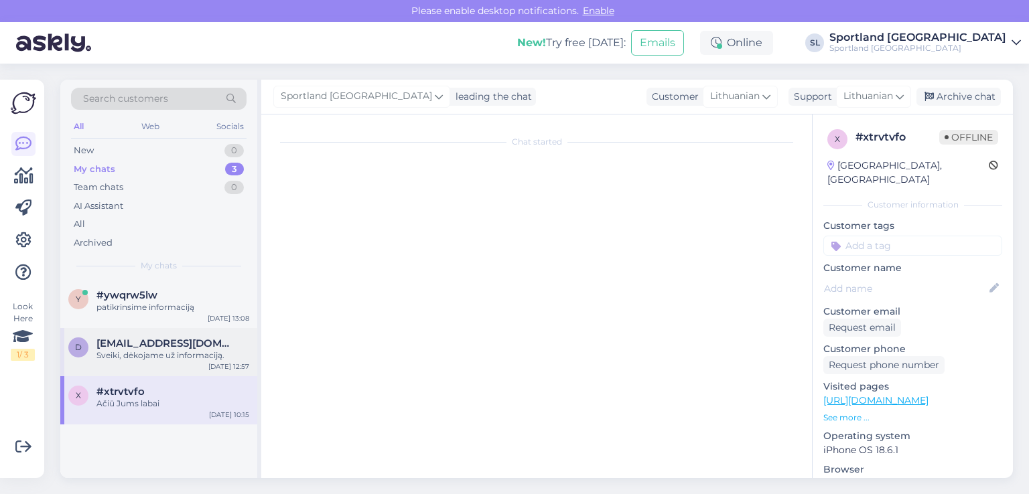
scroll to position [5357, 0]
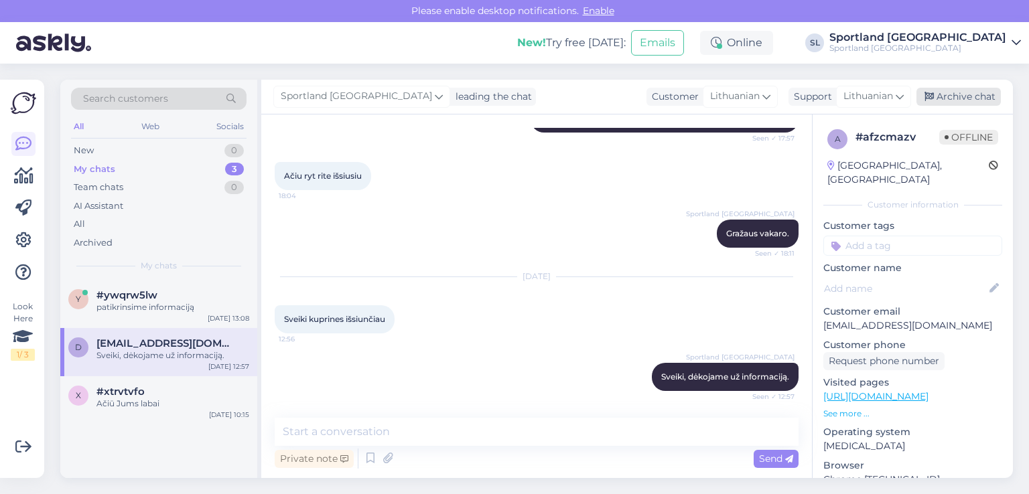
click at [967, 97] on div "Archive chat" at bounding box center [958, 97] width 84 height 18
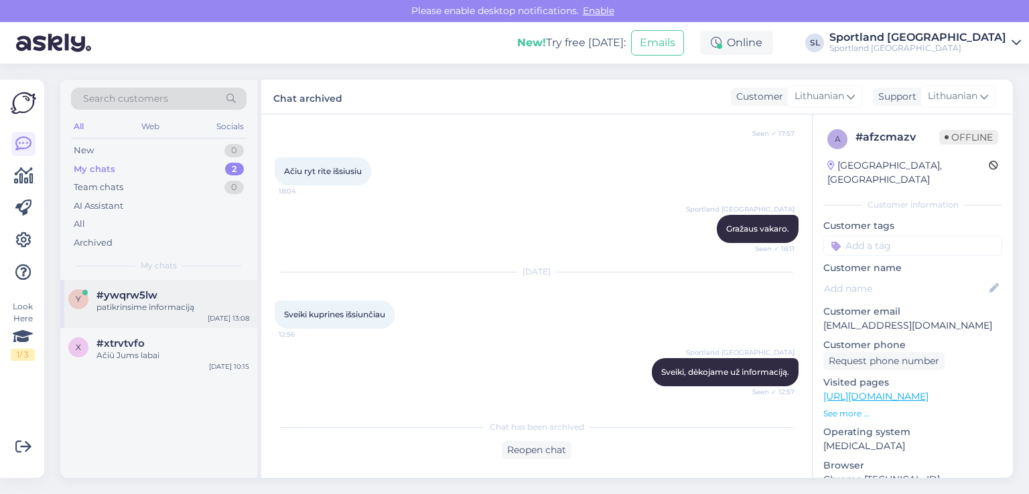
click at [136, 315] on div "y #ywqrw5lw patikrinsime informaciją Aug 21 13:08" at bounding box center [158, 304] width 197 height 48
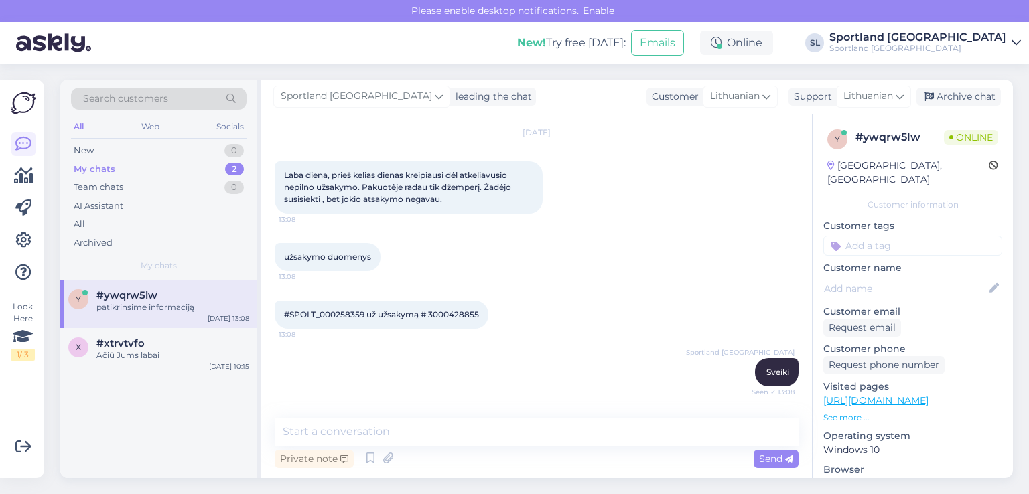
scroll to position [1031, 0]
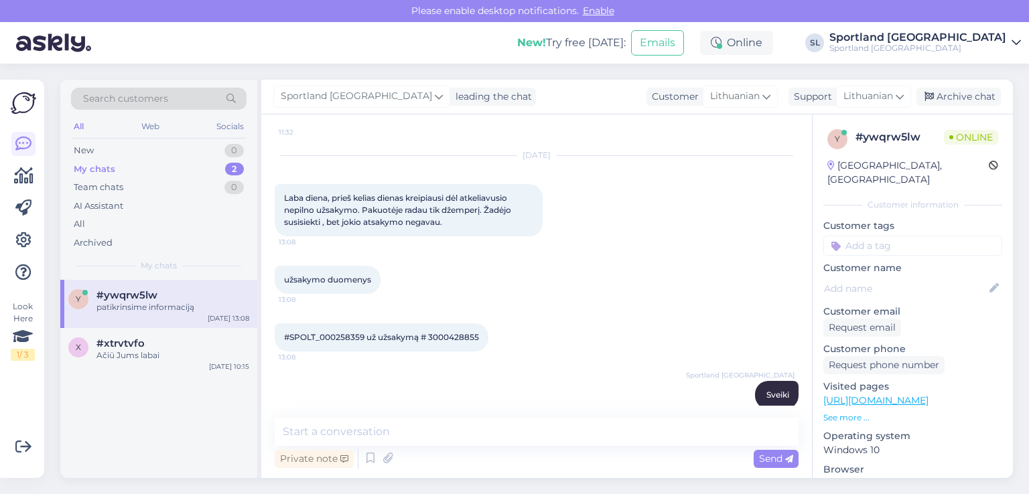
click at [471, 336] on span "#SPOLT_000258359 už užsakymą # 3000428855" at bounding box center [381, 337] width 195 height 10
copy div "3000428855 13:08"
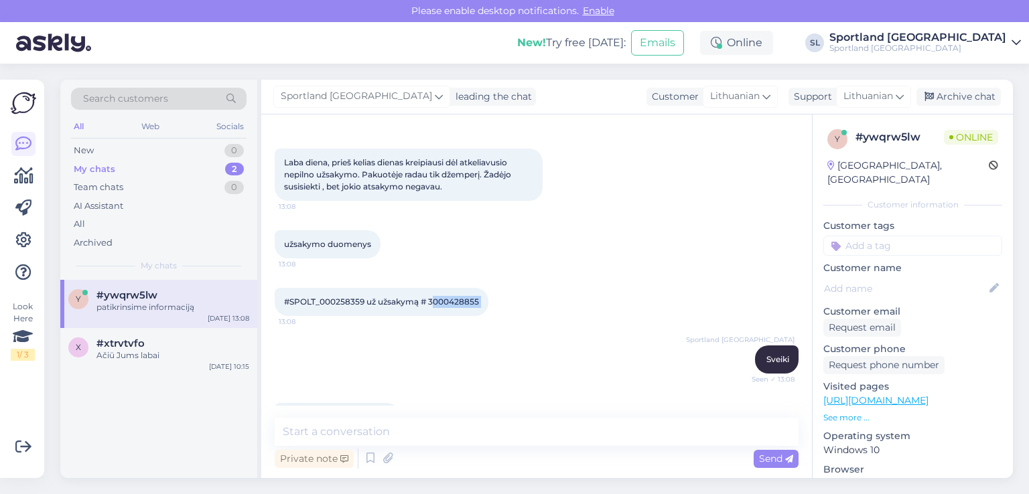
scroll to position [1165, 0]
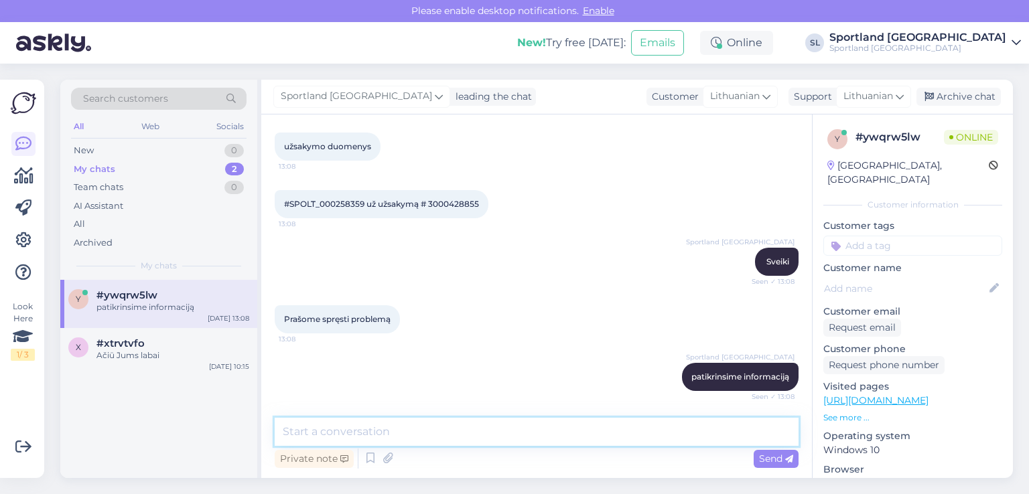
click at [525, 431] on textarea at bounding box center [537, 432] width 524 height 28
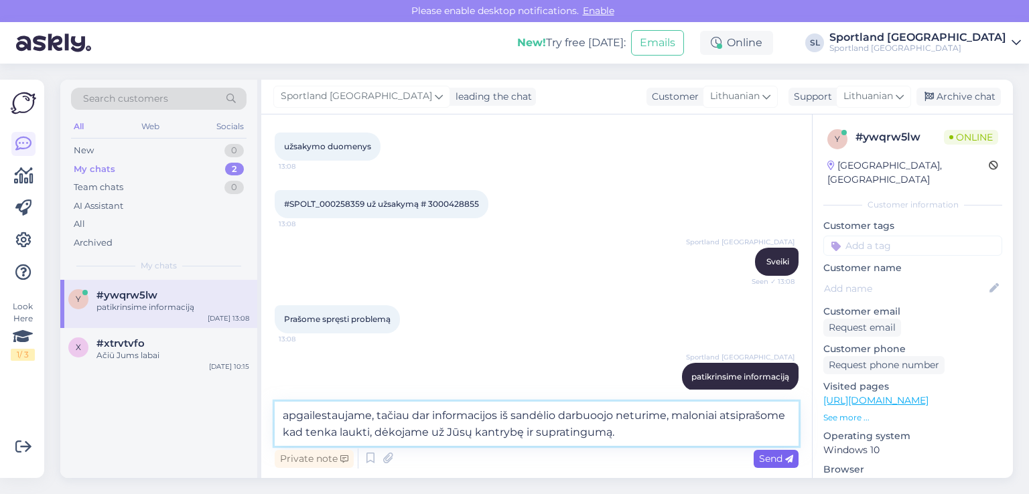
type textarea "apgailestaujame, tačiau dar informacijos iš sandėlio darbuoojo neturime, maloni…"
click at [786, 451] on div "Send" at bounding box center [775, 459] width 45 height 18
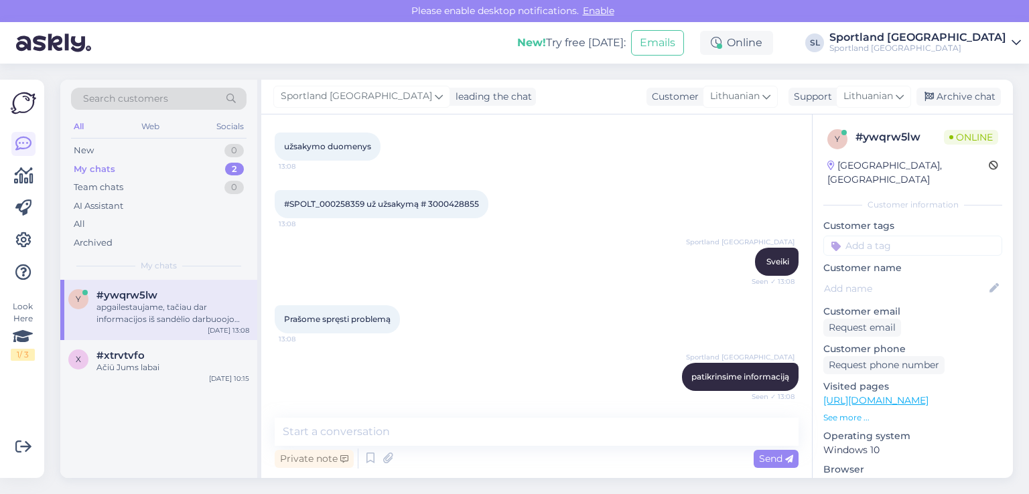
scroll to position [1246, 0]
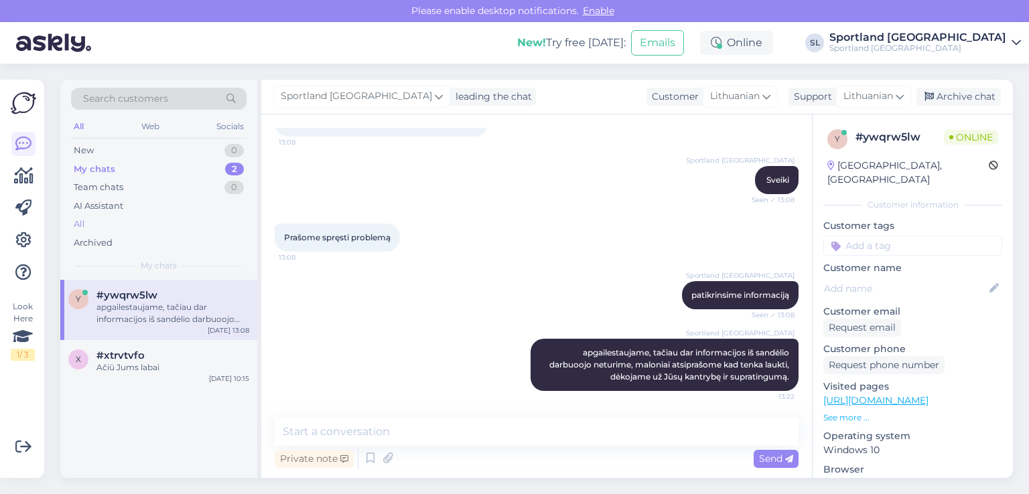
click at [109, 223] on div "All" at bounding box center [158, 224] width 175 height 19
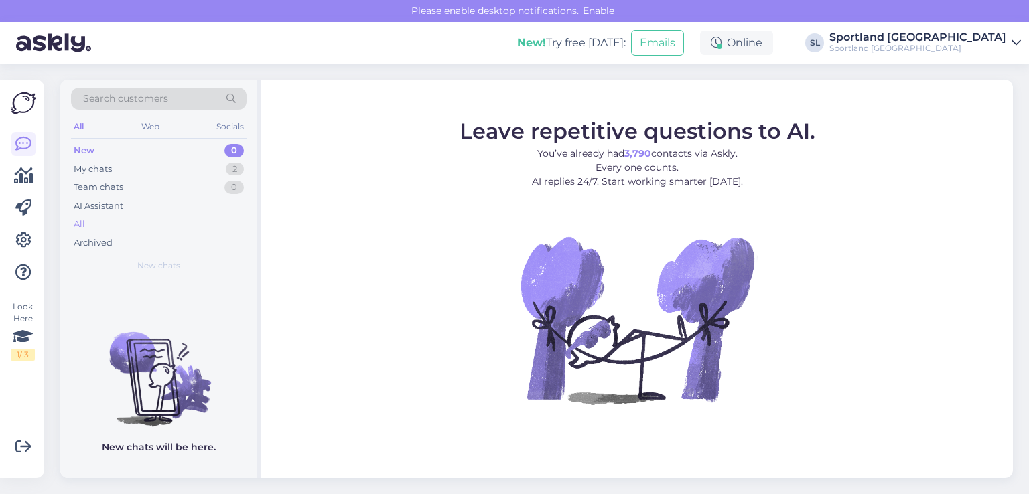
click at [88, 232] on div "All" at bounding box center [158, 224] width 175 height 19
click at [140, 163] on div "My chats 2" at bounding box center [158, 169] width 175 height 19
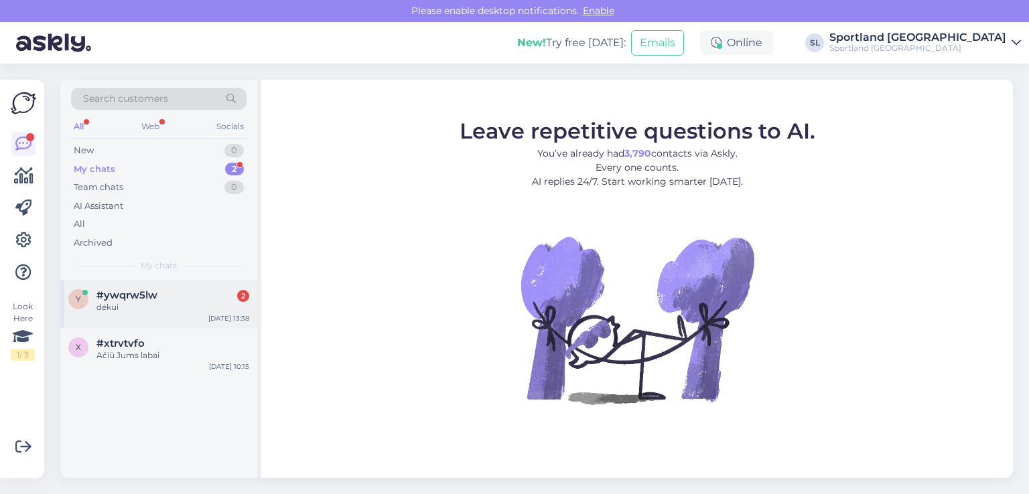
click at [153, 306] on div "dėkui" at bounding box center [172, 307] width 153 height 12
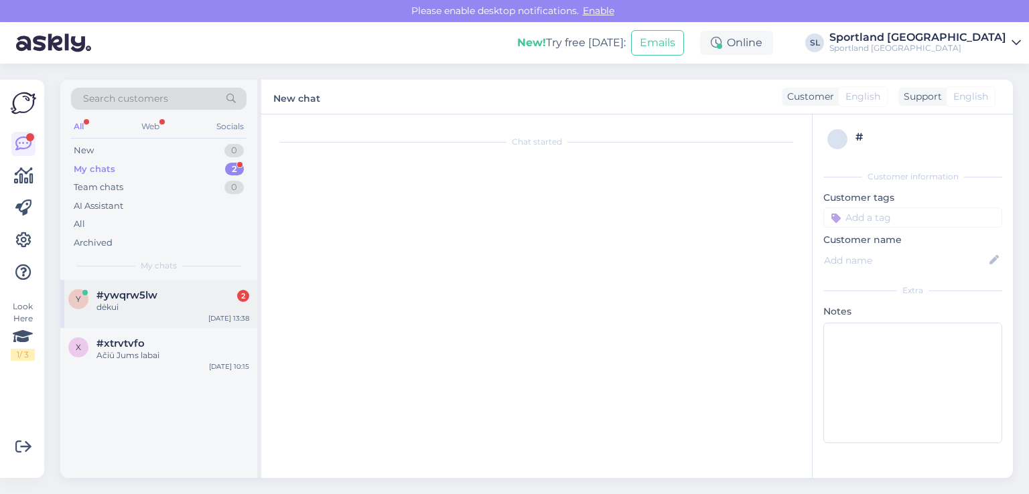
scroll to position [1361, 0]
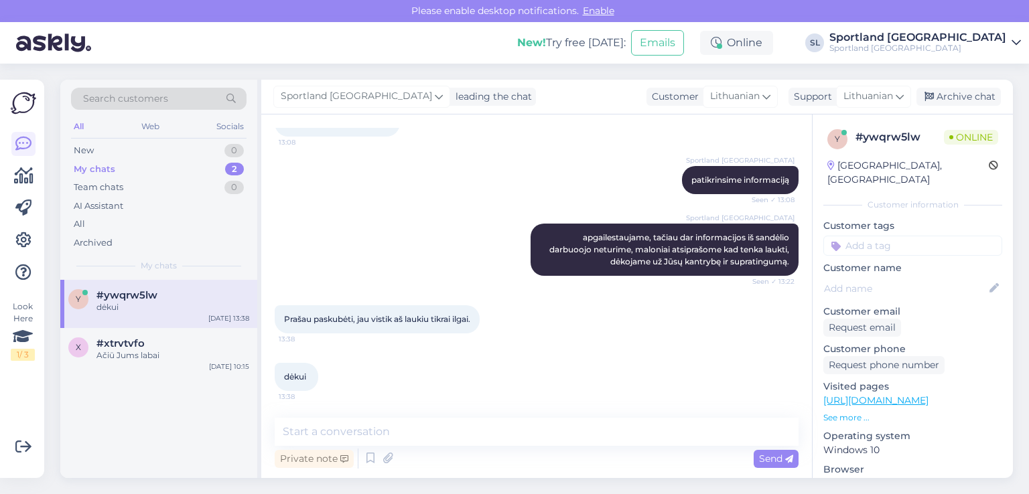
click at [193, 400] on div "y #ywqrw5lw dėkui [DATE] 13:38 x #xtrvtvfo Ačiū Jums labai [DATE] 10:15" at bounding box center [158, 379] width 197 height 198
click at [137, 380] on div "y #ywqrw5lw dėkui [DATE] 13:38 x #xtrvtvfo Ačiū Jums labai [DATE] 10:15" at bounding box center [158, 379] width 197 height 198
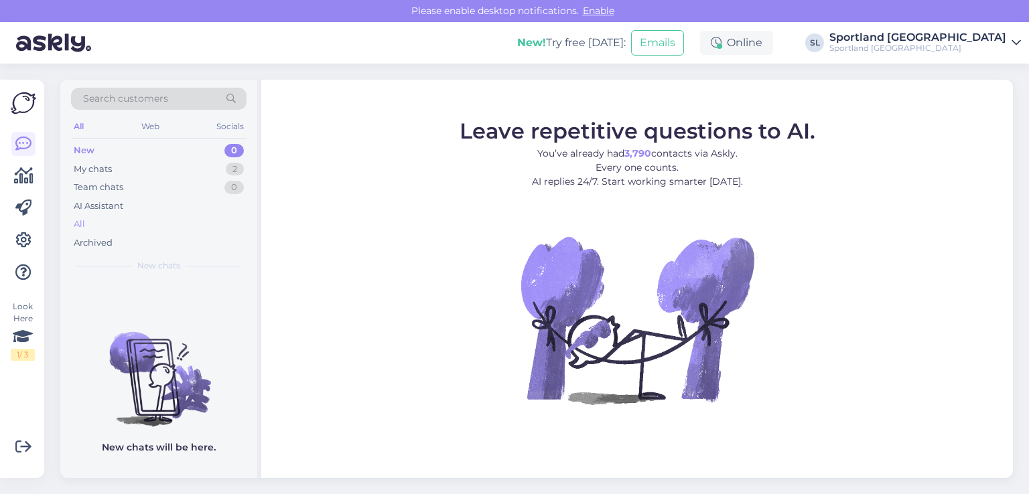
click at [109, 222] on div "All" at bounding box center [158, 224] width 175 height 19
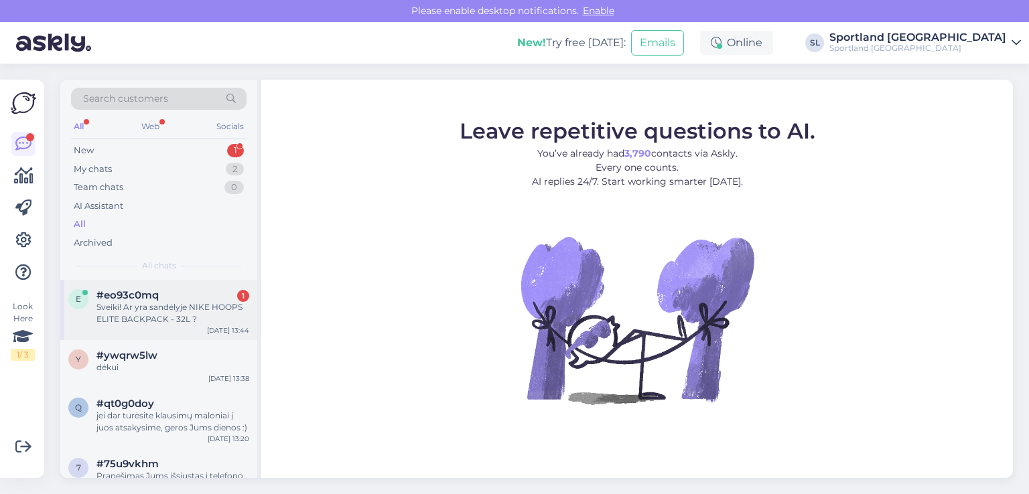
click at [151, 314] on div "Sveiki! Ar yra sandėlyje NIKE HOOPS ELITE BACKPACK - 32L ?" at bounding box center [172, 313] width 153 height 24
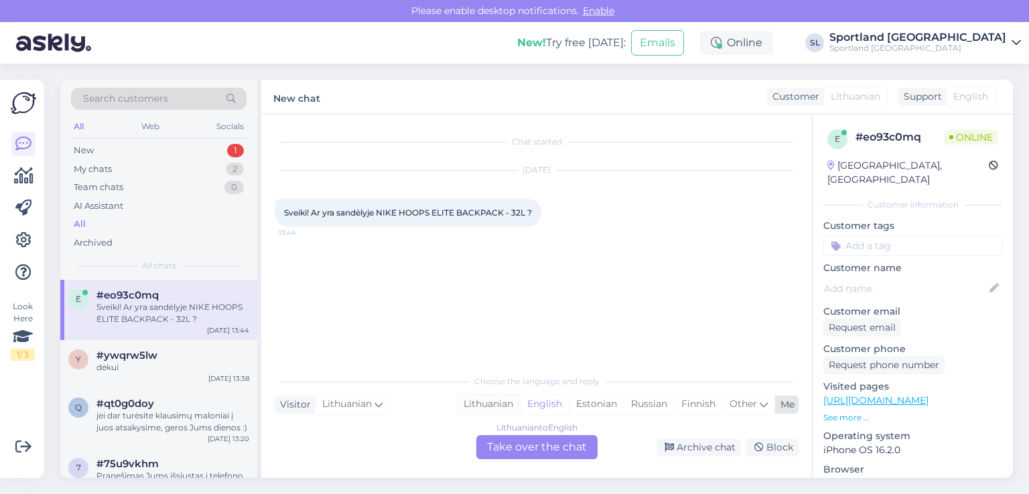
click at [477, 401] on div "Lithuanian" at bounding box center [488, 404] width 63 height 20
click at [524, 449] on div "Lithuanian to Lithuanian Take over the chat" at bounding box center [536, 447] width 121 height 24
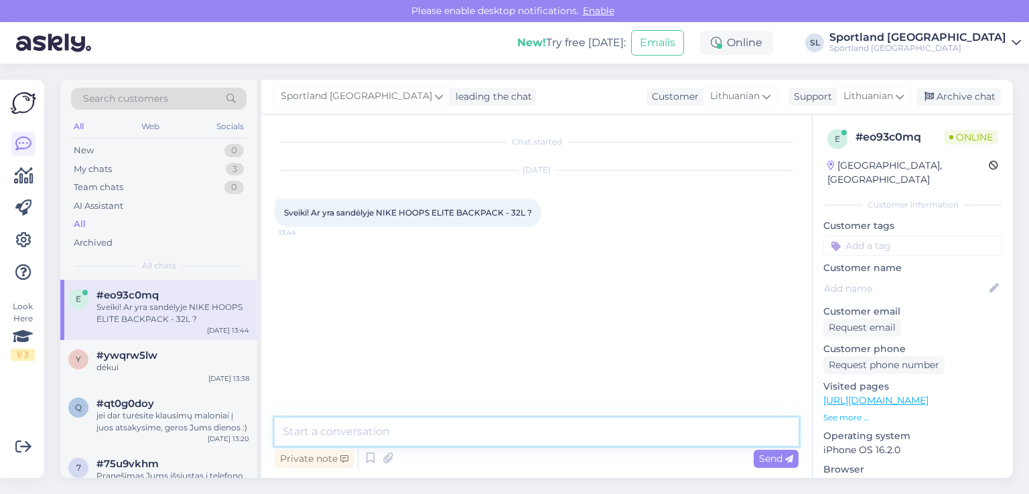
click at [469, 432] on textarea at bounding box center [537, 432] width 524 height 28
type textarea "Sveiki"
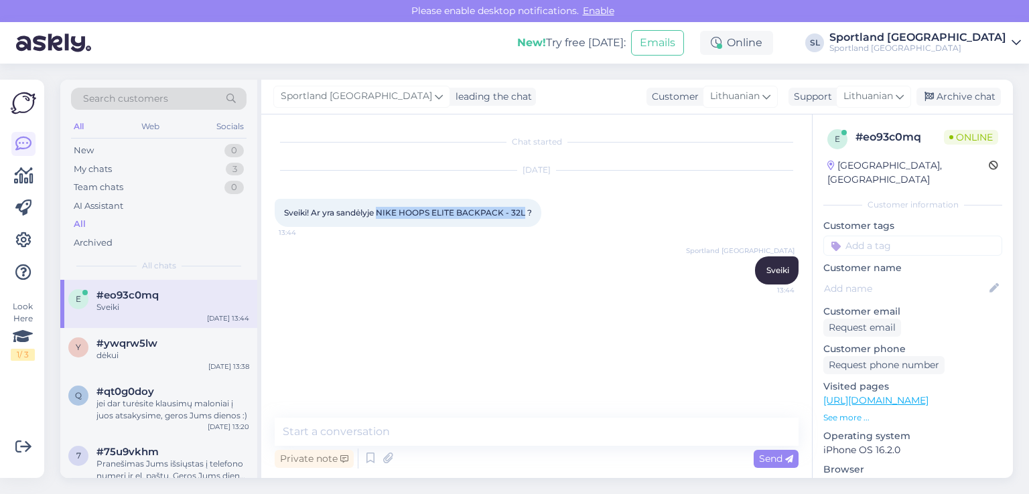
drag, startPoint x: 525, startPoint y: 215, endPoint x: 378, endPoint y: 203, distance: 147.8
click at [378, 203] on div "Sveiki! Ar yra sandėlyje NIKE HOOPS ELITE BACKPACK - 32L ? 13:44" at bounding box center [408, 213] width 267 height 28
copy span "NIKE HOOPS ELITE BACKPACK - 32L"
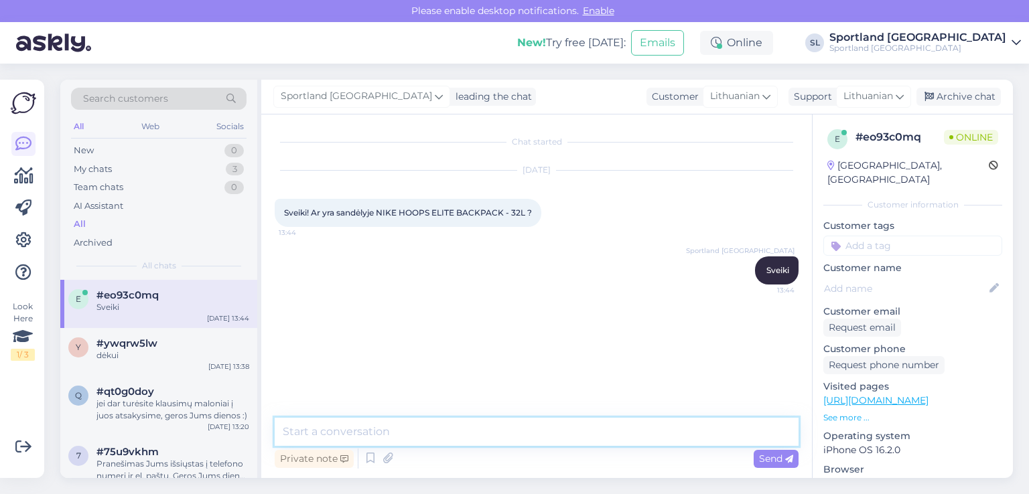
click at [498, 431] on textarea at bounding box center [537, 432] width 524 height 28
type textarea "apgailestaujame, tačiau šios prekės nebeturime."
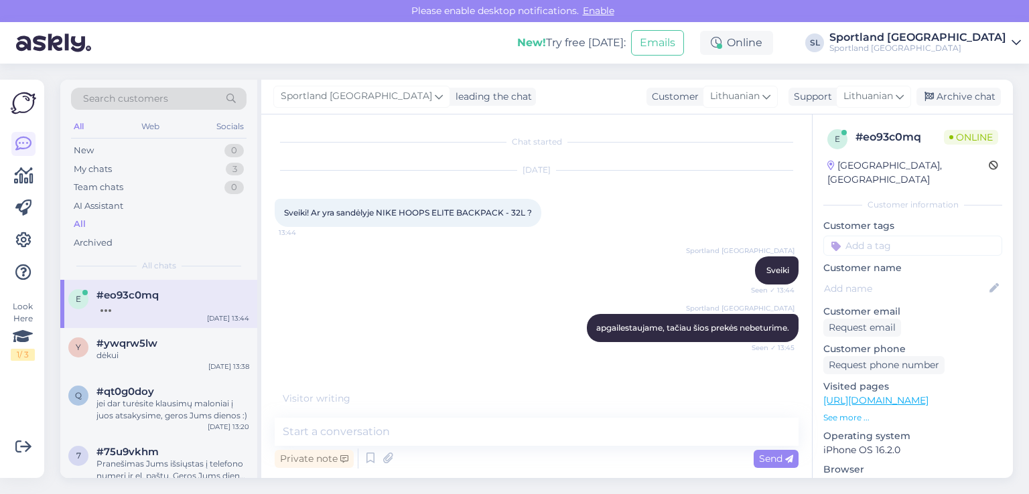
scroll to position [9, 0]
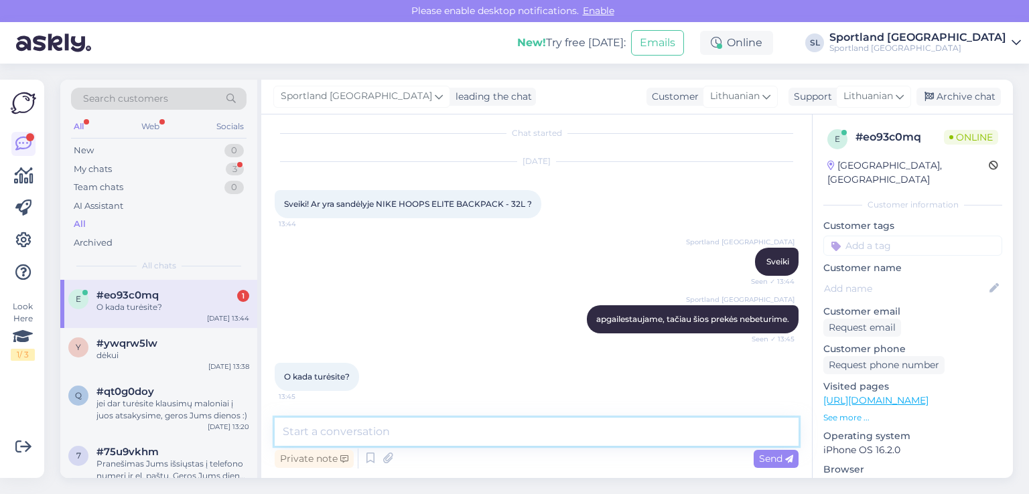
click at [352, 433] on textarea at bounding box center [537, 432] width 524 height 28
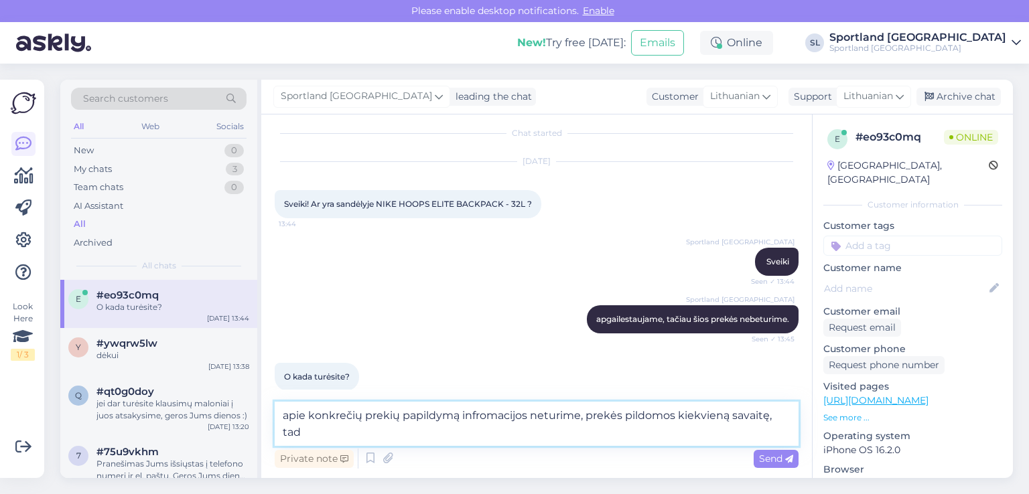
scroll to position [23, 0]
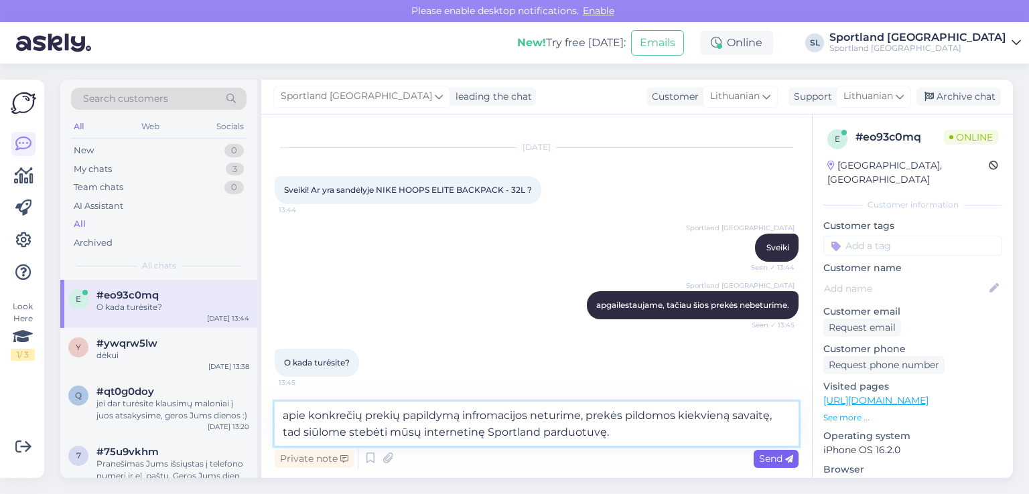
type textarea "apie konkrečių prekių papildymą infromacijos neturime, prekės pildomos kiekvien…"
click at [784, 459] on span "Send" at bounding box center [776, 459] width 34 height 12
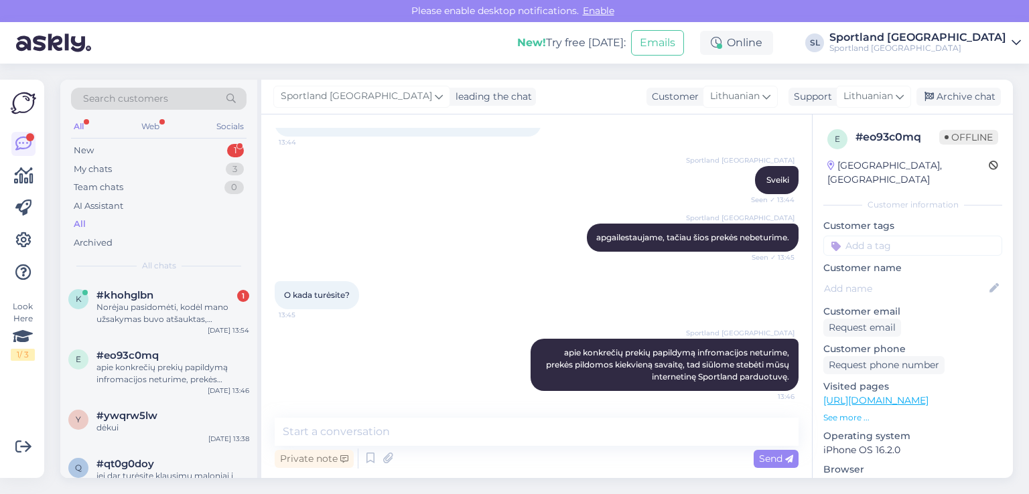
scroll to position [90, 0]
click at [158, 319] on div "Norėjau pasidomėti, kodėl mano užsakymas buvo atšauktas, motyvuojant, kad nebet…" at bounding box center [172, 313] width 153 height 24
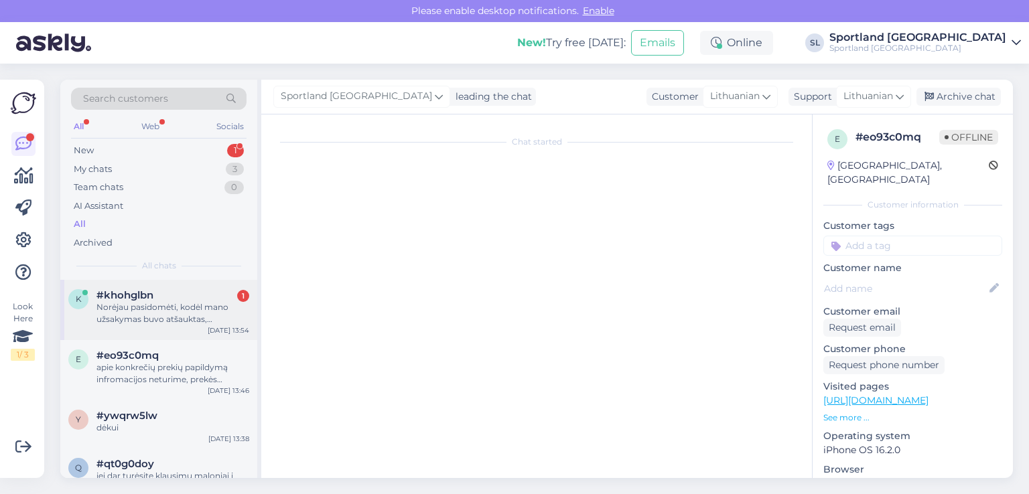
scroll to position [0, 0]
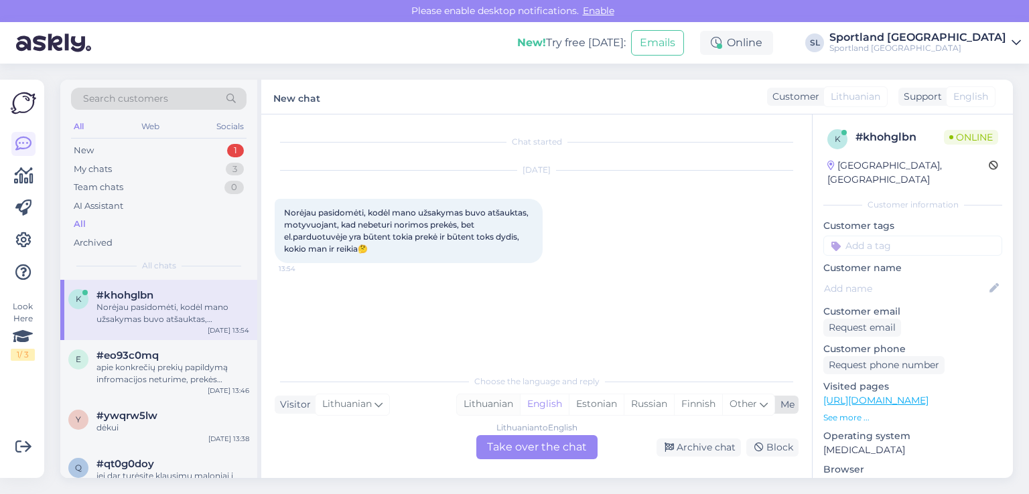
click at [483, 398] on div "Lithuanian" at bounding box center [488, 404] width 63 height 20
click at [520, 443] on div "Lithuanian to Lithuanian Take over the chat" at bounding box center [536, 447] width 121 height 24
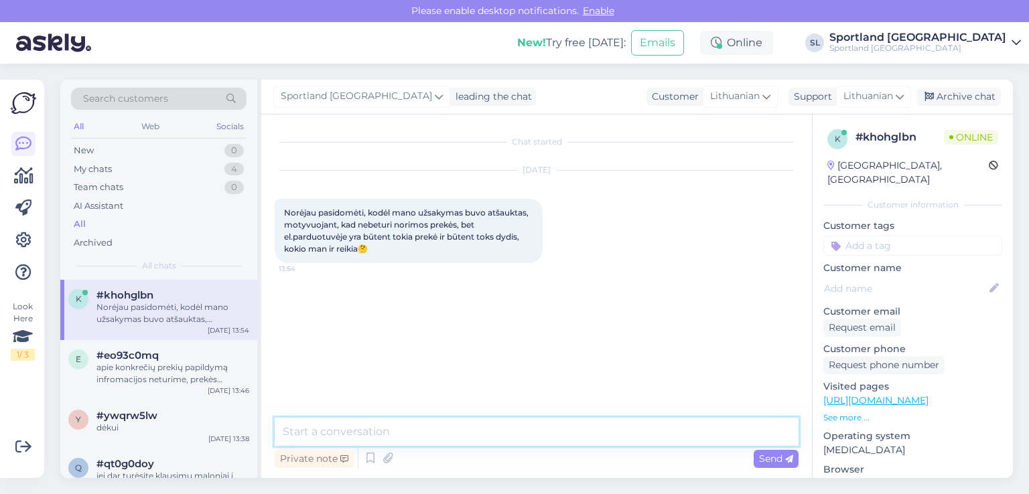
click at [520, 443] on textarea at bounding box center [537, 432] width 524 height 28
type textarea "Sveiki"
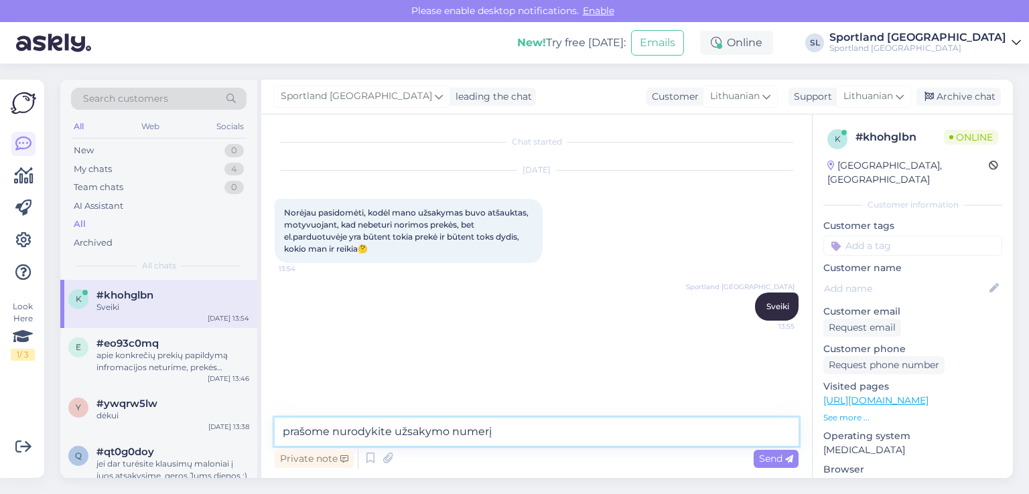
type textarea "prašome nurodykite užsakymo numerį"
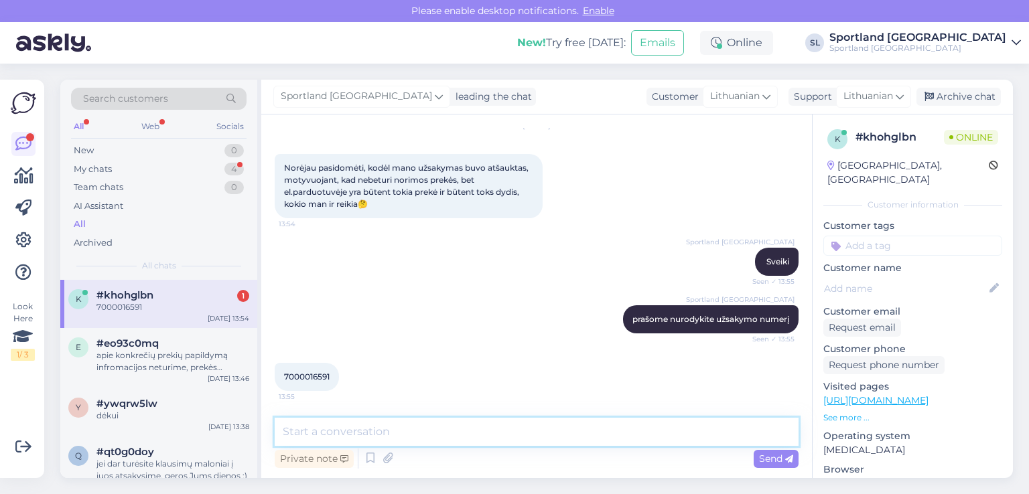
scroll to position [45, 0]
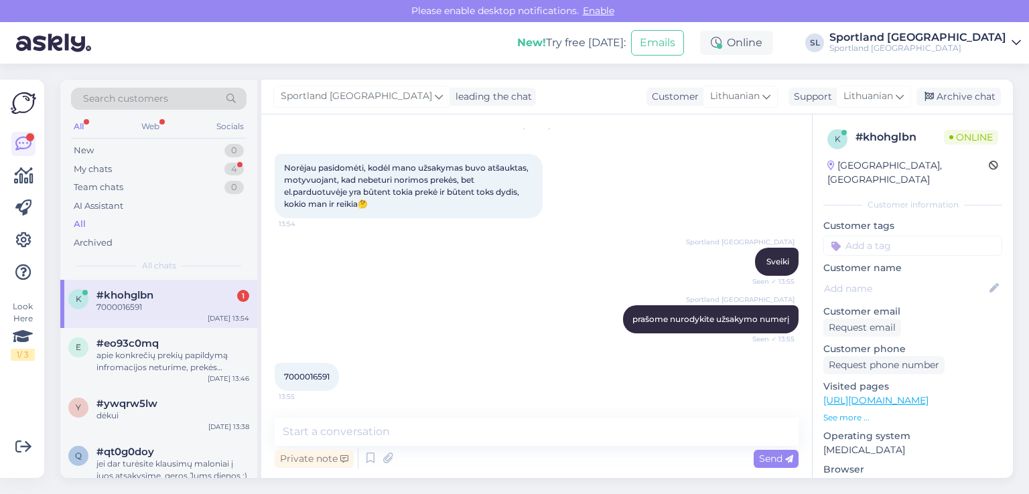
click at [304, 375] on span "7000016591" at bounding box center [307, 377] width 46 height 10
copy div "7000016591 13:55"
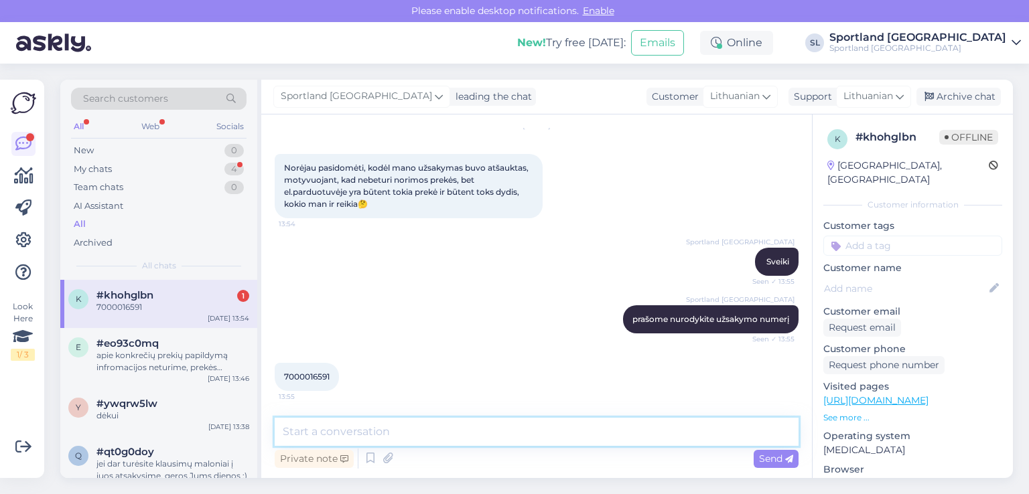
click at [370, 429] on textarea at bounding box center [537, 432] width 524 height 28
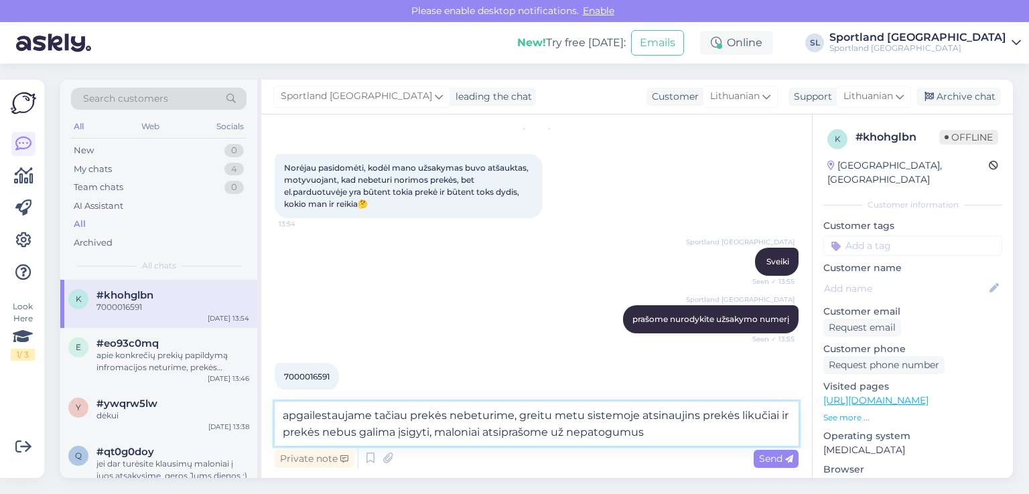
type textarea "apgailestaujame tačiau prekės nebeturime, greitu metu sistemoje atsinaujins pre…"
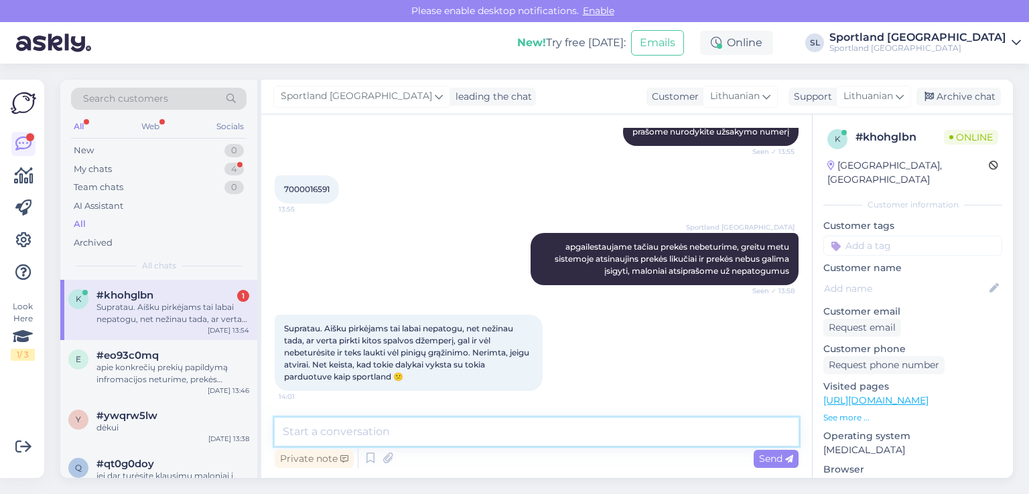
scroll to position [232, 0]
click at [411, 434] on textarea at bounding box center [537, 432] width 524 height 28
type textarea "M"
type textarea "J"
click at [433, 432] on textarea "Dėkojame už Jūsų pastabas, perduosime atsakingam asmeniui, ti" at bounding box center [537, 432] width 524 height 28
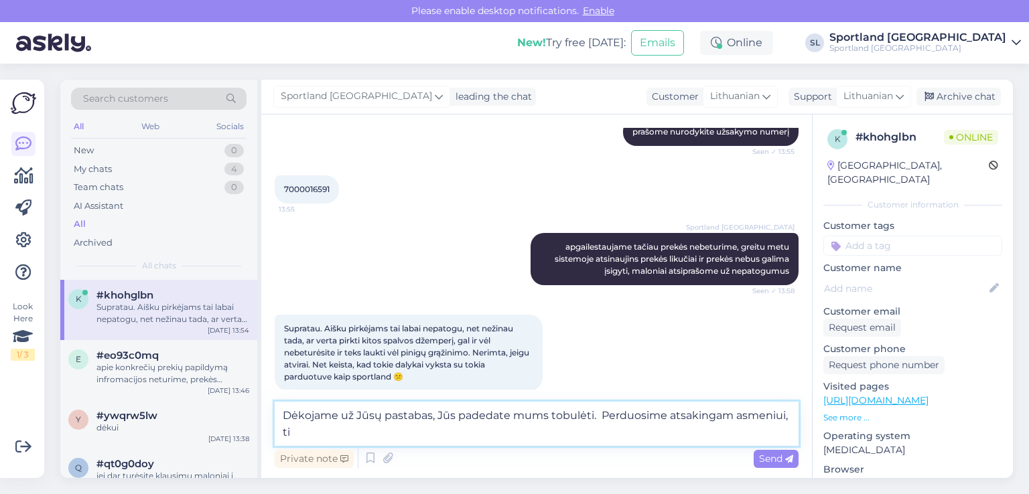
click at [299, 431] on textarea "Dėkojame už Jūsų pastabas, Jūs padedate mums tobulėti. Perduosime atsakingam as…" at bounding box center [537, 424] width 524 height 44
type textarea "Dėkojame už Jūsų pastabas, Jūs padedate mums tobulėti. Perduosime atsakingam as…"
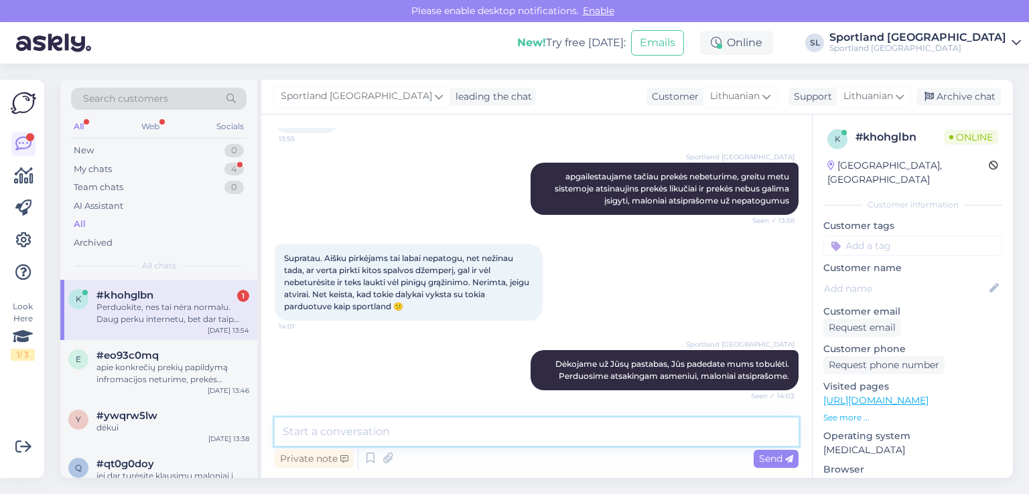
scroll to position [384, 0]
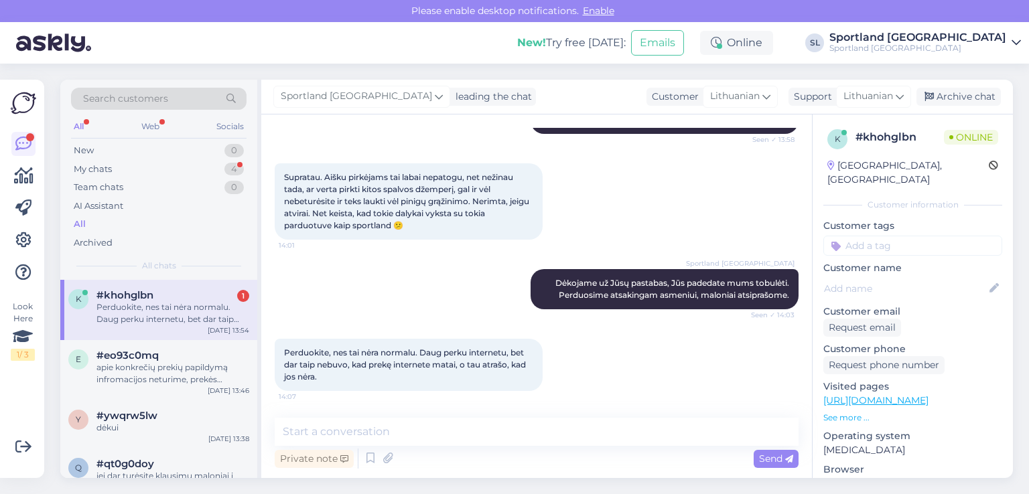
click at [644, 352] on div "Perduokite, nes tai nėra normalu. Daug perku internetu, bet dar taip nebuvo, ka…" at bounding box center [537, 365] width 524 height 82
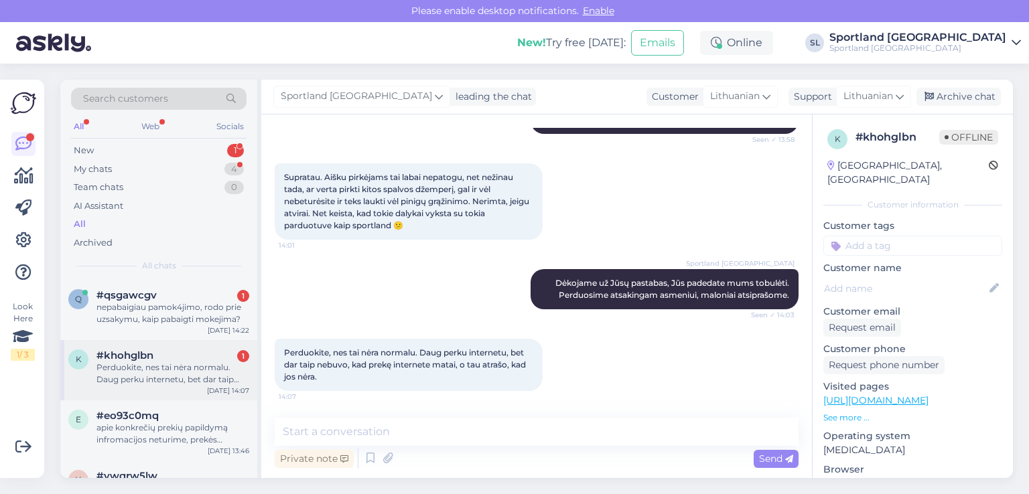
click at [179, 358] on div "#khohglbn 1" at bounding box center [172, 356] width 153 height 12
click at [182, 314] on div "nepabaigiau pamok4jimo, rodo prie uzsakymu, kaip pabaigti mokejima?" at bounding box center [172, 313] width 153 height 24
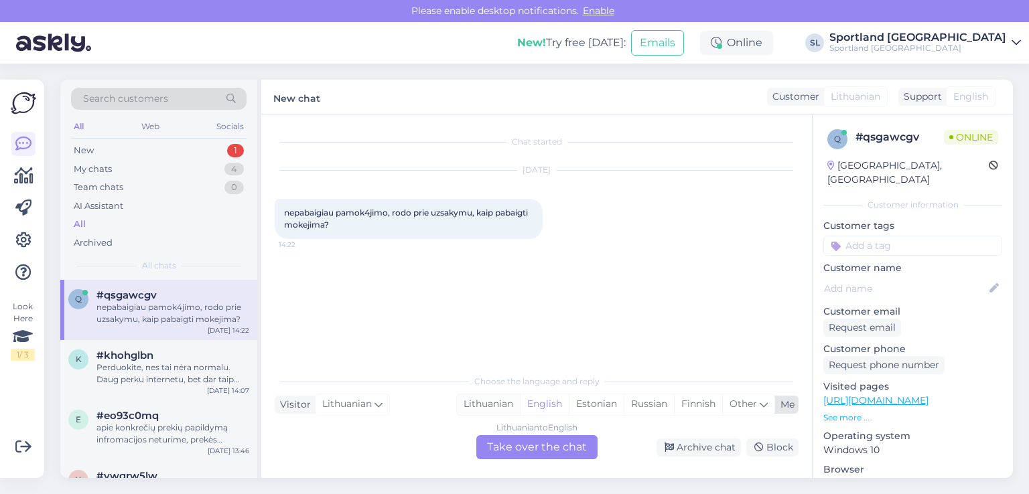
click at [496, 405] on div "Lithuanian" at bounding box center [488, 404] width 63 height 20
click at [516, 445] on div "Lithuanian to Lithuanian Take over the chat" at bounding box center [536, 447] width 121 height 24
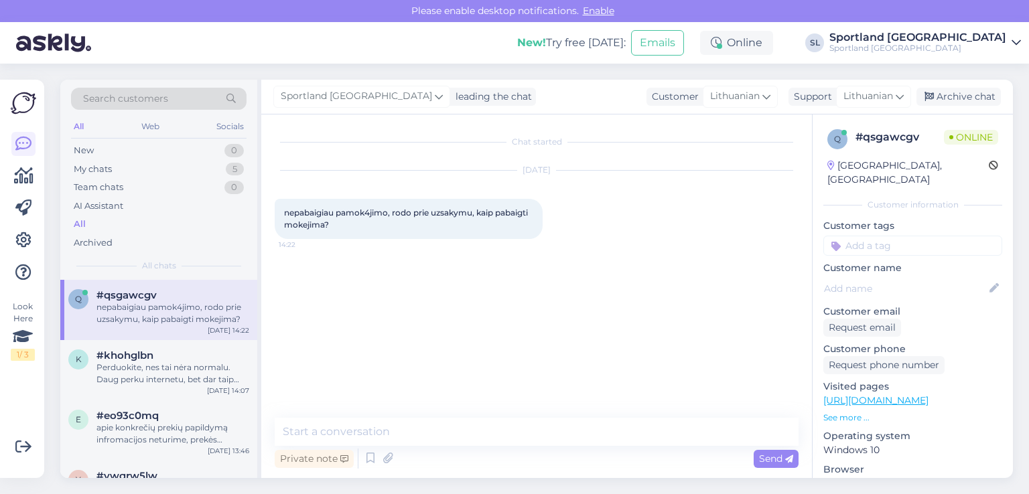
click at [458, 415] on div "Chat started Aug 21 2025 nepabaigiau pamok4jimo, rodo prie uzsakymu, kaip pabai…" at bounding box center [536, 297] width 550 height 364
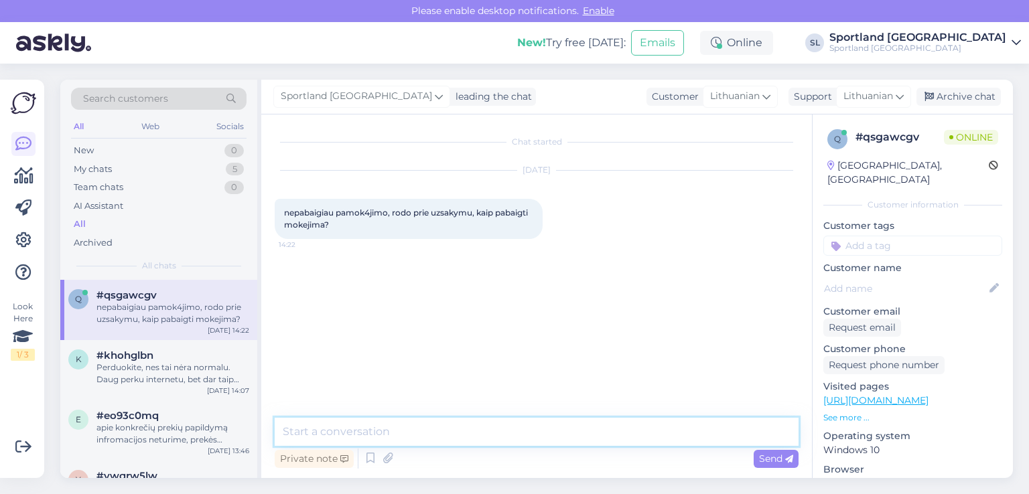
click at [466, 428] on textarea at bounding box center [537, 432] width 524 height 28
type textarea "Sveiki,"
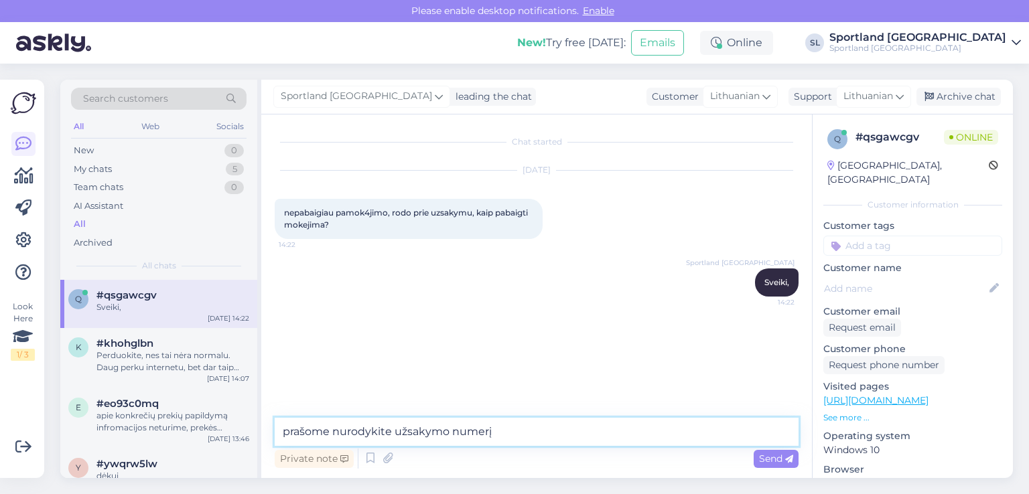
type textarea "prašome nurodykite užsakymo numerį"
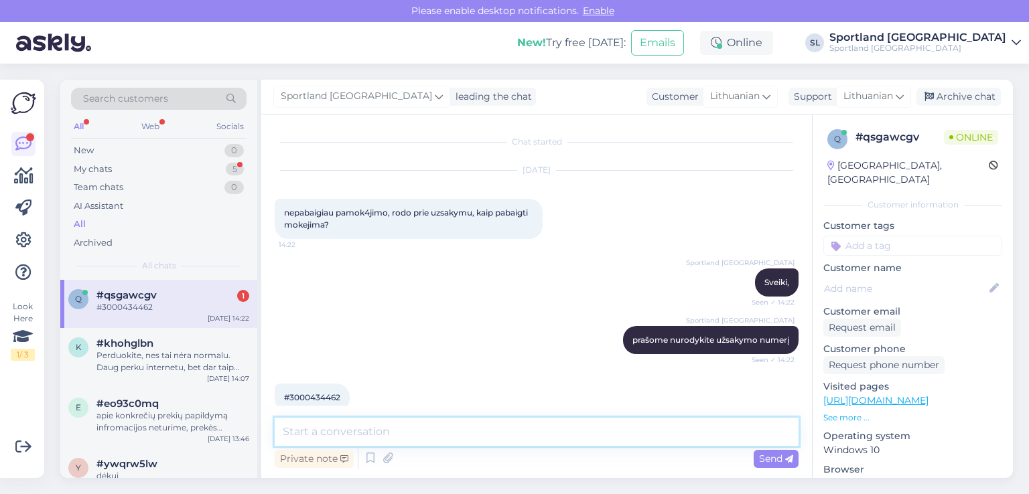
scroll to position [21, 0]
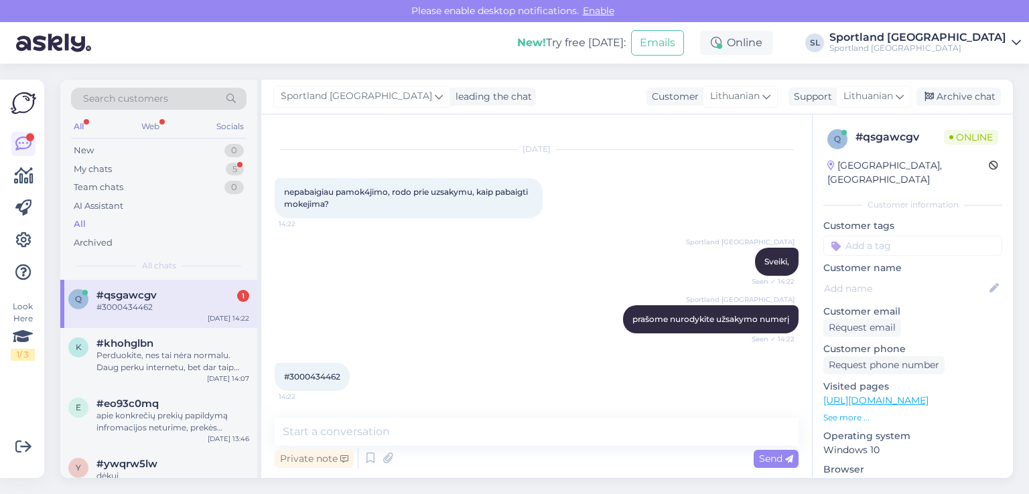
click at [314, 376] on span "#3000434462" at bounding box center [312, 377] width 56 height 10
copy div "3000434462 14:22"
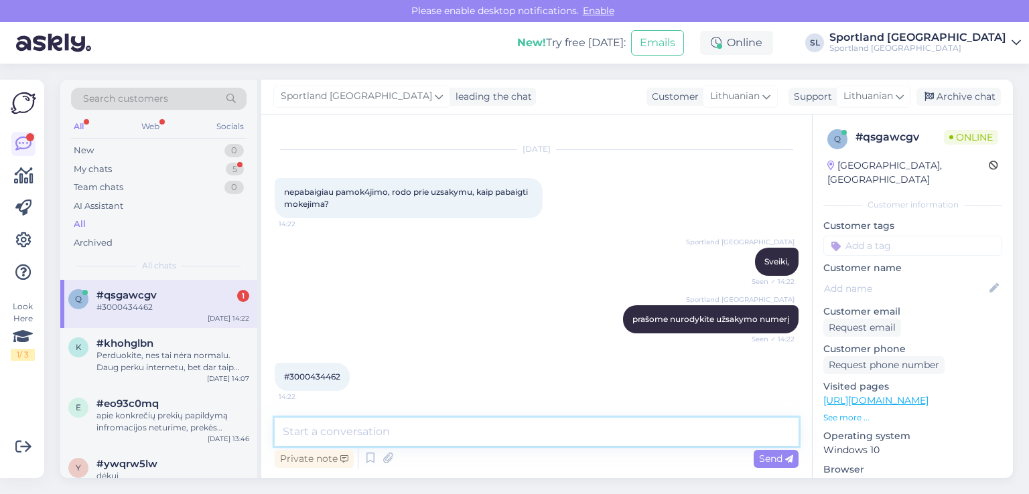
click at [392, 429] on textarea at bounding box center [537, 432] width 524 height 28
type textarea "neapmokėto užsakymo apmokėti nėra galimybės, jis atšauktas,"
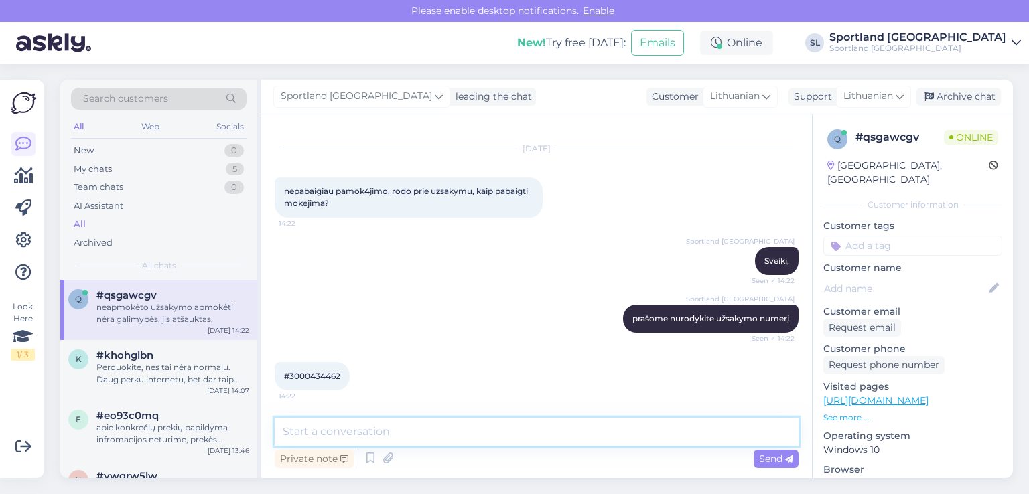
scroll to position [91, 0]
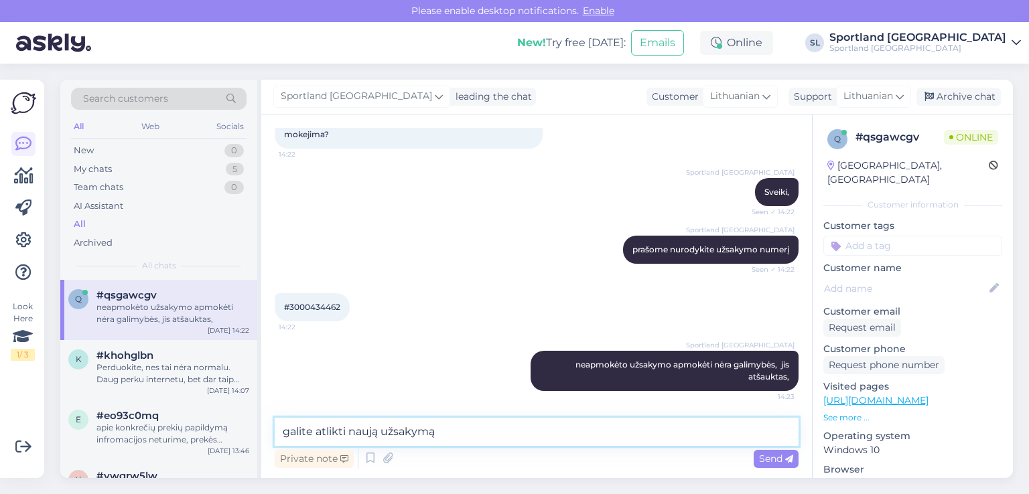
type textarea "galite atlikti naują užsakymą"
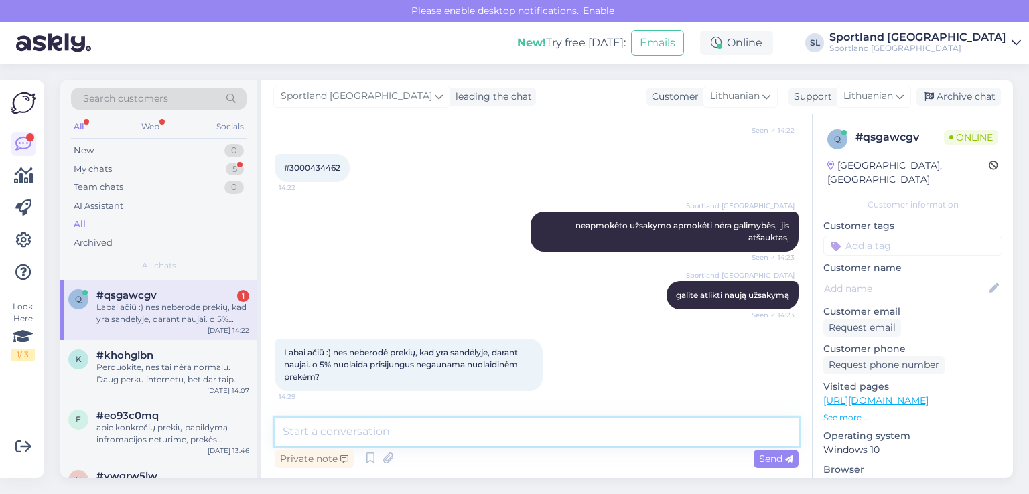
scroll to position [230, 0]
click at [540, 431] on textarea at bounding box center [537, 432] width 524 height 28
click at [436, 431] on textarea "5 % nuolaida negalioja prek4ms su nuolaida" at bounding box center [537, 432] width 524 height 28
type textarea "5 % nuolaida negalioja prekėms su nuolaida"
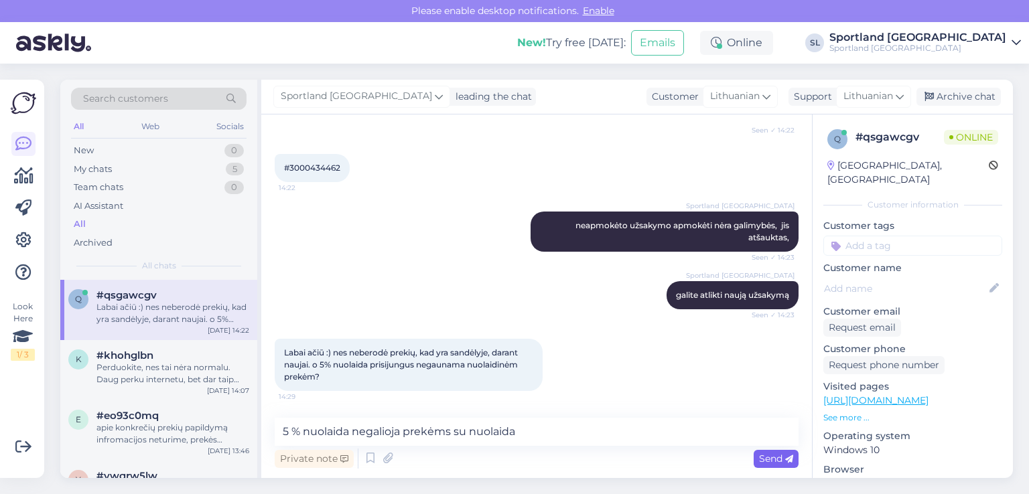
click at [761, 461] on span "Send" at bounding box center [776, 459] width 34 height 12
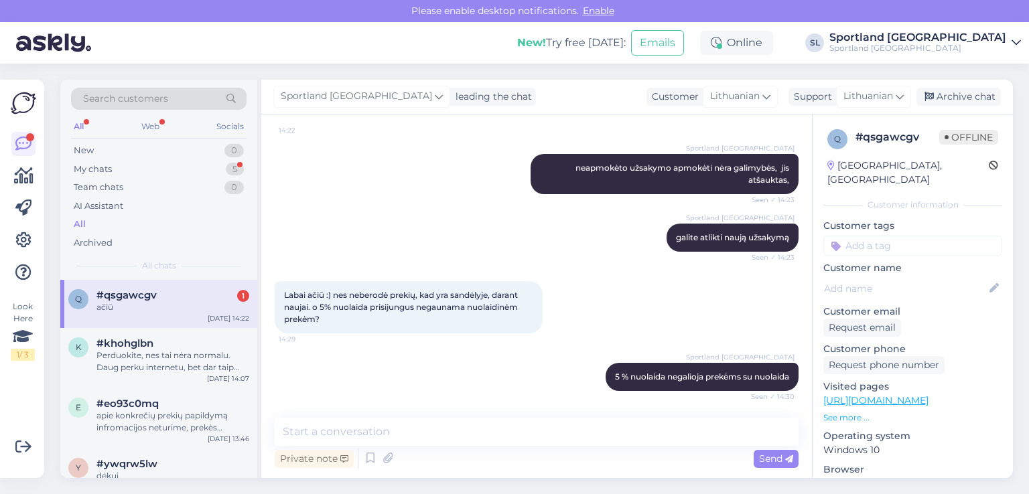
scroll to position [346, 0]
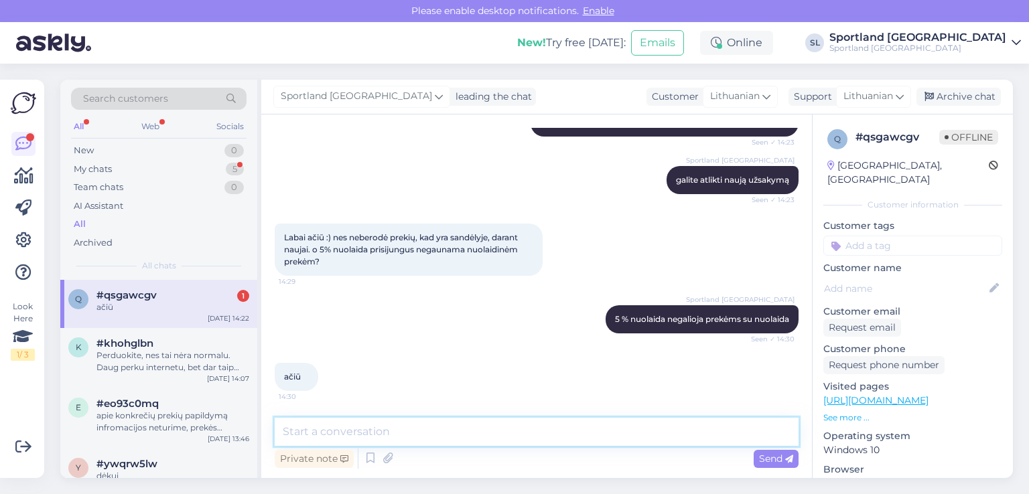
click at [451, 437] on textarea at bounding box center [537, 432] width 524 height 28
type textarea "jei dar turėsite klausimų maloniai į juos atsakysime :)"
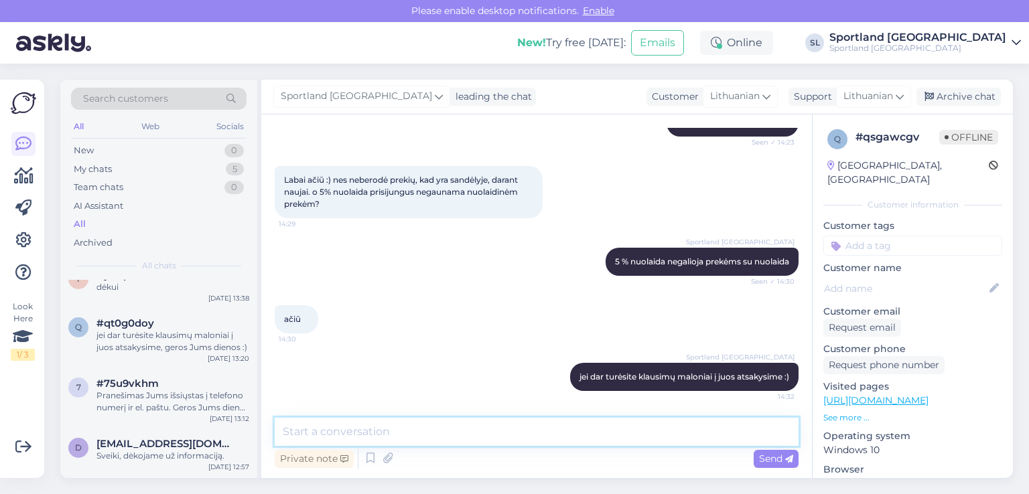
scroll to position [0, 0]
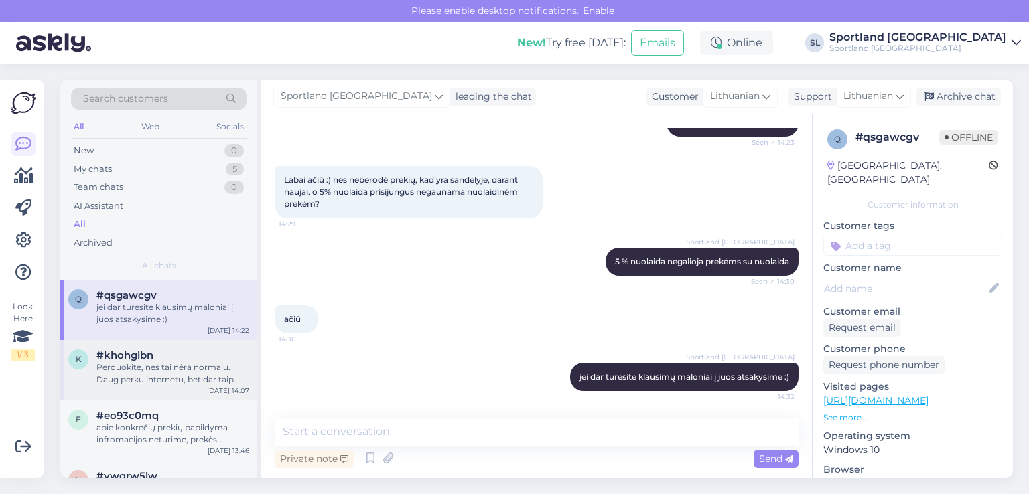
click at [185, 370] on div "Perduokite, nes tai nėra normalu. Daug perku internetu, bet dar taip nebuvo, ka…" at bounding box center [172, 374] width 153 height 24
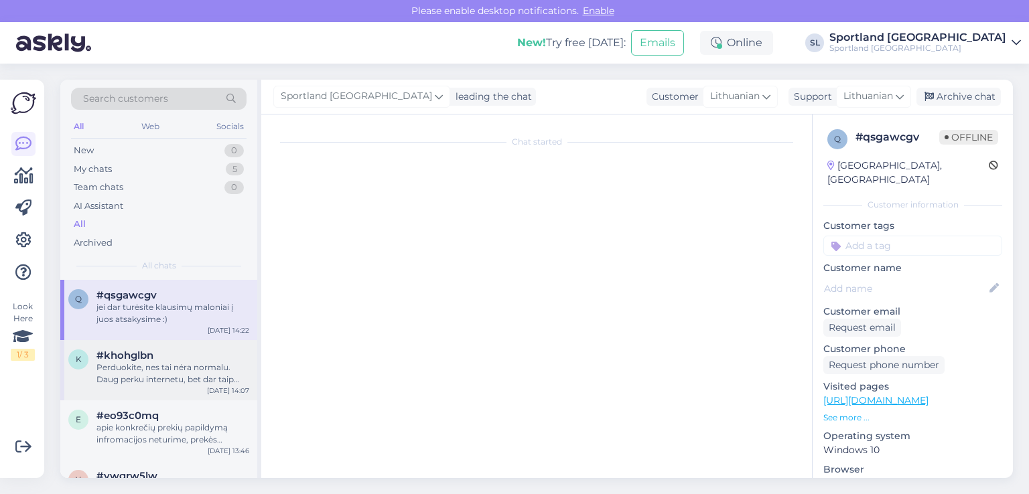
scroll to position [384, 0]
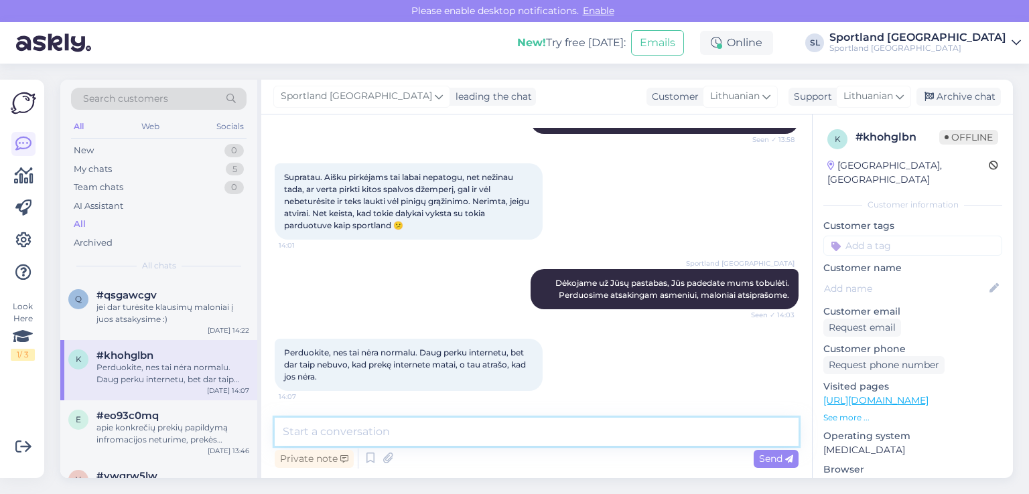
click at [466, 439] on textarea at bounding box center [537, 432] width 524 height 28
type textarea "d"
drag, startPoint x: 348, startPoint y: 429, endPoint x: 234, endPoint y: 426, distance: 113.9
click at [234, 426] on div "Search customers All Web Socials New 0 My chats 5 Team chats 0 AI Assistant All…" at bounding box center [536, 279] width 952 height 398
type textarea "Dar kartą maloniai atsiprašome dėl šių nepatogumų."
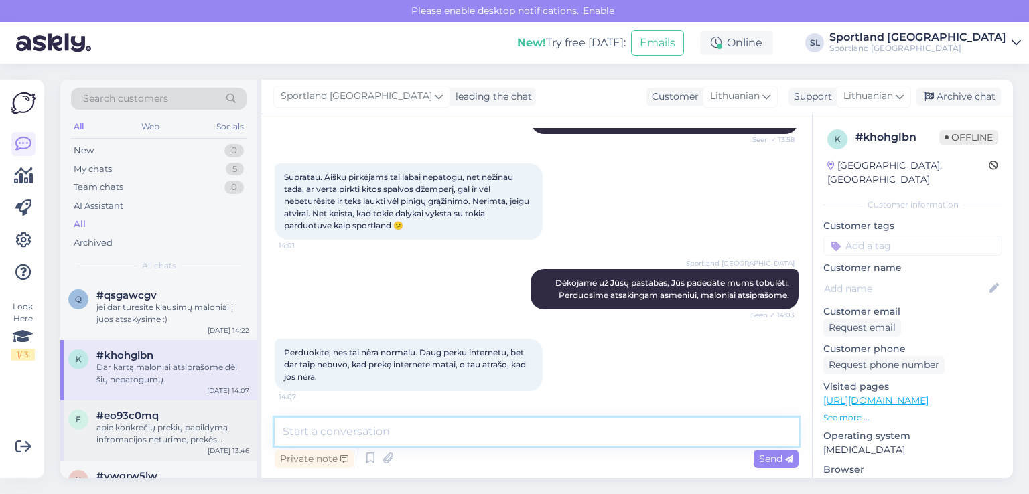
scroll to position [442, 0]
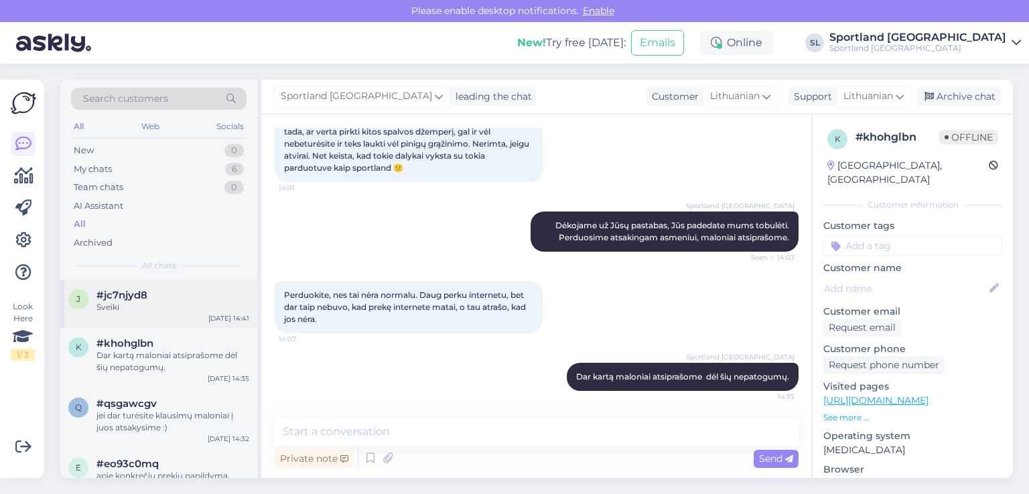
click at [100, 303] on div "Sveiki" at bounding box center [172, 307] width 153 height 12
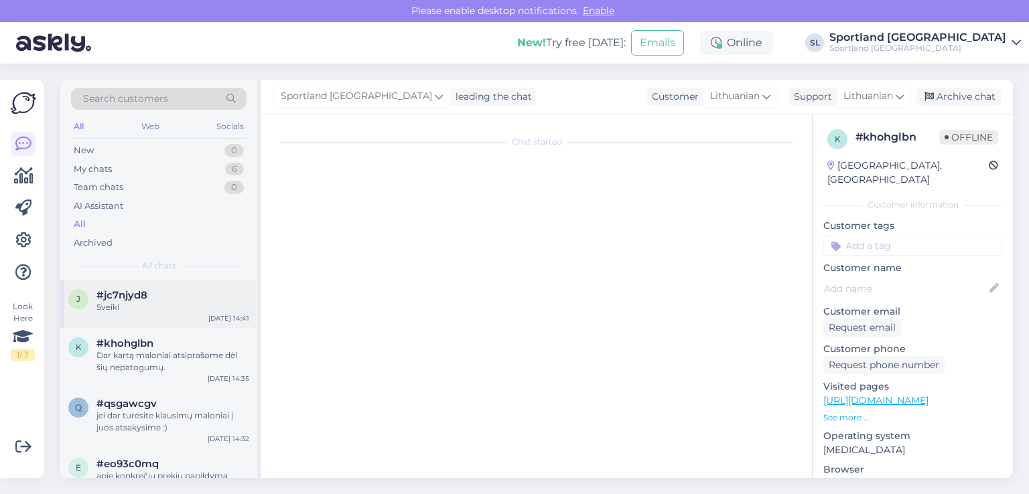
scroll to position [437, 0]
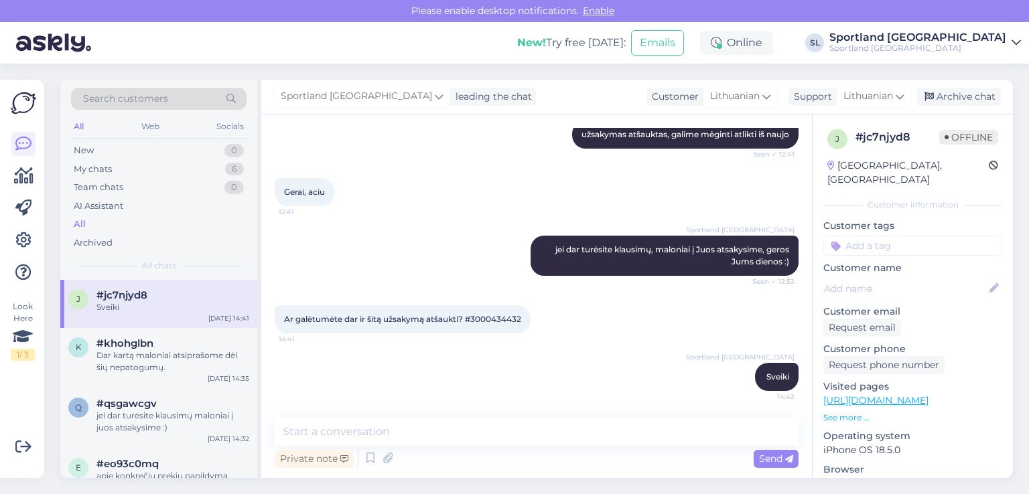
click at [494, 317] on span "Ar galėtumėte dar ir šitą užsakymą atšaukti? #3000434432" at bounding box center [402, 319] width 237 height 10
copy div "3000434432 14:41"
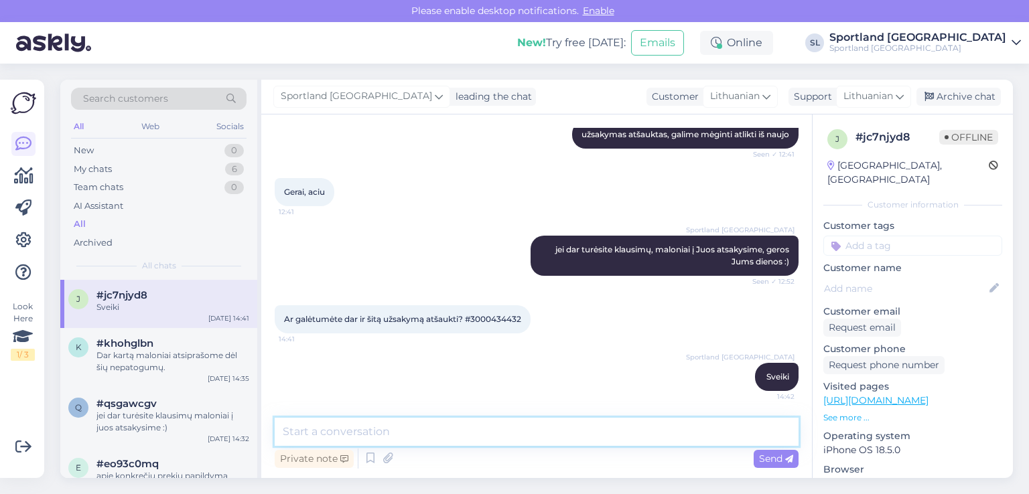
click at [472, 429] on textarea at bounding box center [537, 432] width 524 height 28
paste textarea "3000434432"
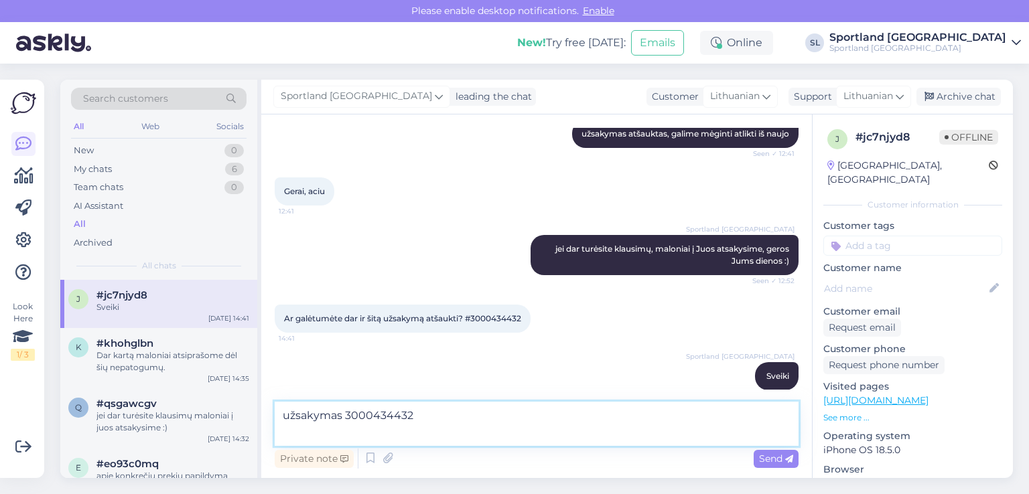
click at [477, 429] on textarea "užsakymas 3000434432" at bounding box center [537, 424] width 524 height 44
click at [458, 412] on textarea "užsakymas 3000434432" at bounding box center [537, 424] width 524 height 44
type textarea "užsakymas 3000434432 atšauktas :)"
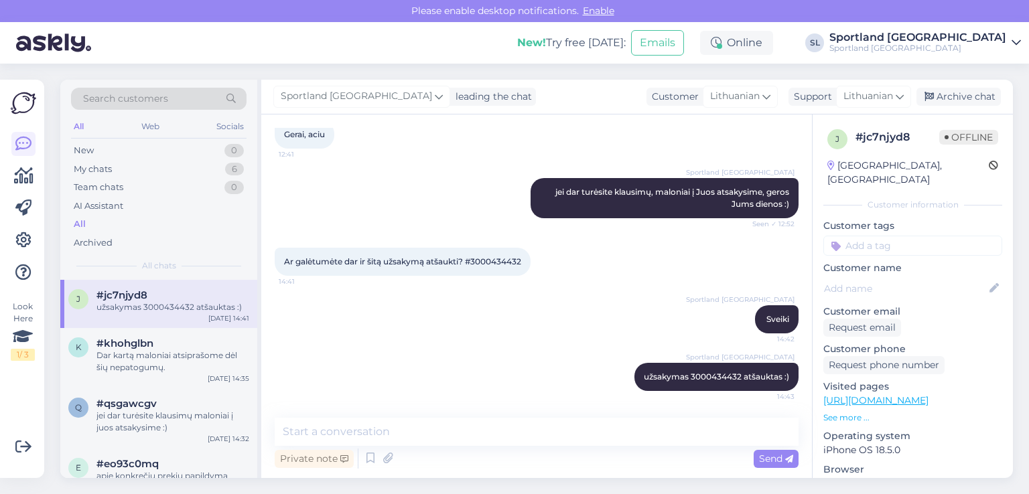
click at [36, 177] on div "Look Here 1 / 3 Get more Your checklist to get more value from Askly. Close Con…" at bounding box center [22, 279] width 44 height 398
click at [19, 179] on icon at bounding box center [23, 176] width 19 height 16
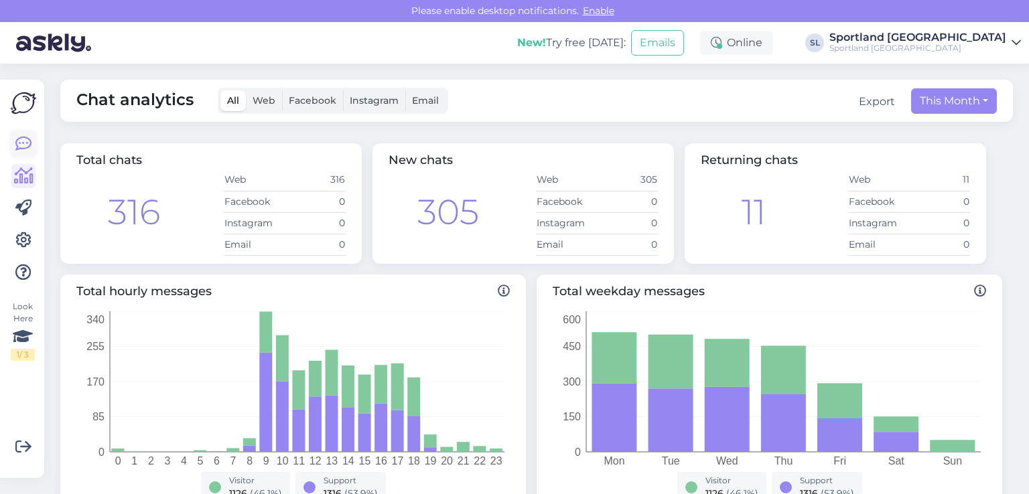
click at [30, 140] on icon at bounding box center [23, 144] width 16 height 16
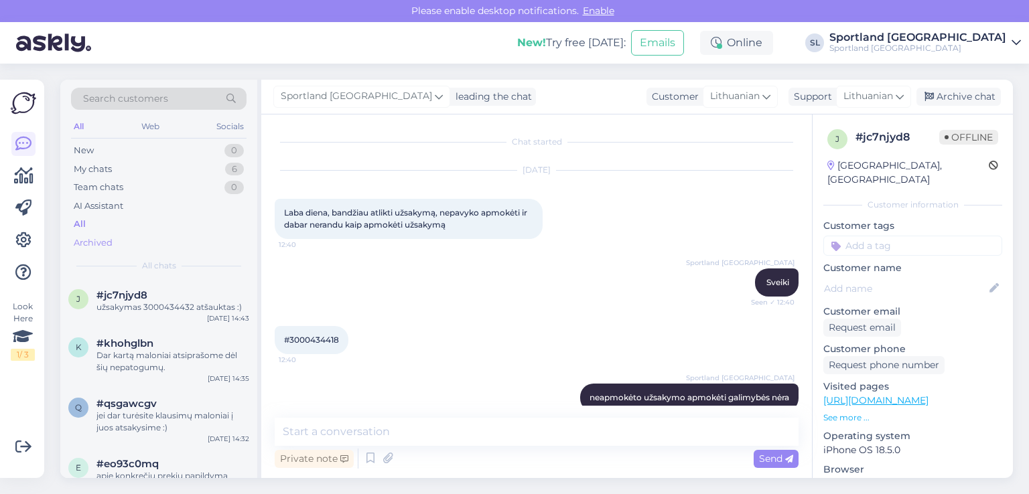
scroll to position [506, 0]
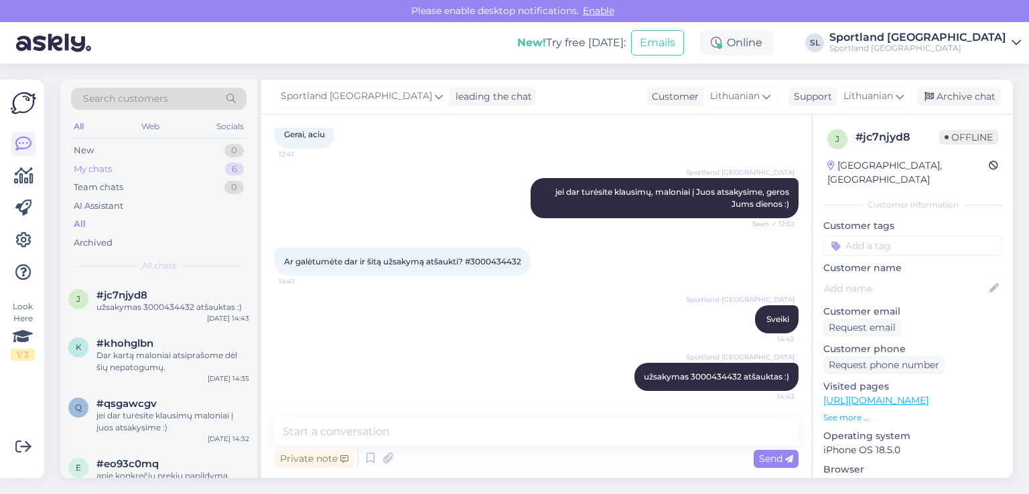
click at [115, 177] on div "My chats 6" at bounding box center [158, 169] width 175 height 19
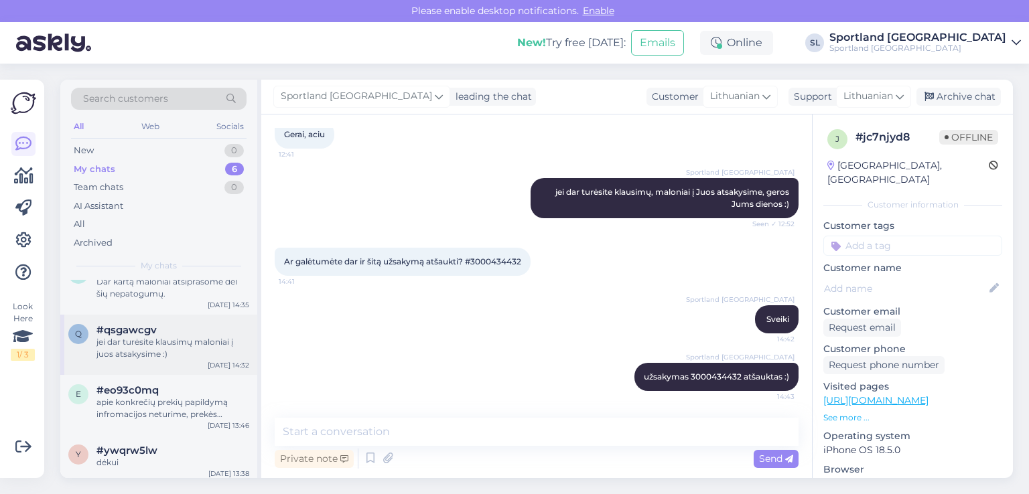
scroll to position [127, 0]
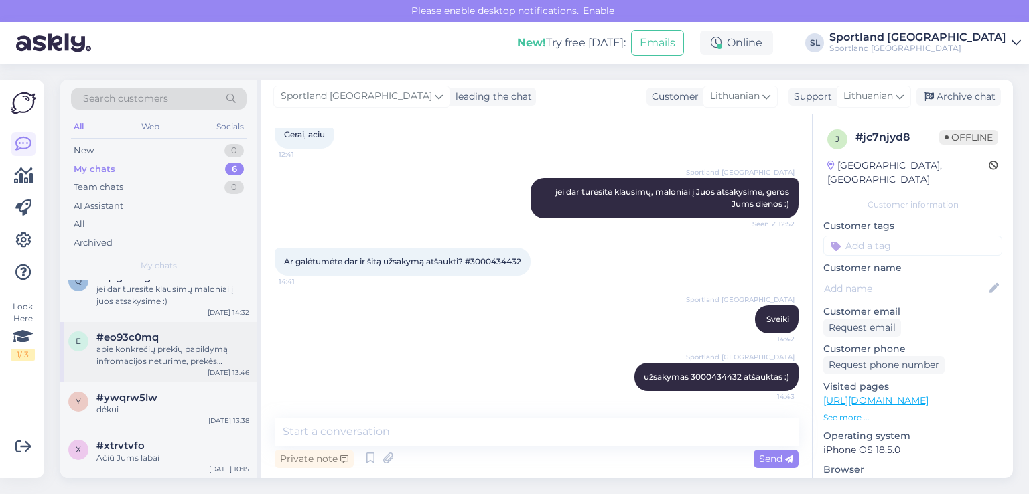
click at [171, 357] on div "apie konkrečių prekių papildymą infromacijos neturime, prekės pildomos kiekvien…" at bounding box center [172, 356] width 153 height 24
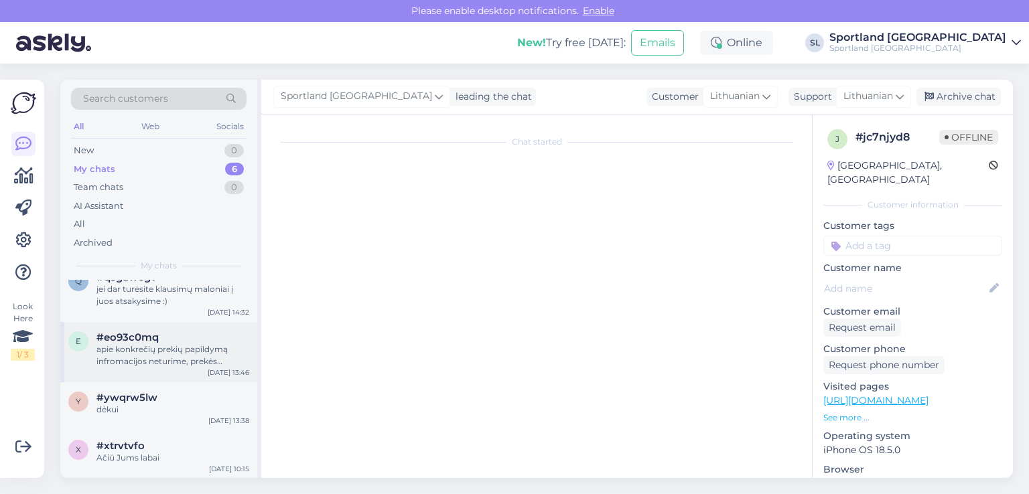
scroll to position [91, 0]
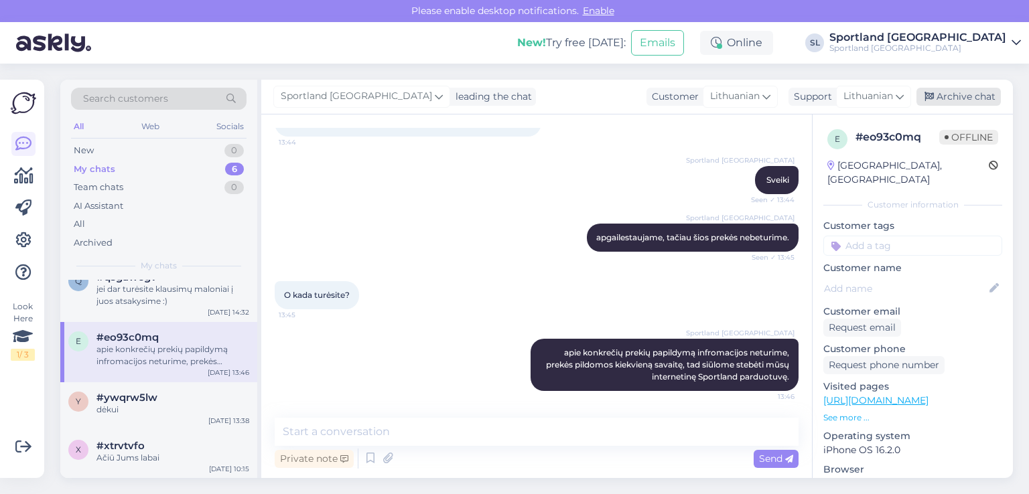
click at [950, 98] on div "Archive chat" at bounding box center [958, 97] width 84 height 18
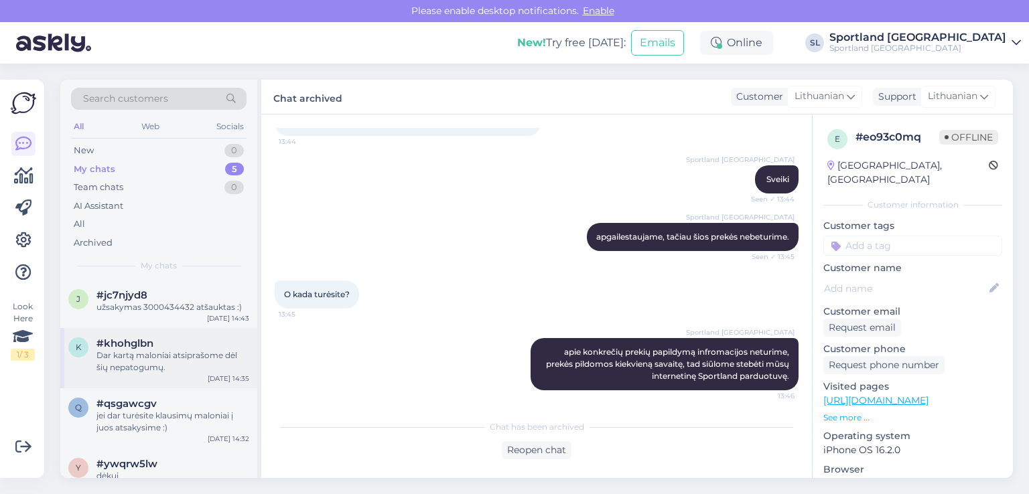
click at [157, 362] on div "Dar kartą maloniai atsiprašome dėl šių nepatogumų." at bounding box center [172, 362] width 153 height 24
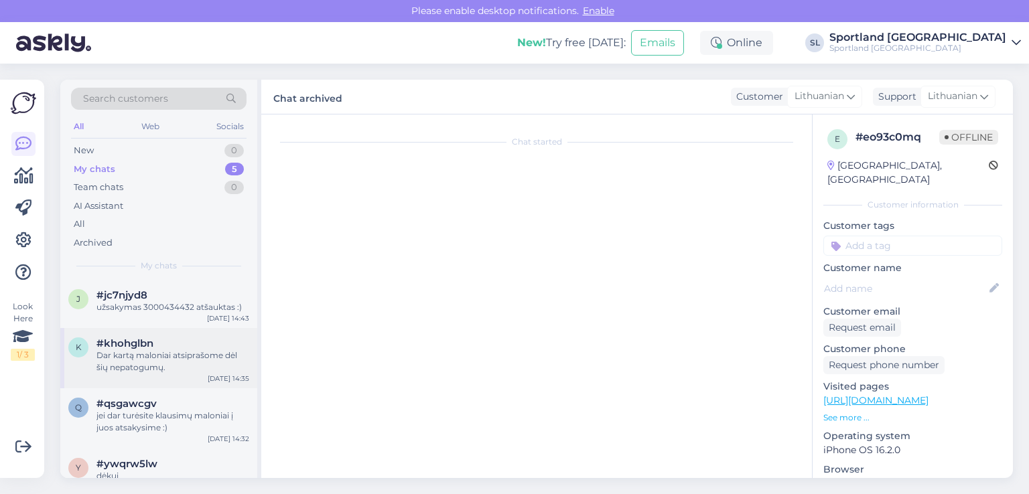
scroll to position [442, 0]
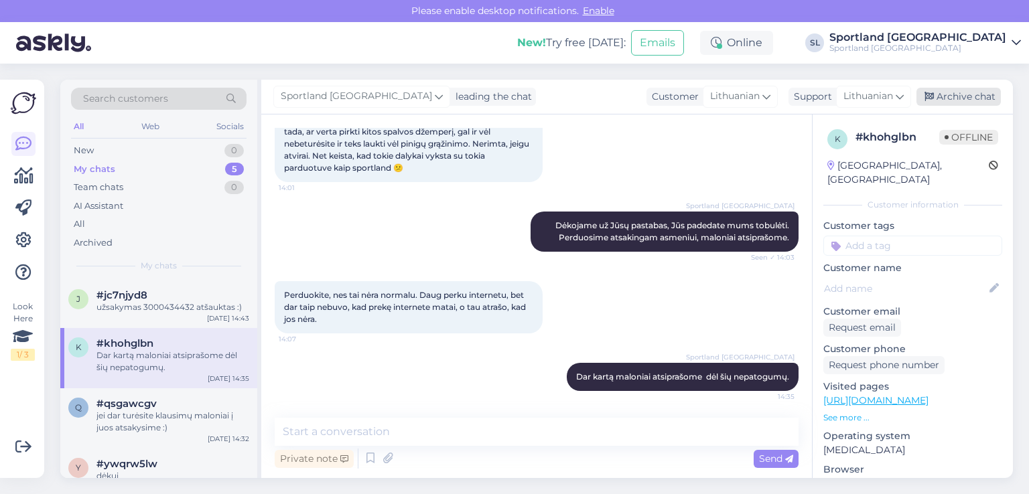
click at [960, 92] on div "Archive chat" at bounding box center [958, 97] width 84 height 18
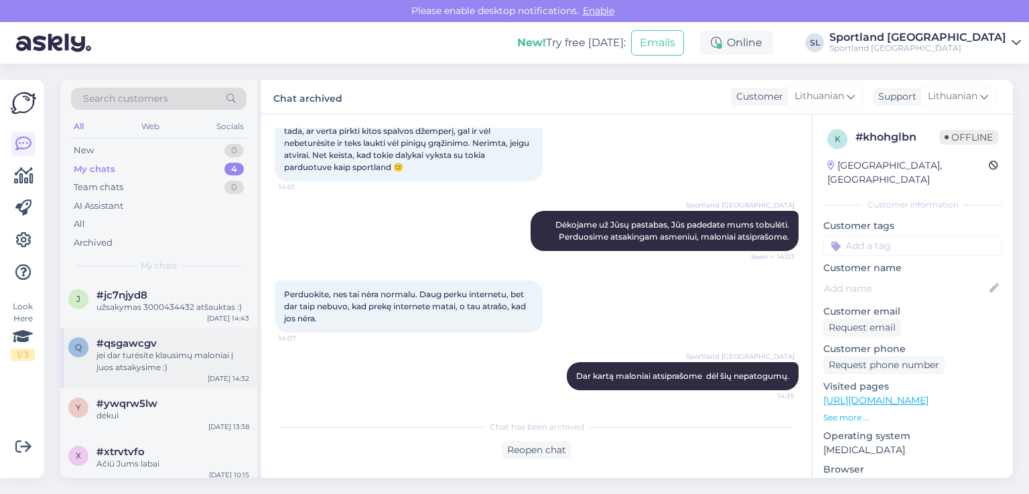
click at [122, 356] on div "jei dar turėsite klausimų maloniai į juos atsakysime :)" at bounding box center [172, 362] width 153 height 24
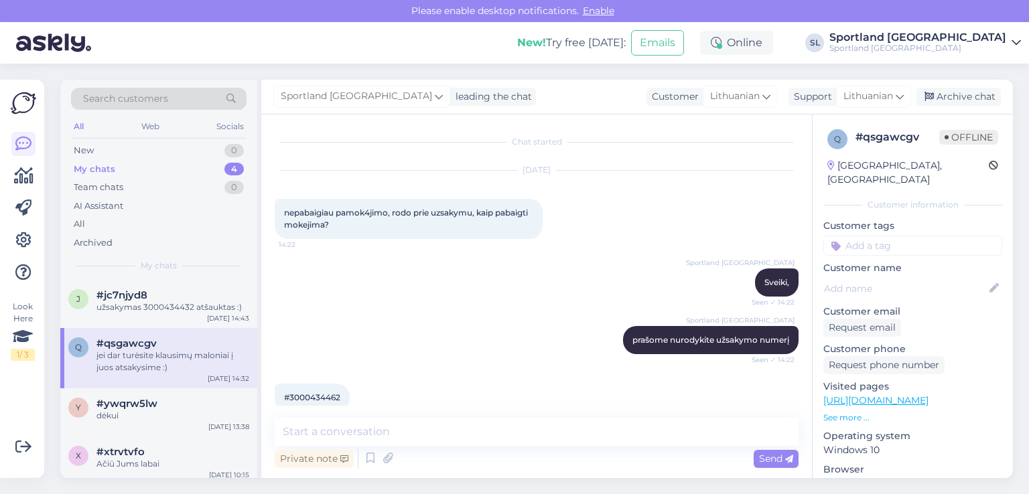
scroll to position [402, 0]
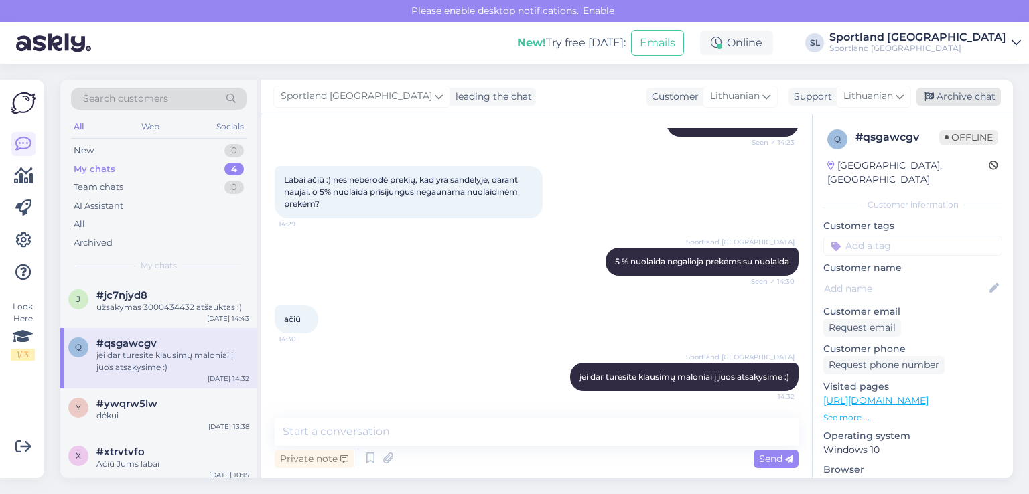
click at [958, 91] on div "Archive chat" at bounding box center [958, 97] width 84 height 18
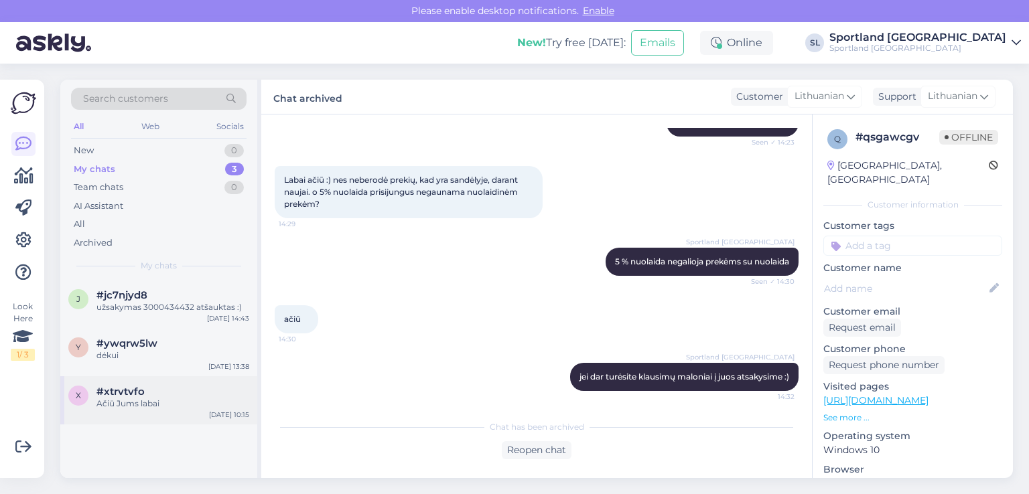
click at [139, 409] on div "Ačiū Jums labai" at bounding box center [172, 404] width 153 height 12
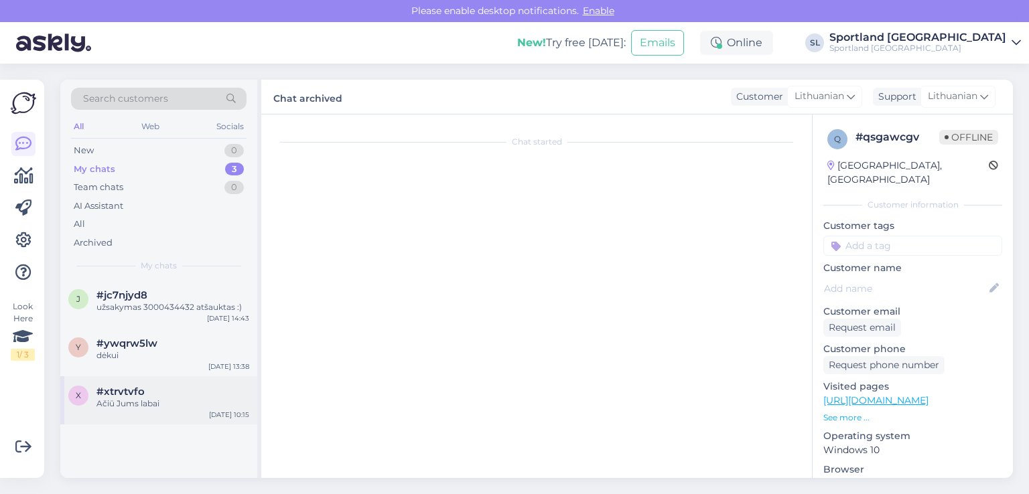
scroll to position [141, 0]
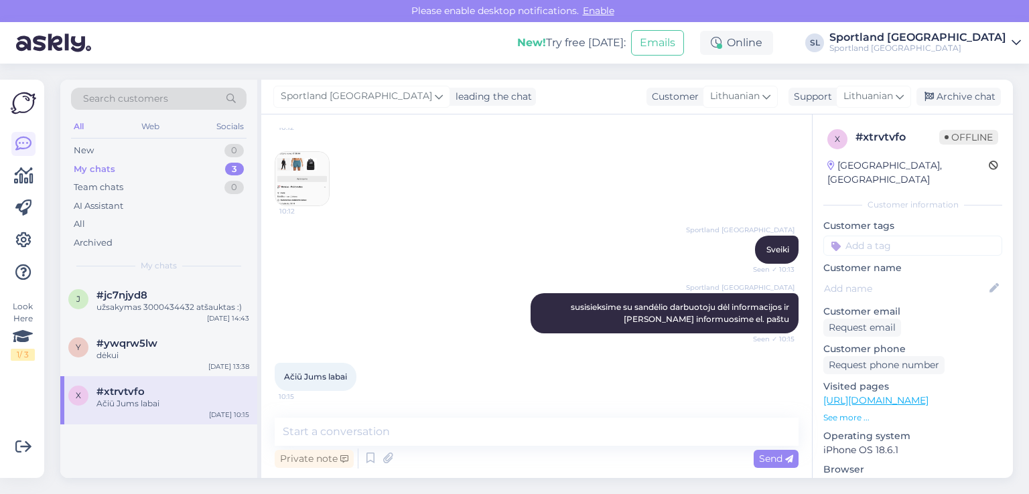
click at [946, 86] on div "Sportland Lithuania leading the chat Customer Lithuanian Support Lithuanian Arc…" at bounding box center [636, 97] width 751 height 35
click at [951, 94] on div "Archive chat" at bounding box center [958, 97] width 84 height 18
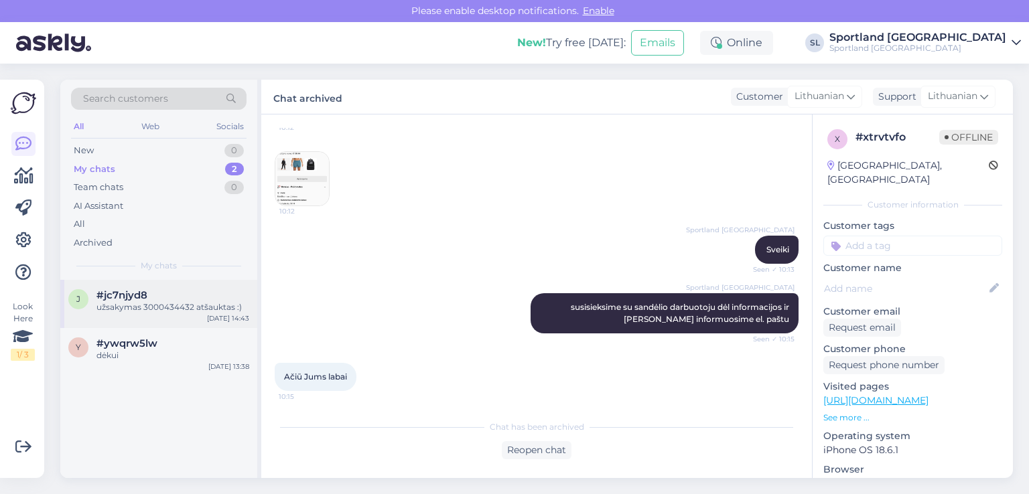
click at [181, 317] on div "j #jc7njyd8 užsakymas 3000434432 atšauktas :) Aug 21 14:43" at bounding box center [158, 304] width 197 height 48
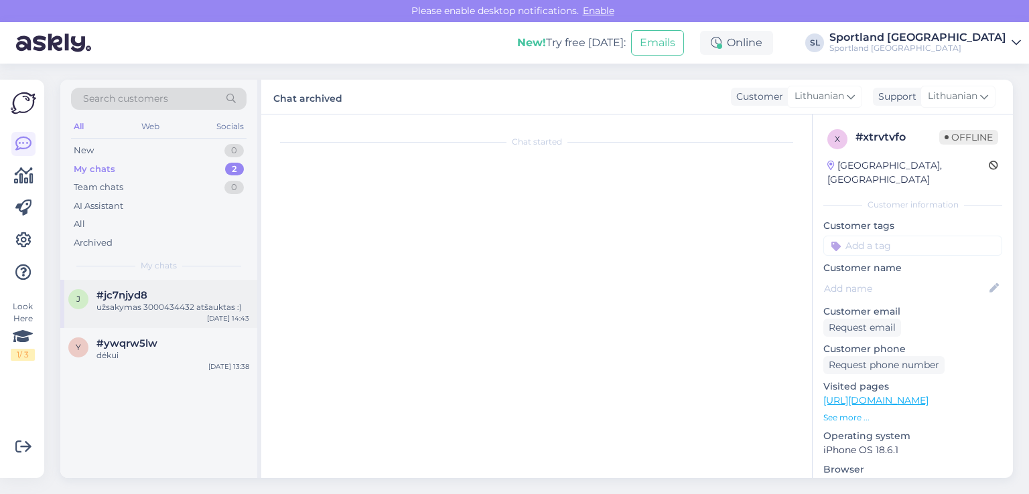
scroll to position [506, 0]
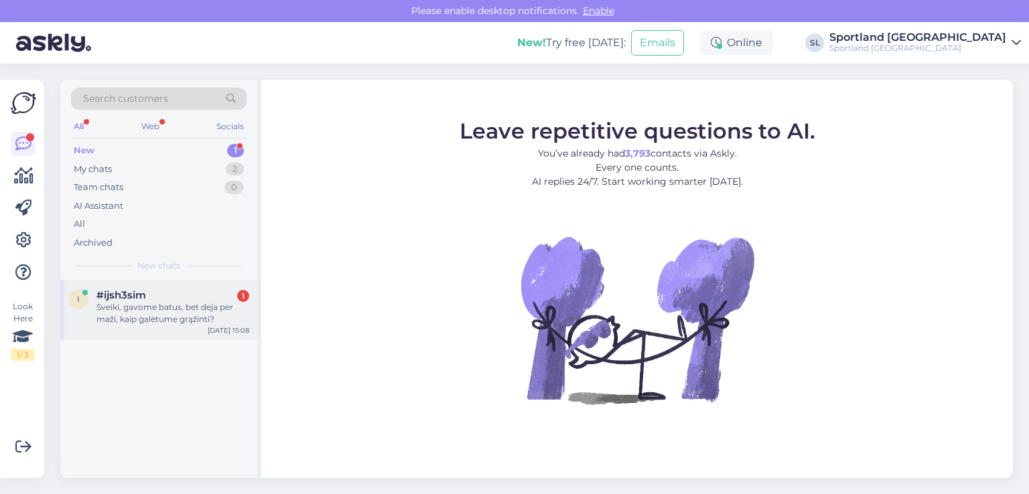
click at [134, 327] on div "i #ijsh3sim 1 Sveiki, gavome batus, bet deja per maži, kaip galėtume grąžinti? …" at bounding box center [158, 310] width 197 height 60
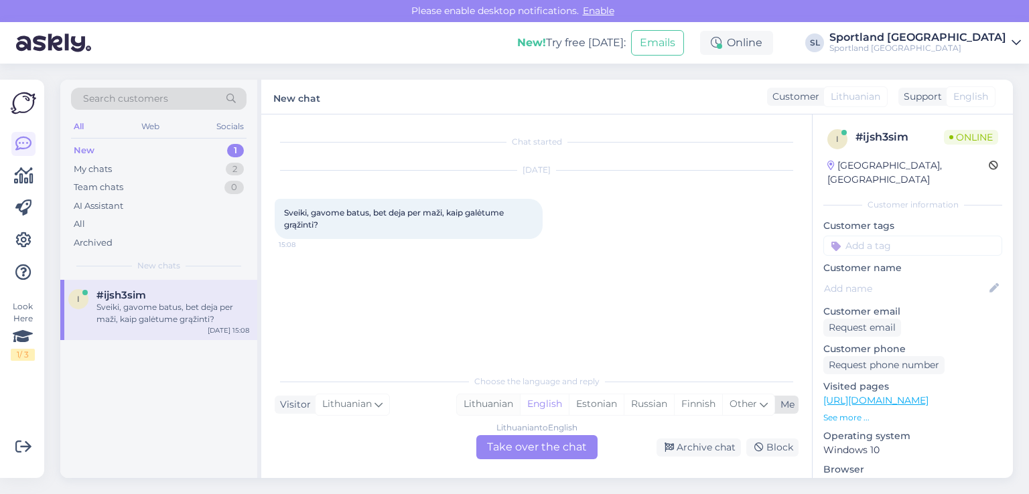
click at [489, 409] on div "Lithuanian" at bounding box center [488, 404] width 63 height 20
click at [527, 453] on div "Lithuanian to Lithuanian Take over the chat" at bounding box center [536, 447] width 121 height 24
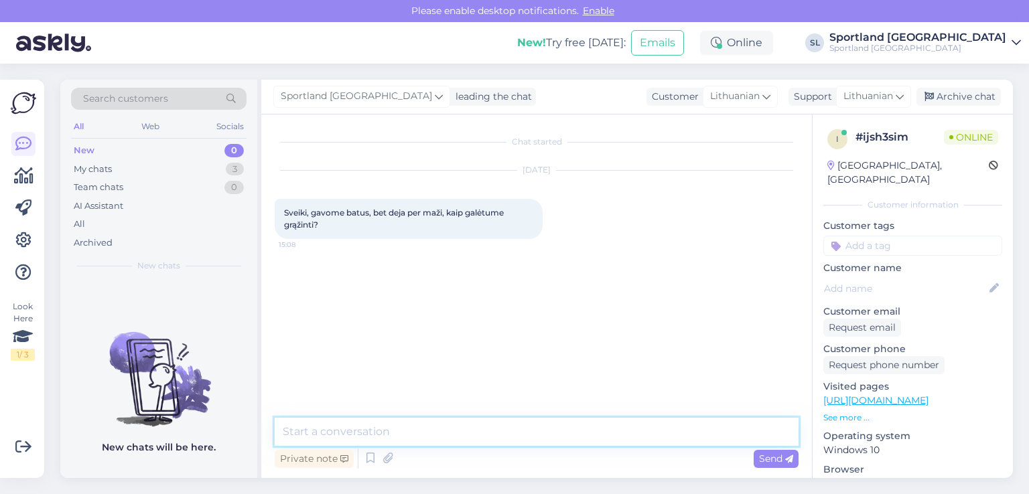
click at [494, 435] on textarea at bounding box center [537, 432] width 524 height 28
type textarea "Sveiki"
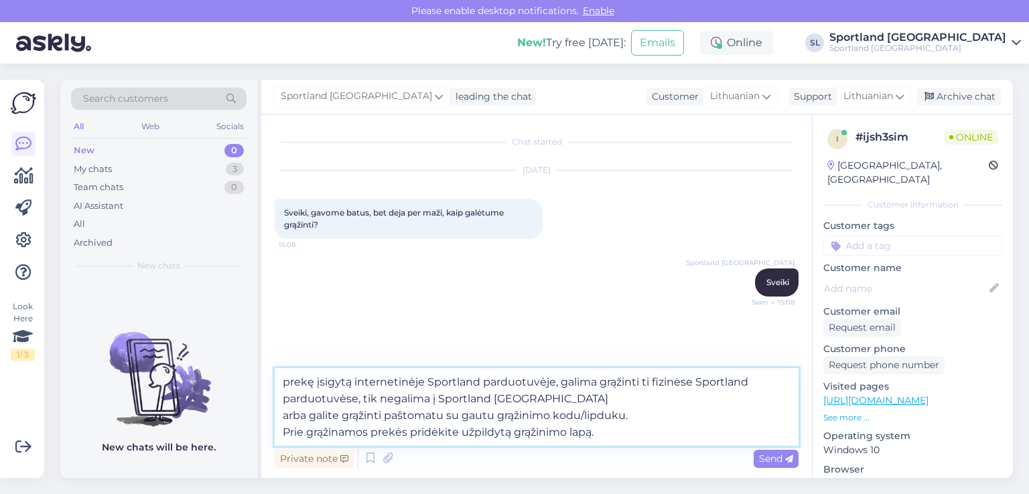
click at [289, 417] on textarea "prekę įsigytą internetinėje Sportland parduotuvėje, galima grąžinti ti fizinėse…" at bounding box center [537, 407] width 524 height 78
type textarea "prekę įsigytą internetinėje Sportland parduotuvėje, galima grąžinti ti fizinėse…"
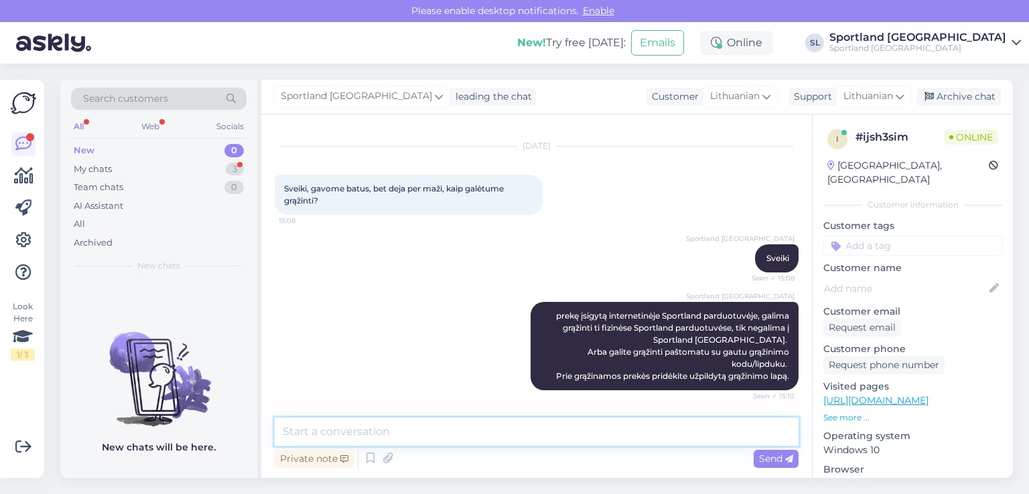
scroll to position [81, 0]
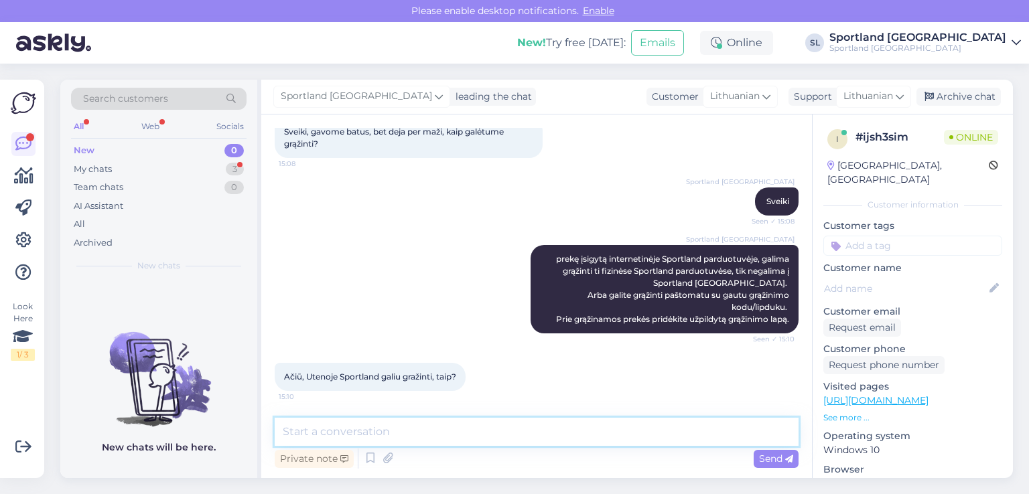
click at [498, 425] on textarea at bounding box center [537, 432] width 524 height 28
type textarea "Taip, [GEOGRAPHIC_DATA] :)"
